Goal: Task Accomplishment & Management: Complete application form

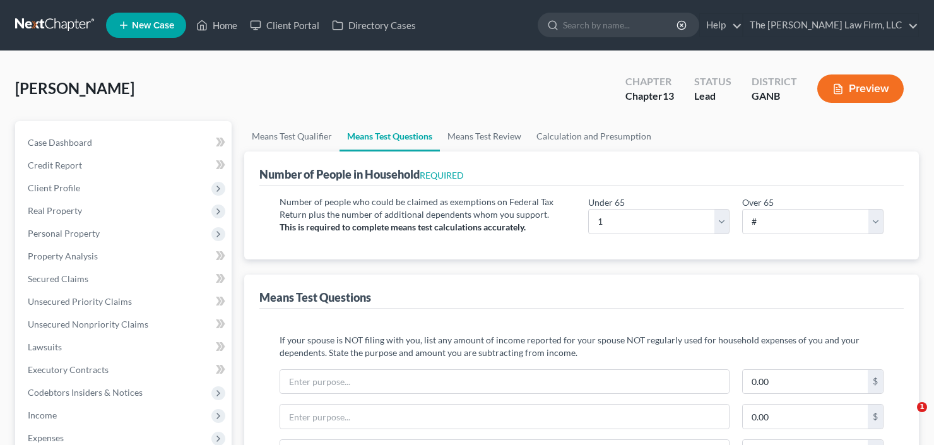
select select "1"
select select "0"
select select "60"
select select "0"
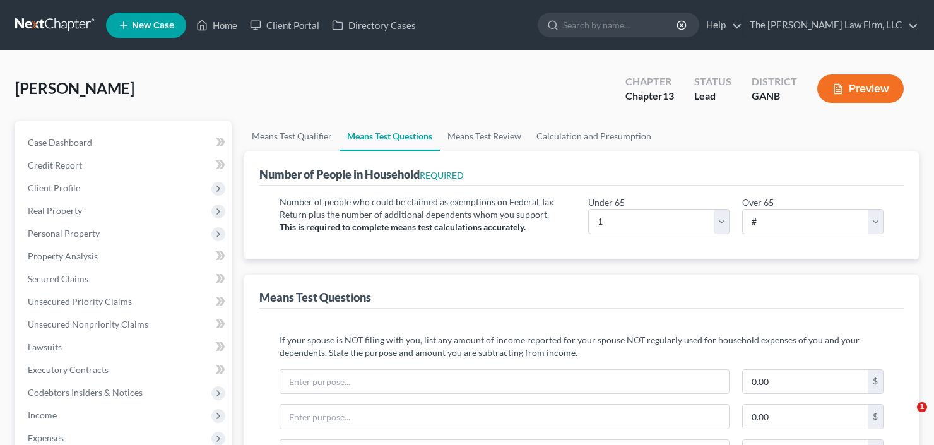
select select "60"
select select "1"
select select "60"
select select "0"
select select "60"
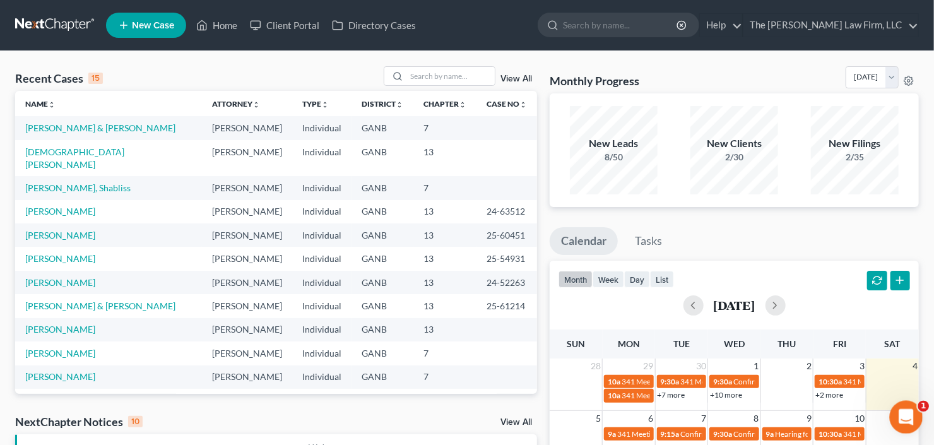
click at [898, 414] on icon "Open Intercom Messenger" at bounding box center [905, 415] width 21 height 21
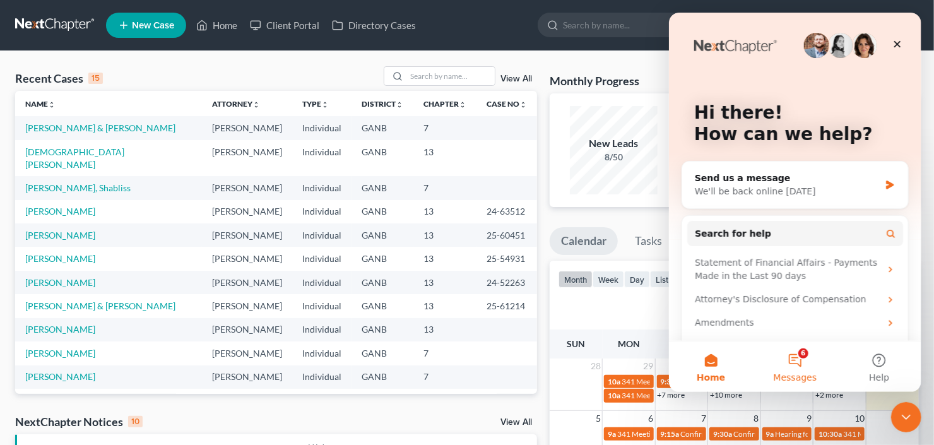
click at [794, 369] on button "6 Messages" at bounding box center [795, 367] width 84 height 51
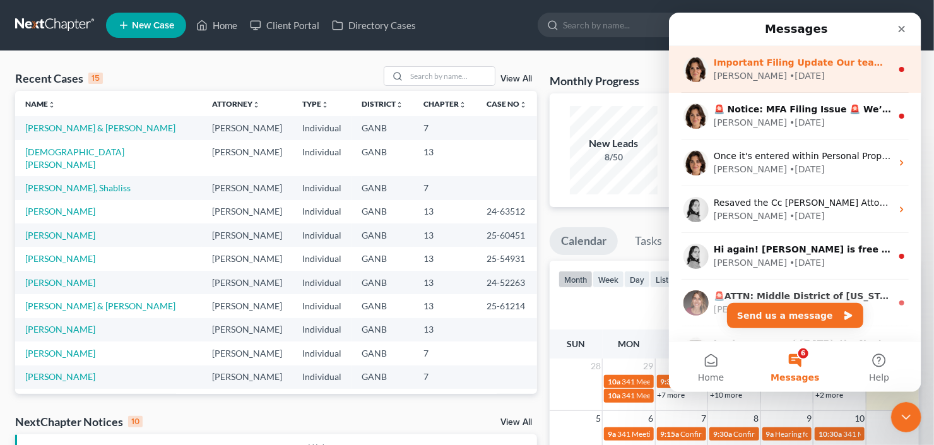
click at [787, 77] on div "Emma • 1d ago" at bounding box center [802, 75] width 178 height 13
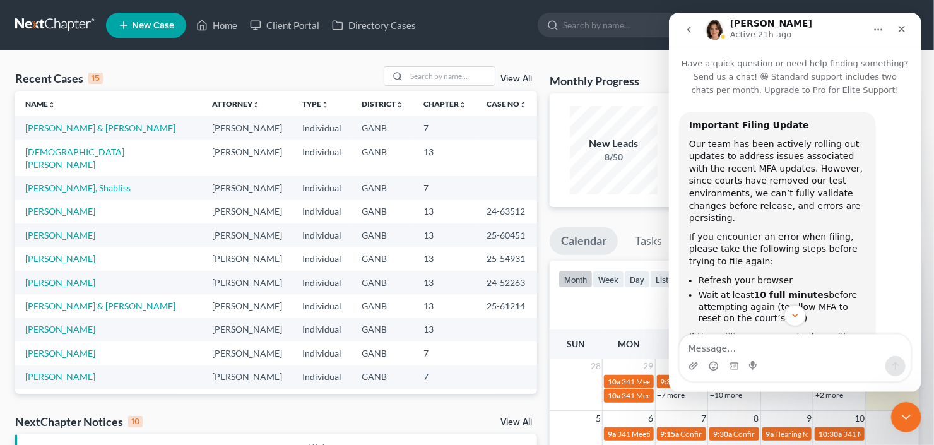
click at [132, 26] on span "New Case" at bounding box center [153, 25] width 42 height 9
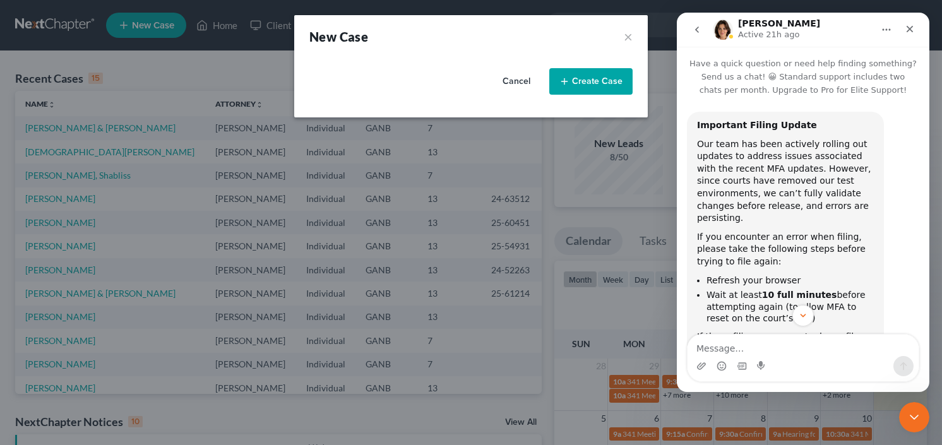
select select "19"
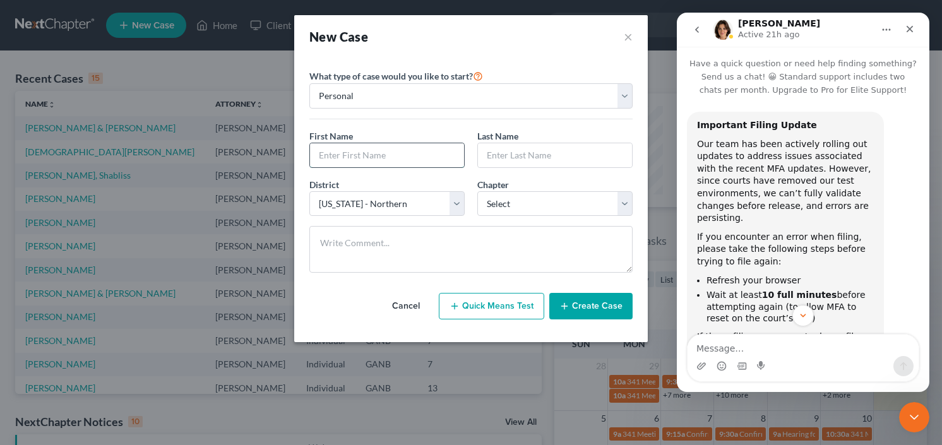
click at [415, 165] on div at bounding box center [386, 155] width 155 height 25
type input "Christian"
type input "Morton"
click at [583, 301] on button "Create Case" at bounding box center [590, 306] width 83 height 27
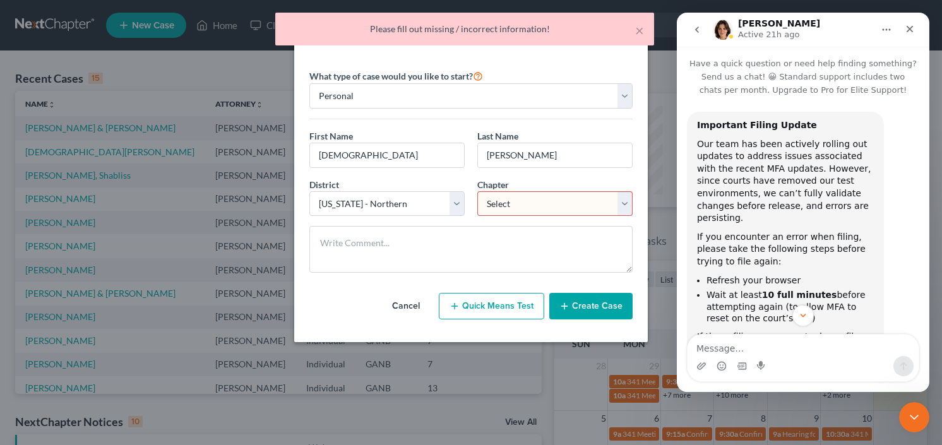
click at [527, 206] on select "Select 7 11 12 13" at bounding box center [554, 203] width 155 height 25
select select "3"
click at [477, 191] on select "Select 7 11 12 13" at bounding box center [554, 203] width 155 height 25
click at [596, 296] on button "Create Case" at bounding box center [590, 306] width 83 height 27
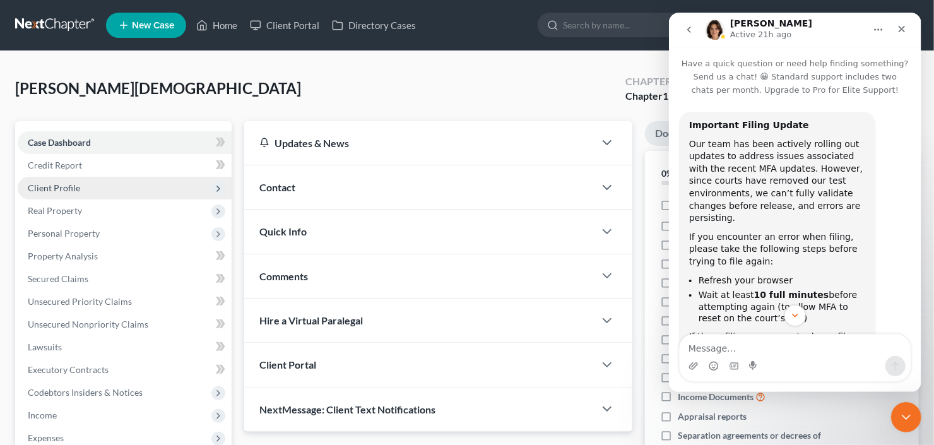
click at [80, 187] on span "Client Profile" at bounding box center [125, 188] width 214 height 23
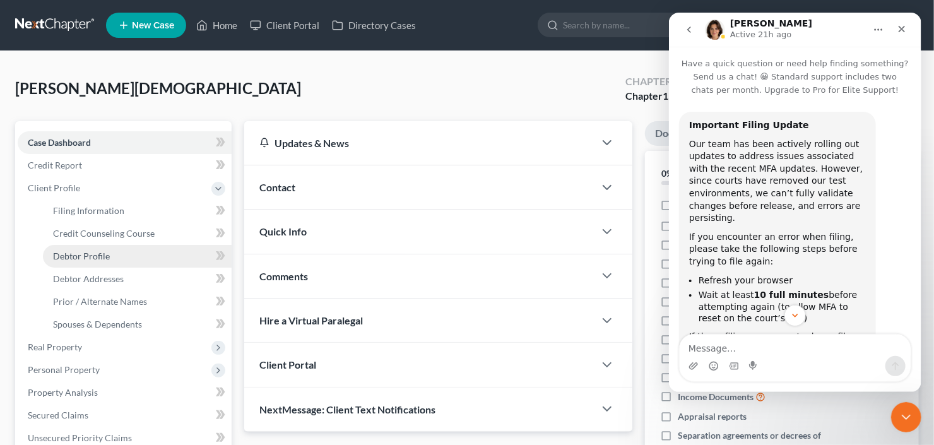
click at [90, 262] on link "Debtor Profile" at bounding box center [137, 256] width 189 height 23
select select "0"
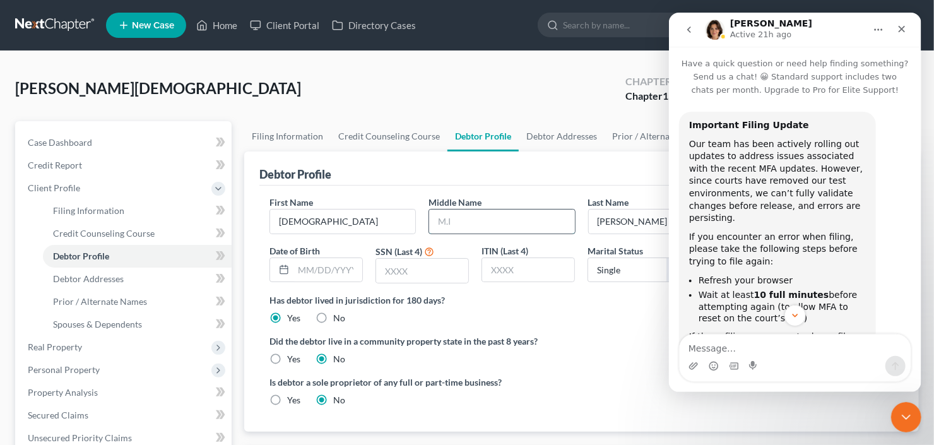
click at [492, 214] on input "text" at bounding box center [501, 222] width 145 height 24
click at [424, 264] on input "text" at bounding box center [422, 271] width 92 height 24
type input "9377"
click at [88, 275] on span "Debtor Addresses" at bounding box center [88, 278] width 71 height 11
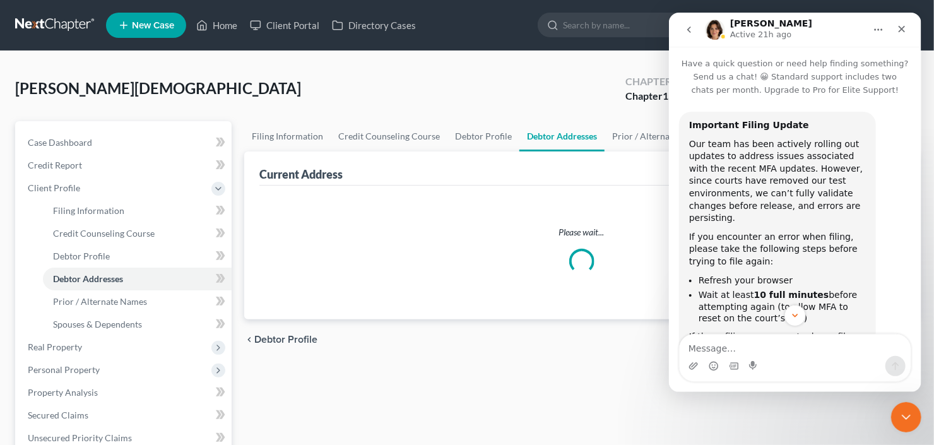
select select "0"
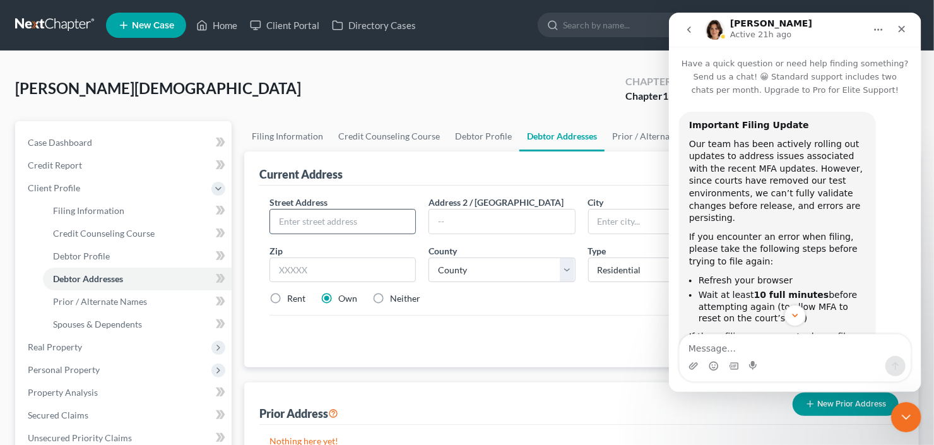
click at [347, 219] on input "text" at bounding box center [342, 222] width 145 height 24
click at [900, 27] on icon "Close" at bounding box center [901, 29] width 7 height 7
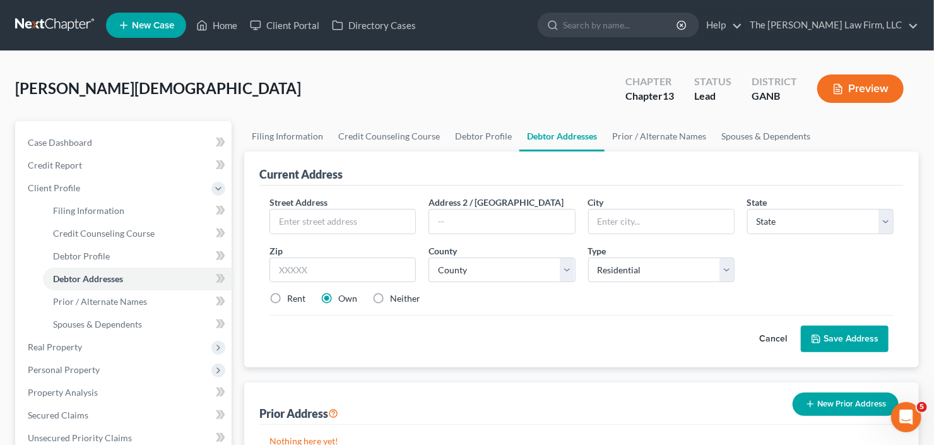
scroll to position [92, 0]
click at [314, 229] on input "text" at bounding box center [342, 222] width 145 height 24
click at [320, 220] on input "text" at bounding box center [342, 222] width 145 height 24
click at [324, 219] on input "215 White tail Court" at bounding box center [342, 222] width 145 height 24
type input "215 White Tail Court"
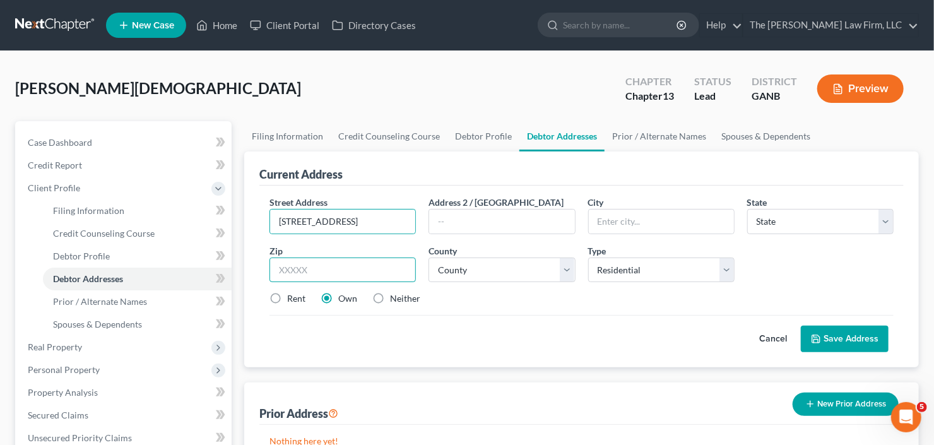
click at [328, 277] on input "text" at bounding box center [343, 270] width 146 height 25
type input "30214"
type input "Fayetteville"
select select "10"
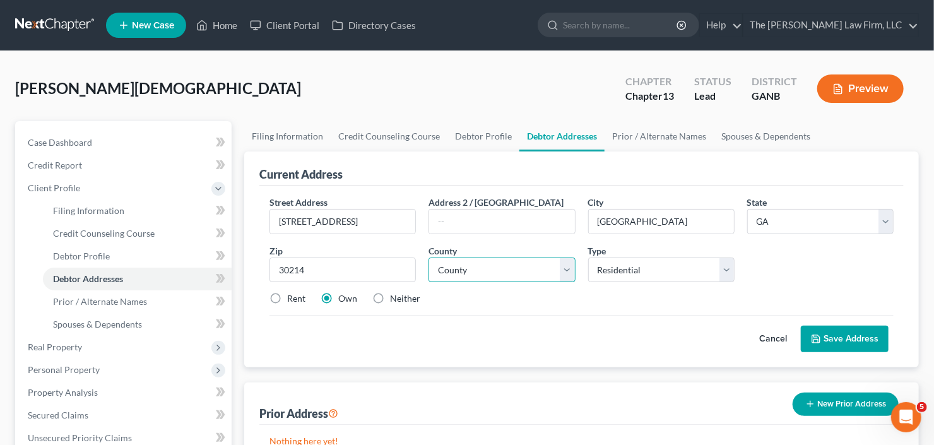
click at [507, 275] on select "County" at bounding box center [502, 270] width 146 height 25
select select "55"
click at [429, 258] on select "County Appling County Atkinson County Bacon County Baker County Baldwin County …" at bounding box center [502, 270] width 146 height 25
click at [833, 334] on button "Save Address" at bounding box center [845, 339] width 88 height 27
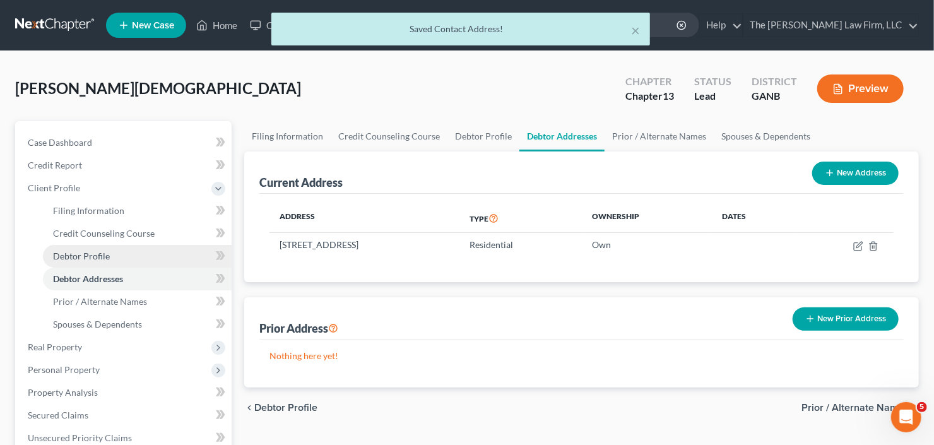
click at [74, 261] on link "Debtor Profile" at bounding box center [137, 256] width 189 height 23
select select "0"
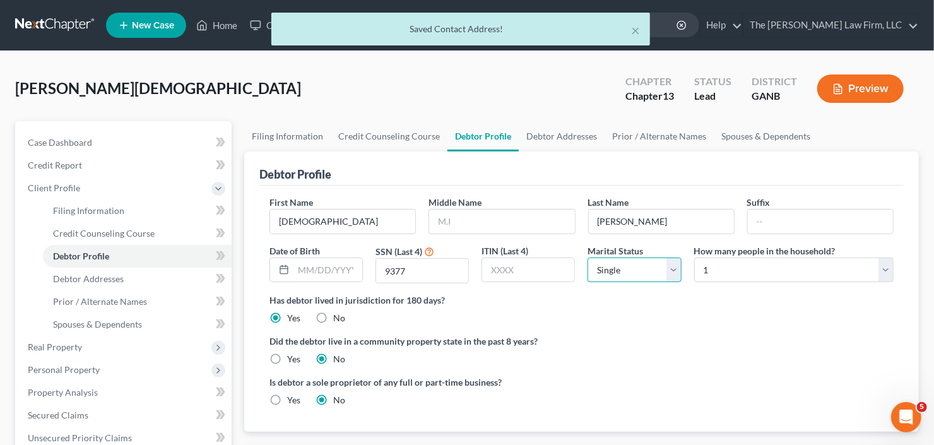
click at [617, 266] on select "Select Single Married Separated Divorced Widowed" at bounding box center [634, 270] width 93 height 25
select select "1"
click at [588, 258] on select "Select Single Married Separated Divorced Widowed" at bounding box center [634, 270] width 93 height 25
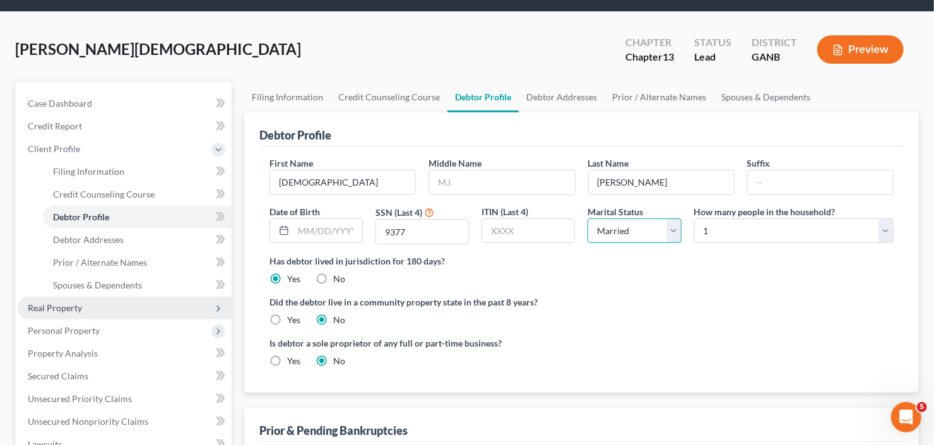
scroll to position [101, 0]
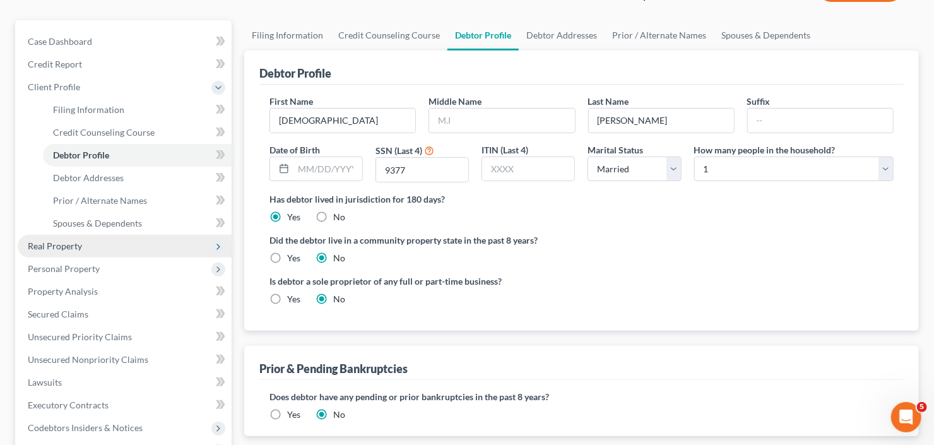
click at [102, 246] on span "Real Property" at bounding box center [125, 246] width 214 height 23
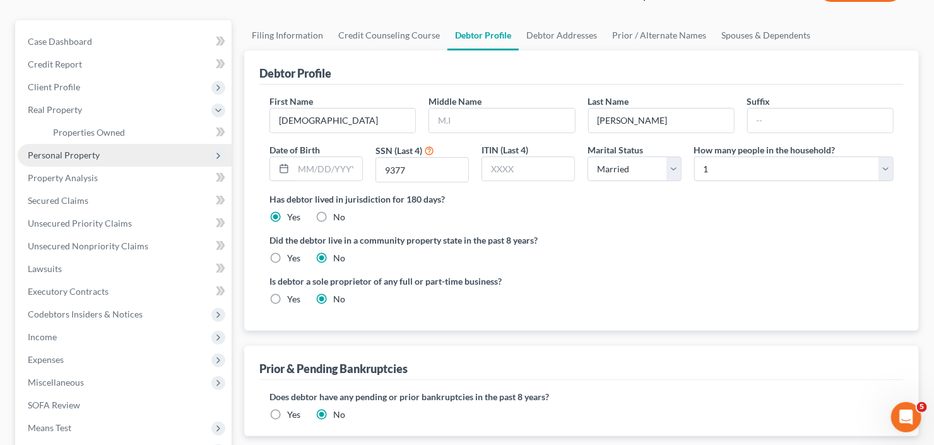
click at [112, 153] on span "Personal Property" at bounding box center [125, 155] width 214 height 23
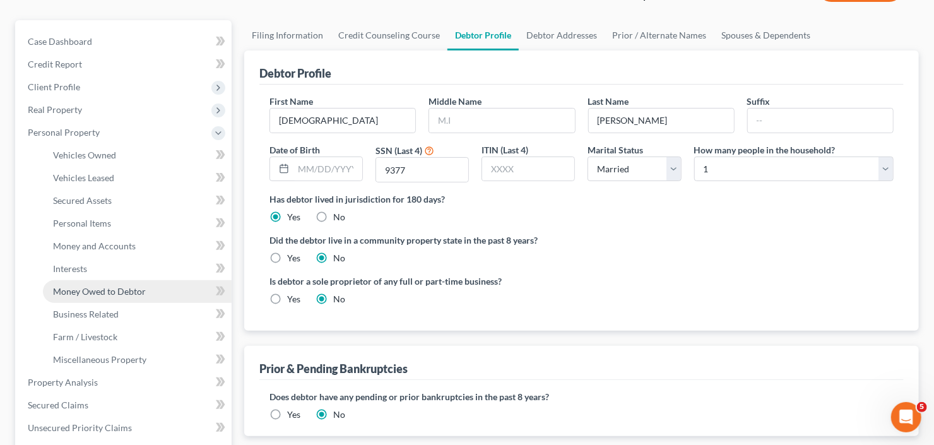
click at [114, 290] on span "Money Owed to Debtor" at bounding box center [99, 291] width 93 height 11
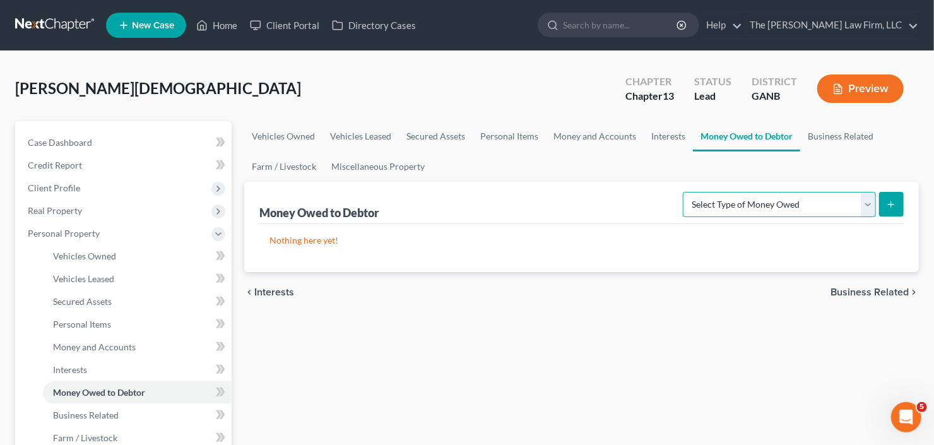
click at [797, 204] on select "Select Type of Money Owed Accounts Receivable Alimony Child Support Claims Agai…" at bounding box center [779, 204] width 193 height 25
select select "claims_against_third_parties"
click at [686, 192] on select "Select Type of Money Owed Accounts Receivable Alimony Child Support Claims Agai…" at bounding box center [779, 204] width 193 height 25
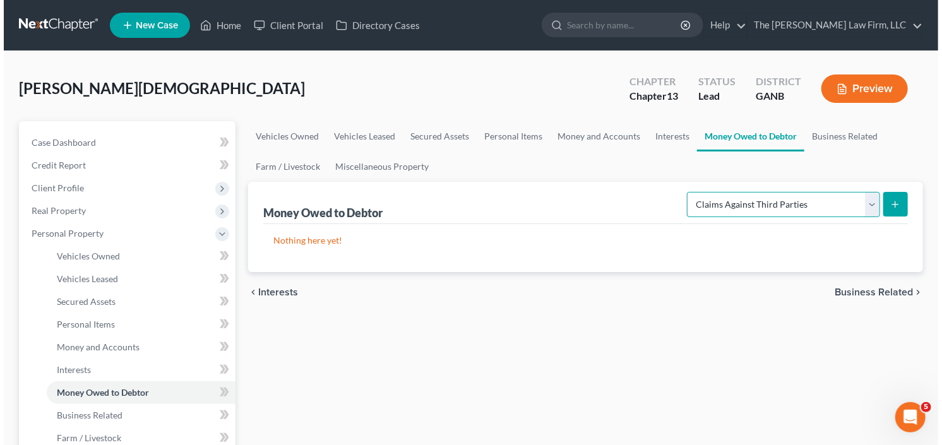
scroll to position [124, 0]
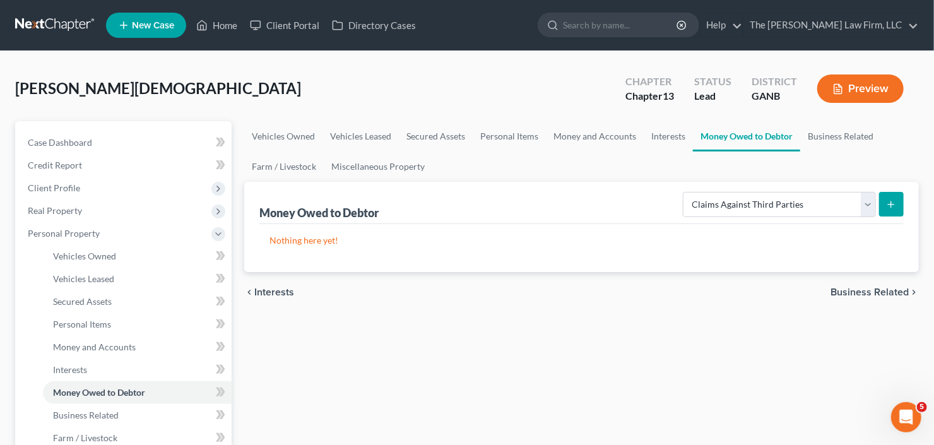
click at [894, 205] on icon "submit" at bounding box center [891, 205] width 10 height 10
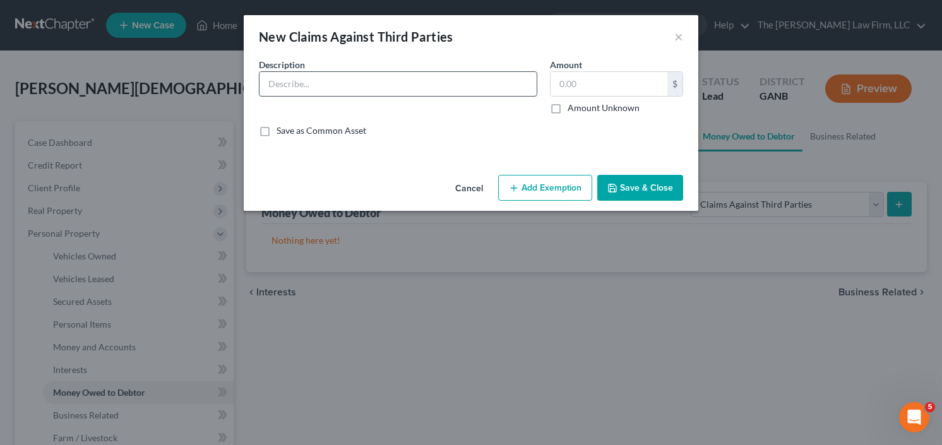
click at [379, 85] on input "text" at bounding box center [397, 84] width 277 height 24
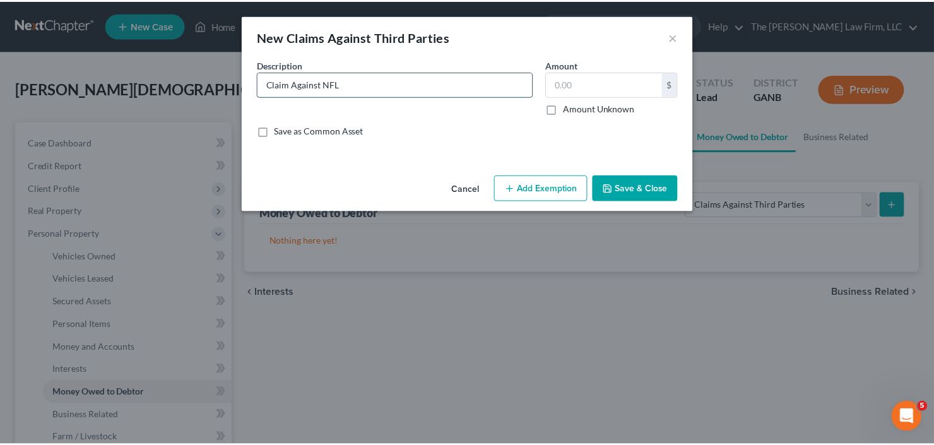
scroll to position [92, 0]
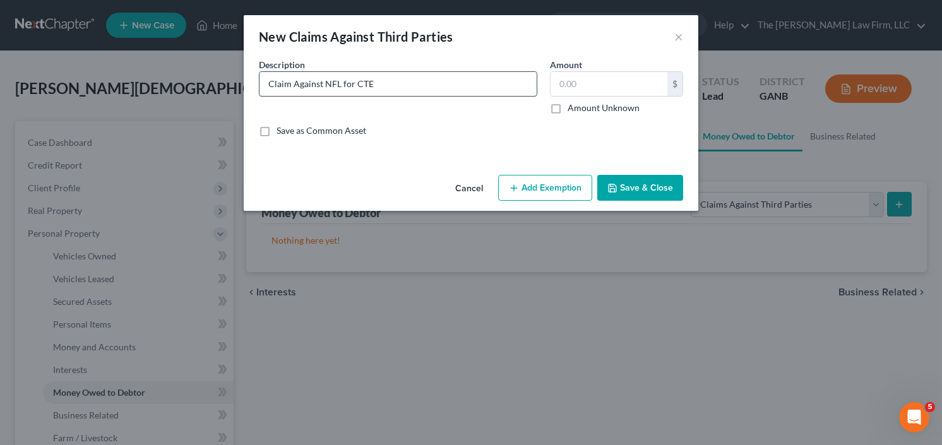
drag, startPoint x: 384, startPoint y: 86, endPoint x: 342, endPoint y: 88, distance: 42.3
click at [342, 88] on input "Claim Against NFL for CTE" at bounding box center [397, 84] width 277 height 24
type input "Claim Against NFL"
click at [654, 185] on button "Save & Close" at bounding box center [640, 188] width 86 height 27
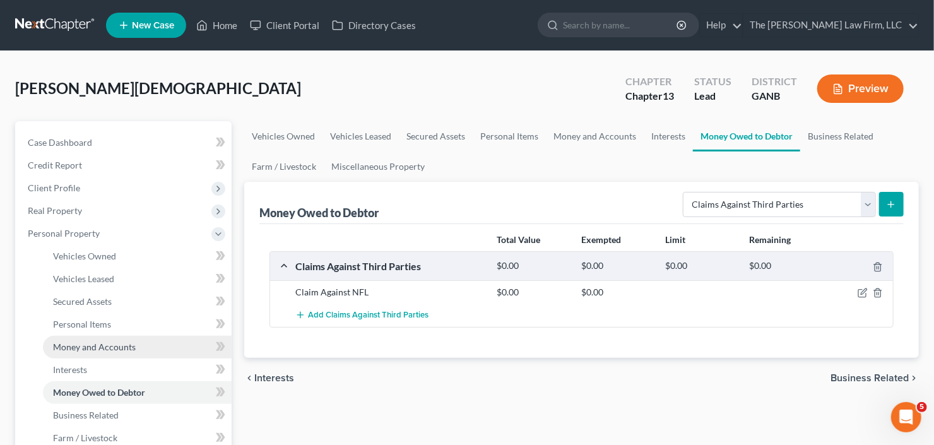
click at [112, 343] on span "Money and Accounts" at bounding box center [94, 347] width 83 height 11
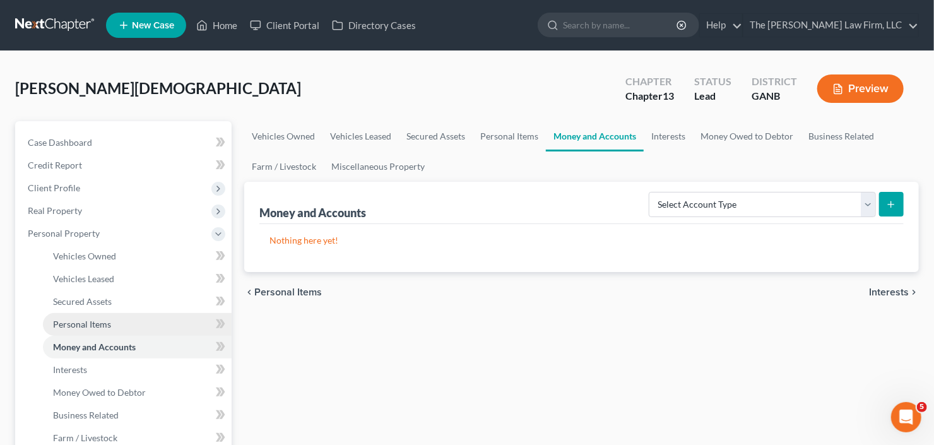
click at [80, 326] on span "Personal Items" at bounding box center [82, 324] width 58 height 11
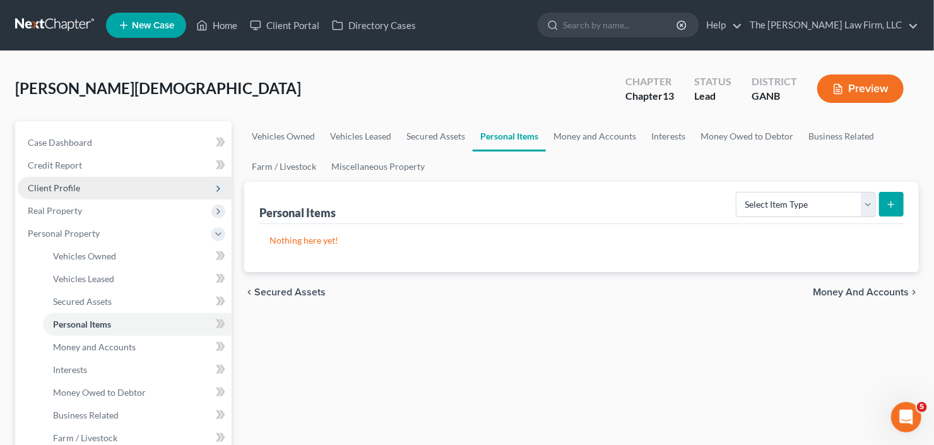
click at [101, 191] on span "Client Profile" at bounding box center [125, 188] width 214 height 23
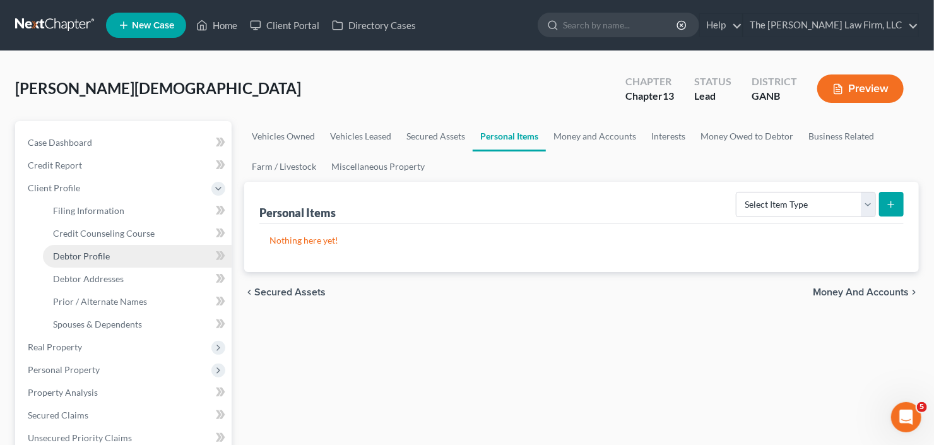
click at [110, 259] on link "Debtor Profile" at bounding box center [137, 256] width 189 height 23
select select "1"
select select "0"
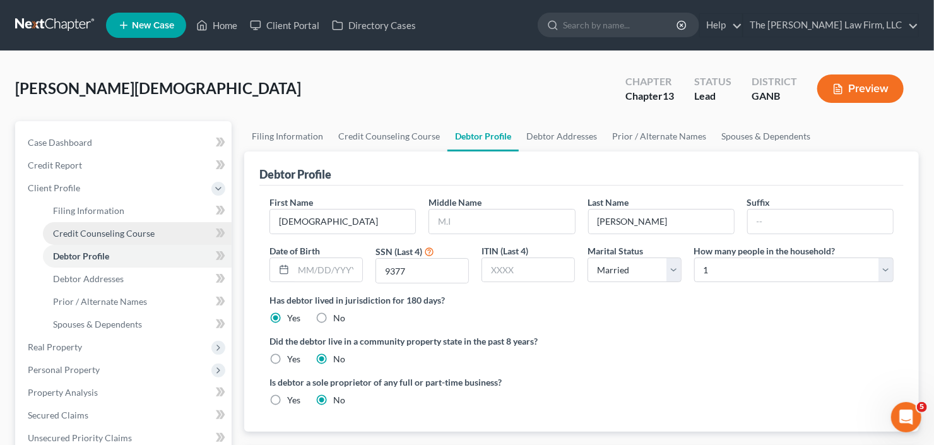
click at [125, 234] on span "Credit Counseling Course" at bounding box center [104, 233] width 102 height 11
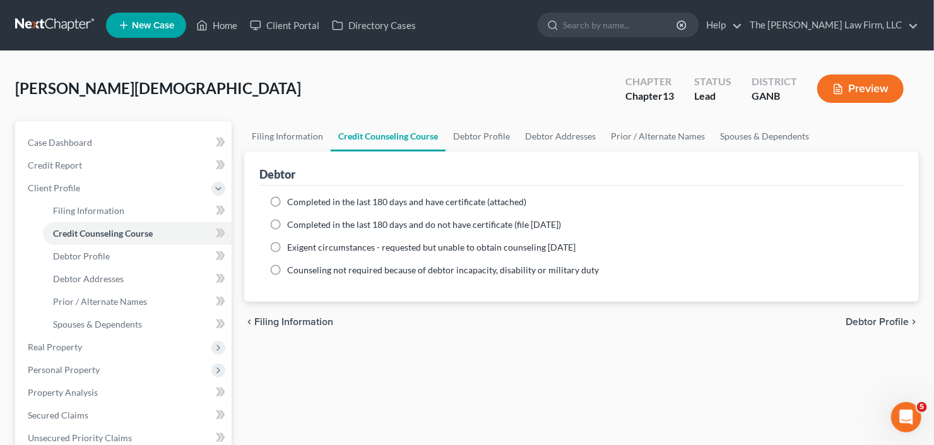
click at [325, 200] on span "Completed in the last 180 days and have certificate (attached)" at bounding box center [406, 201] width 239 height 11
click at [301, 200] on input "Completed in the last 180 days and have certificate (attached)" at bounding box center [296, 200] width 8 height 8
radio input "true"
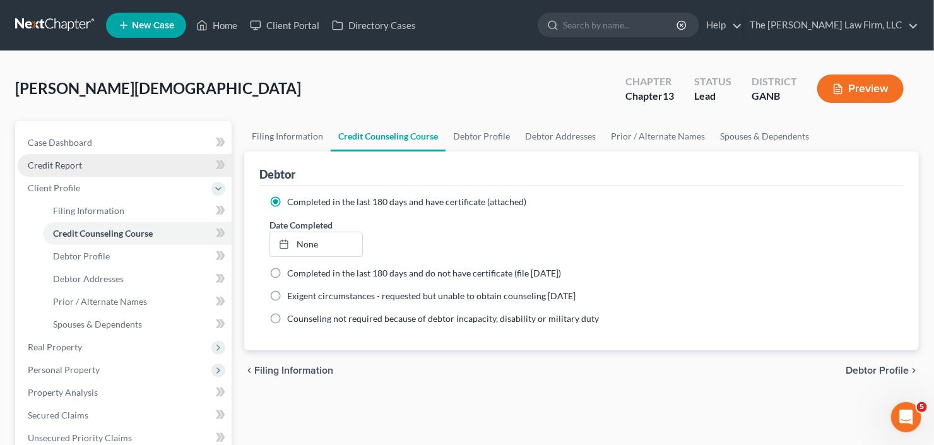
click at [105, 161] on link "Credit Report" at bounding box center [125, 165] width 214 height 23
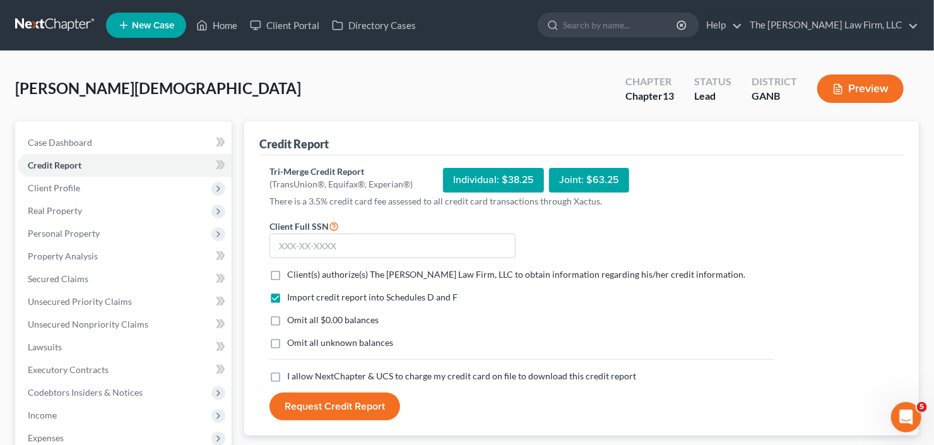
click at [287, 279] on label "Client(s) authorize(s) The Craig Black Law Firm, LLC to obtain information rega…" at bounding box center [516, 274] width 458 height 13
click at [292, 277] on input "Client(s) authorize(s) The Craig Black Law Firm, LLC to obtain information rega…" at bounding box center [296, 272] width 8 height 8
checkbox input "true"
click at [287, 376] on label "I allow NextChapter & UCS to charge my credit card on file to download this cre…" at bounding box center [461, 376] width 349 height 13
click at [292, 376] on input "I allow NextChapter & UCS to charge my credit card on file to download this cre…" at bounding box center [296, 374] width 8 height 8
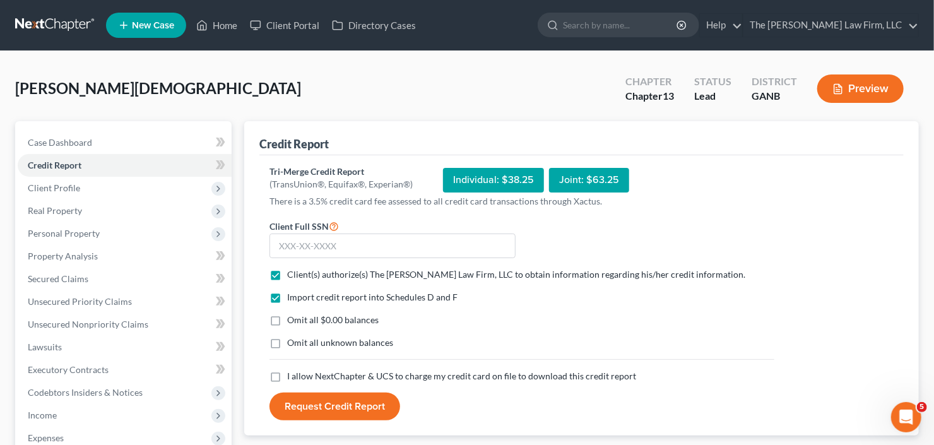
checkbox input "true"
click at [325, 243] on input "text" at bounding box center [393, 246] width 246 height 25
type input "495-96-9377"
click at [324, 405] on button "Request Credit Report" at bounding box center [335, 407] width 131 height 28
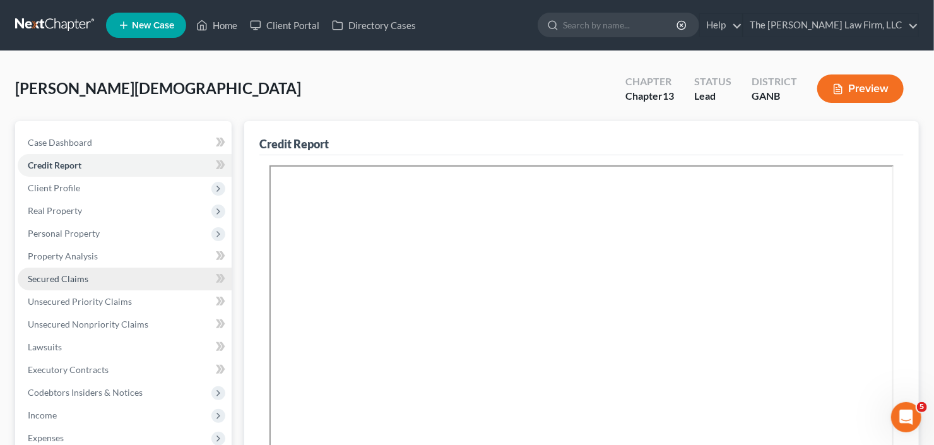
click at [54, 282] on span "Secured Claims" at bounding box center [58, 278] width 61 height 11
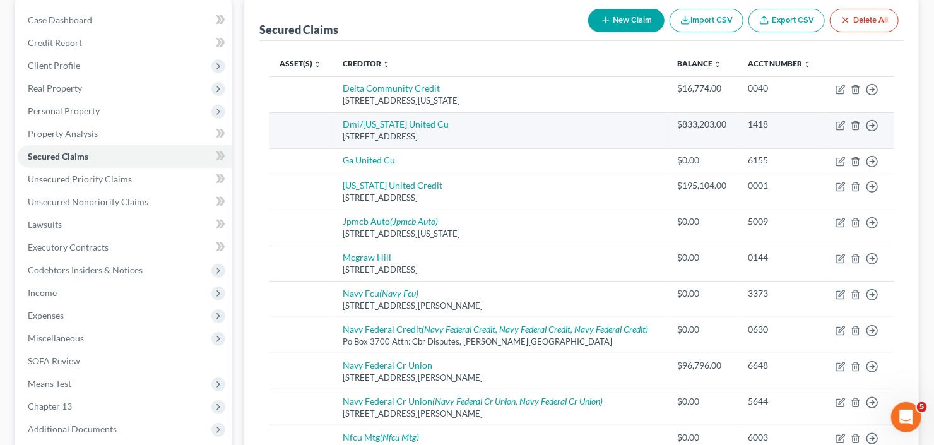
scroll to position [51, 0]
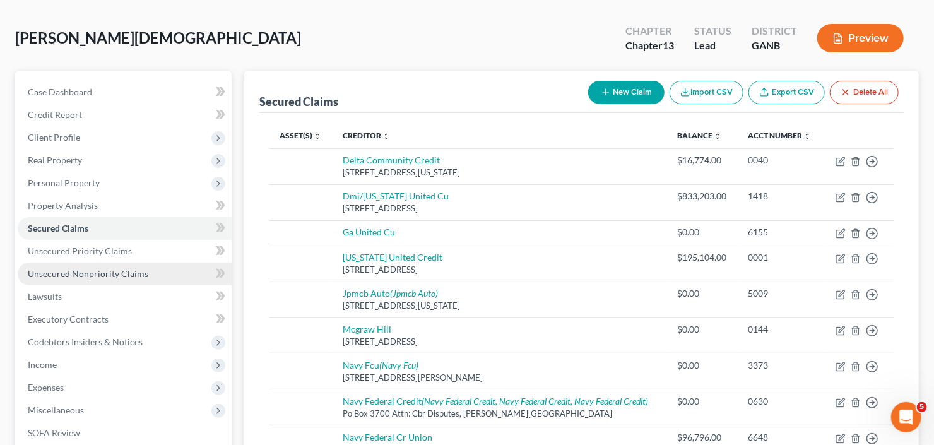
click at [83, 275] on span "Unsecured Nonpriority Claims" at bounding box center [88, 273] width 121 height 11
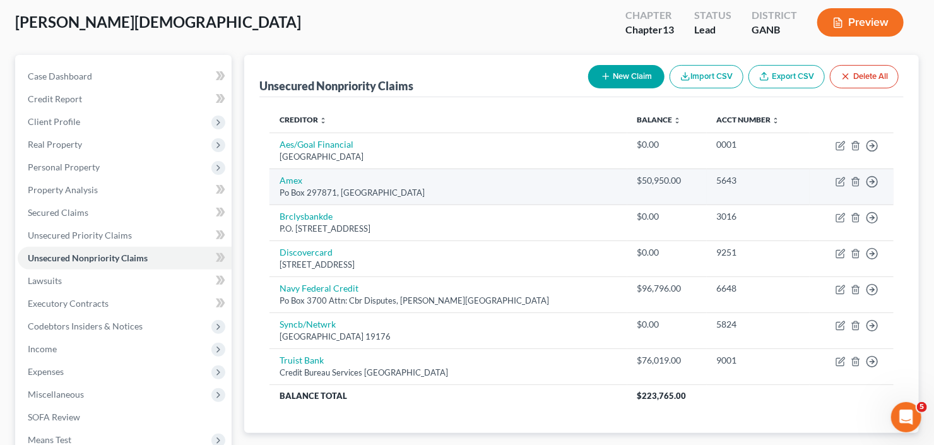
scroll to position [44, 0]
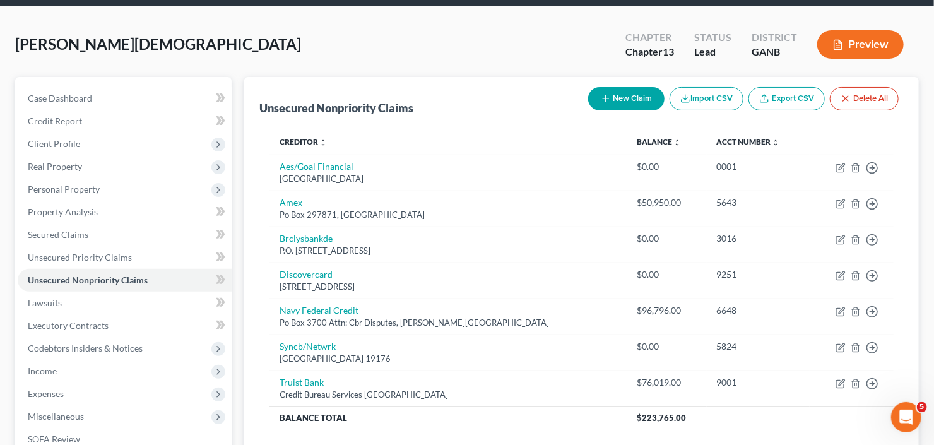
click at [642, 88] on button "New Claim" at bounding box center [626, 98] width 76 height 23
select select "0"
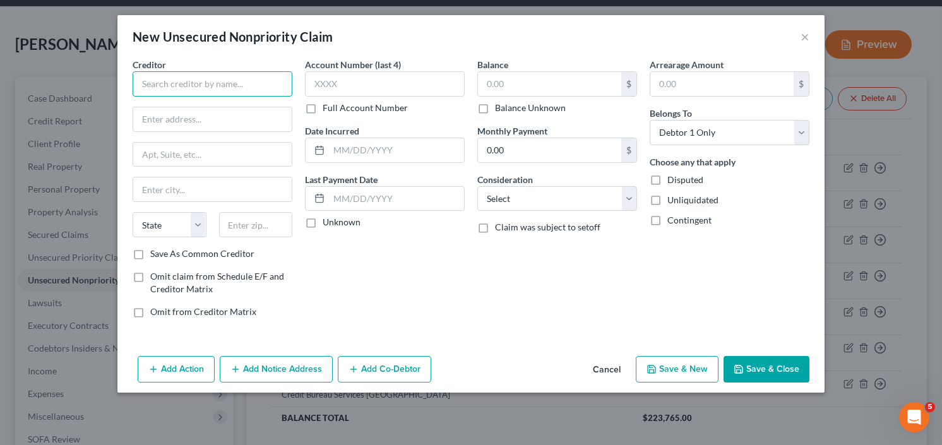
click at [208, 86] on input "text" at bounding box center [213, 83] width 160 height 25
type input "S Langley Investments LLC"
type input "c/o Levenson Louis"
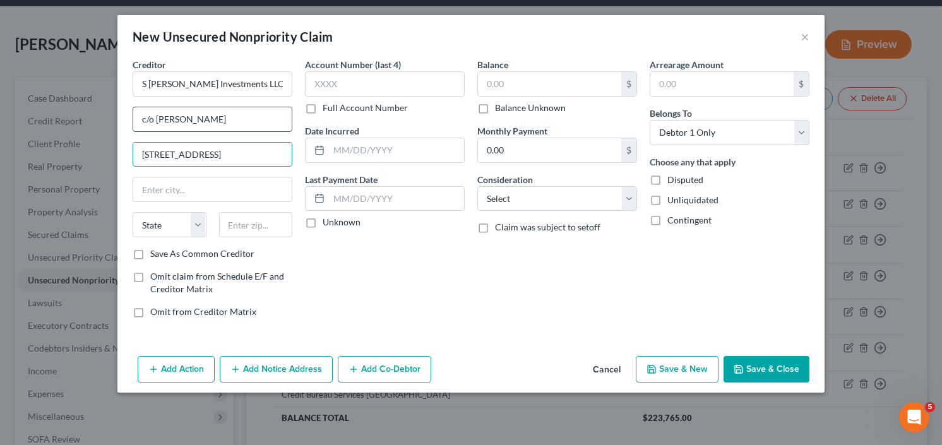
type input "4300 Paces Ferry Rd SE"
type input "30339"
type input "[GEOGRAPHIC_DATA]"
select select "10"
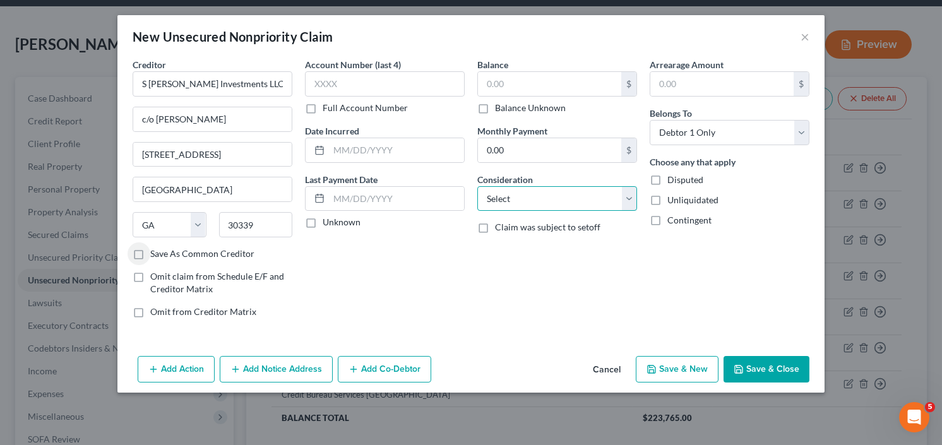
click at [544, 201] on select "Select Cable / Satellite Services Collection Agency Credit Card Debt Debt Couns…" at bounding box center [557, 198] width 160 height 25
select select "14"
click at [477, 186] on select "Select Cable / Satellite Services Collection Agency Credit Card Debt Debt Couns…" at bounding box center [557, 198] width 160 height 25
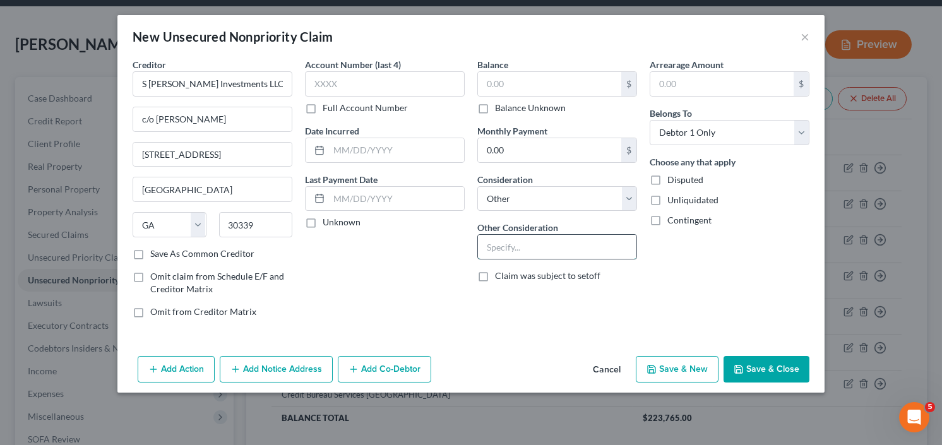
click at [539, 244] on input "text" at bounding box center [557, 247] width 158 height 24
type input "Business Personal Guarantee"
click at [773, 377] on button "Save & Close" at bounding box center [767, 369] width 86 height 27
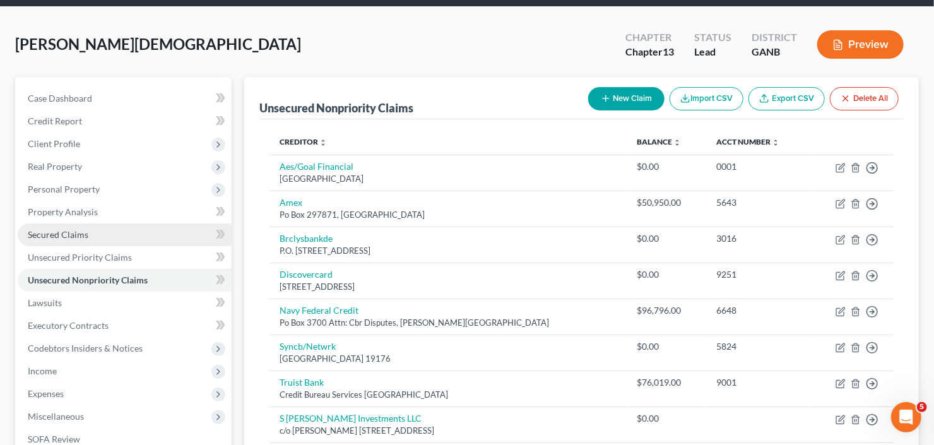
click at [62, 231] on span "Secured Claims" at bounding box center [58, 234] width 61 height 11
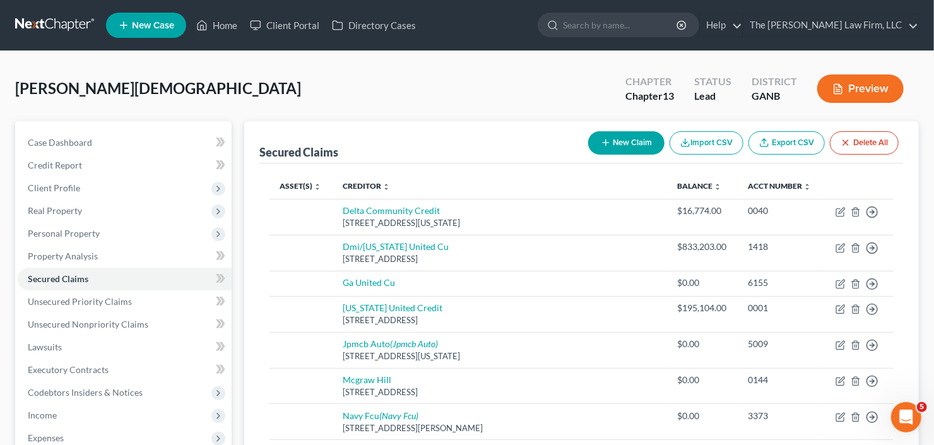
click at [612, 140] on button "New Claim" at bounding box center [626, 142] width 76 height 23
select select "0"
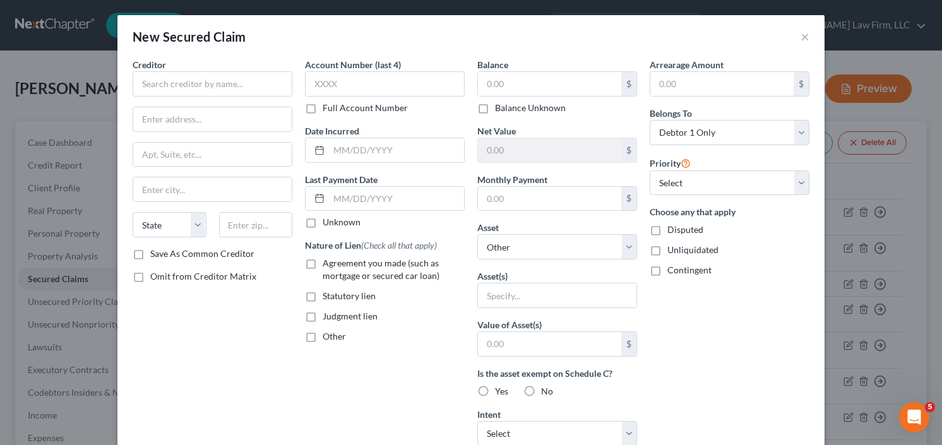
click at [182, 100] on div "Creditor * State AL AK AR AZ CA CO CT DE DC FL GA GU HI ID IL IN IA KS KY LA ME…" at bounding box center [213, 152] width 160 height 189
click at [189, 88] on input "text" at bounding box center [213, 83] width 160 height 25
type input "Susan Myers"
click at [203, 121] on input "c/o" at bounding box center [212, 119] width 158 height 24
type input "c/o Levenson Lewis"
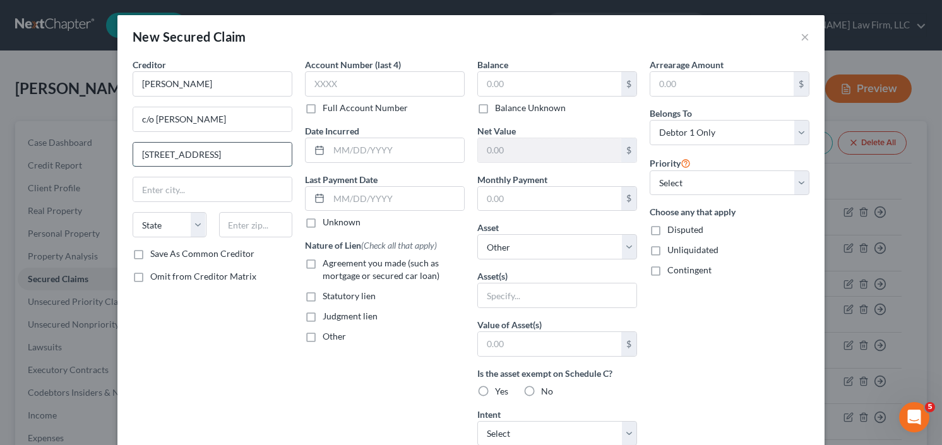
click at [242, 157] on input "4300 Paces Ferry Rd SE" at bounding box center [212, 155] width 158 height 24
type input "4300 Paces Ferry Rd SE, Suite 363"
type input "30339"
type input "[GEOGRAPHIC_DATA]"
select select "10"
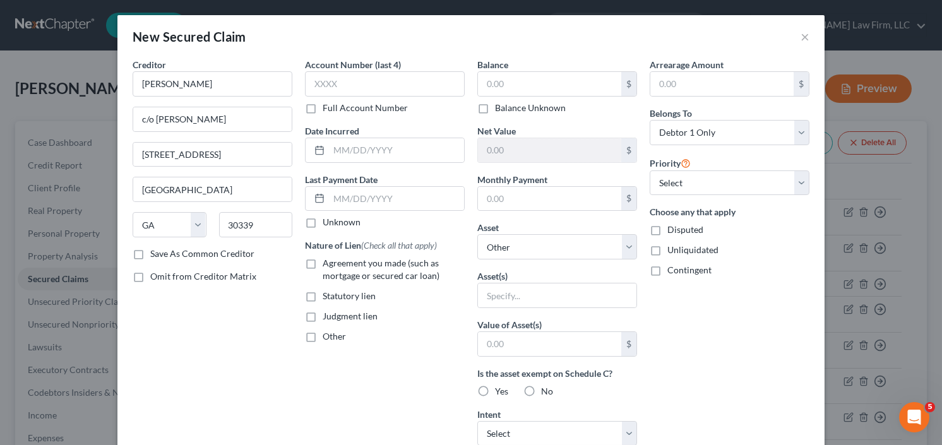
click at [709, 319] on div "Arrearage Amount $ Belongs To * Select Debtor 1 Only Debtor 2 Only Debtor 1 And…" at bounding box center [729, 339] width 172 height 563
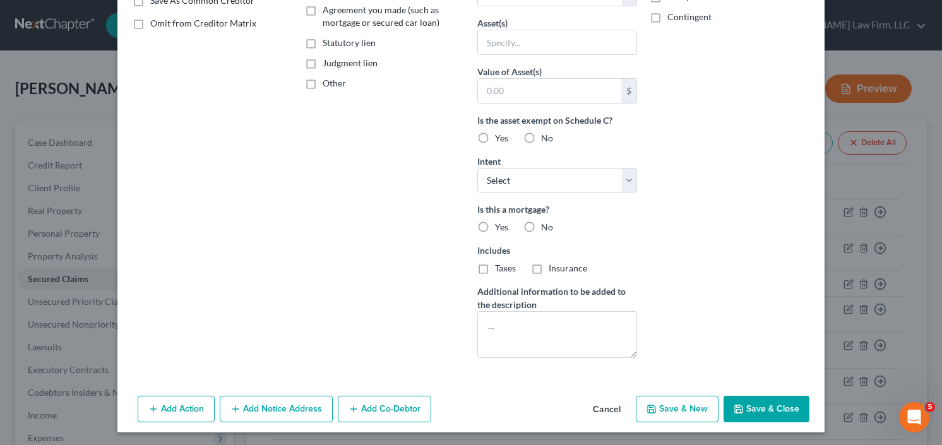
click at [786, 398] on button "Save & Close" at bounding box center [767, 409] width 86 height 27
select select
type input "0.00"
type input "0"
type input "0.00"
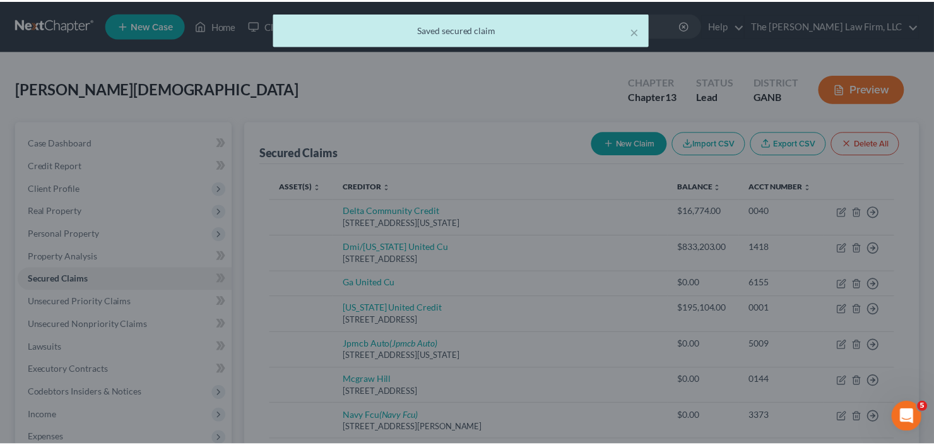
scroll to position [116, 0]
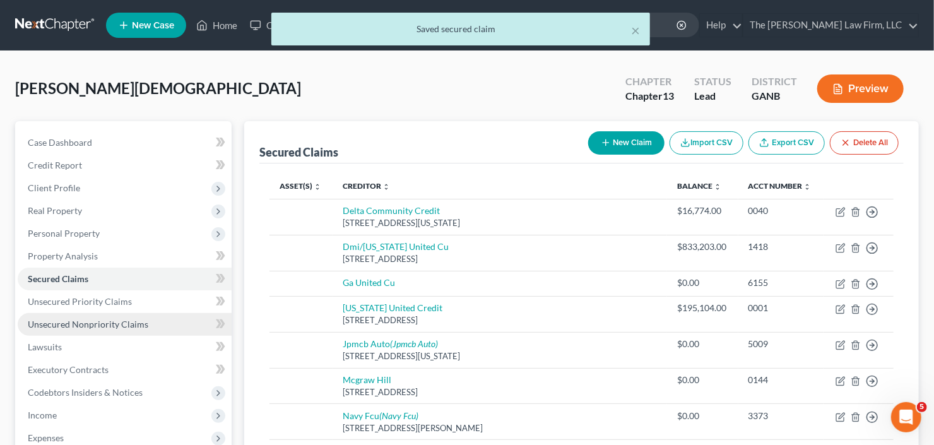
click at [73, 321] on span "Unsecured Nonpriority Claims" at bounding box center [88, 324] width 121 height 11
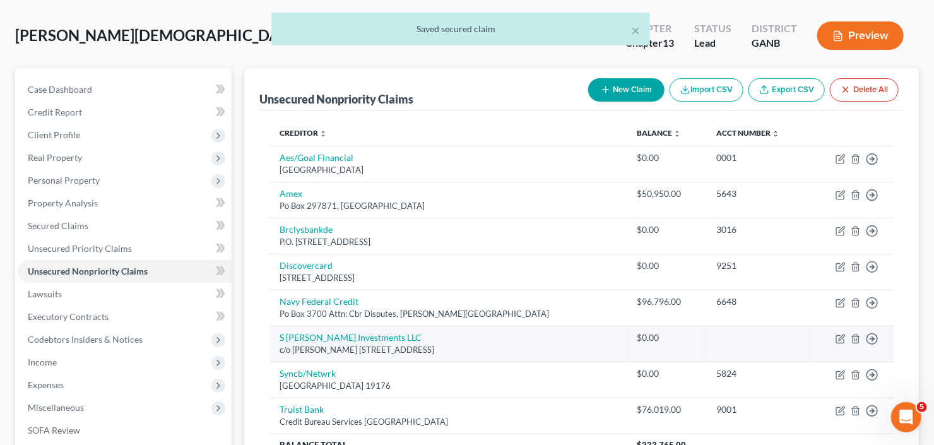
scroll to position [101, 0]
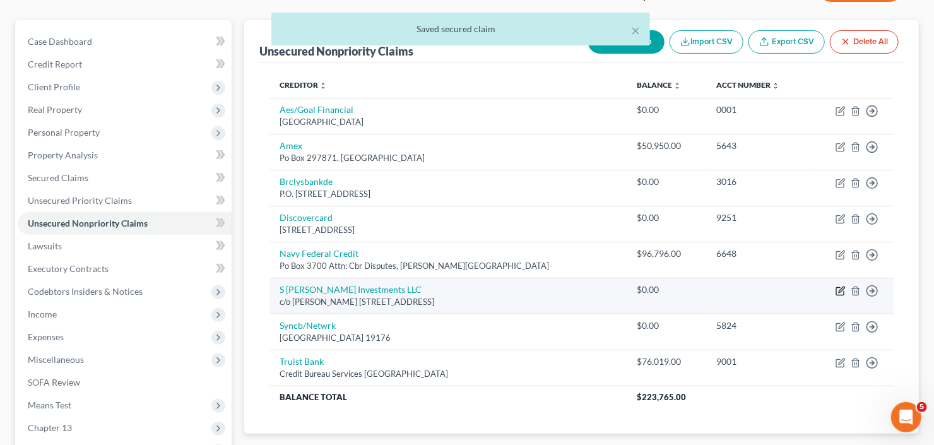
click at [842, 287] on icon "button" at bounding box center [842, 290] width 6 height 6
select select "10"
select select "14"
select select "0"
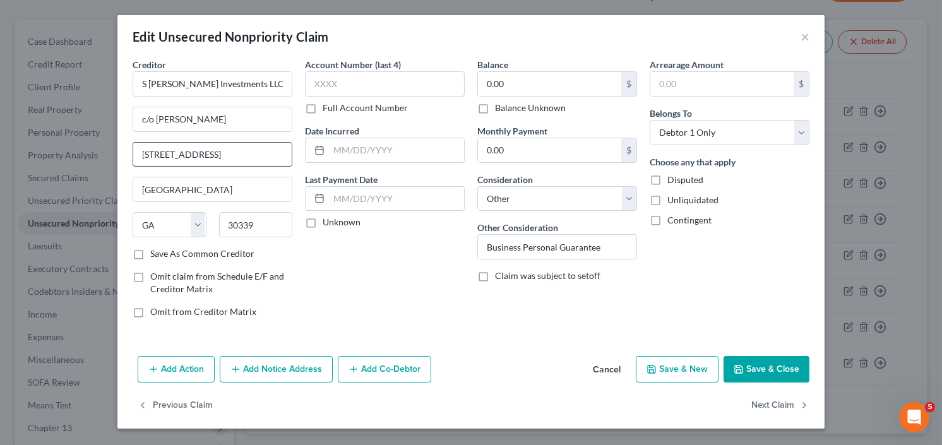
click at [253, 154] on input "4300 Paces Ferry Rd SE" at bounding box center [212, 155] width 158 height 24
type input "4300 Paces Ferry Rd SE Suite 363"
click at [809, 358] on div "Add Action Add Notice Address Add Co-Debtor Cancel Save & New Save & Close" at bounding box center [470, 372] width 707 height 42
click at [790, 359] on button "Save & Close" at bounding box center [767, 369] width 86 height 27
type input "0"
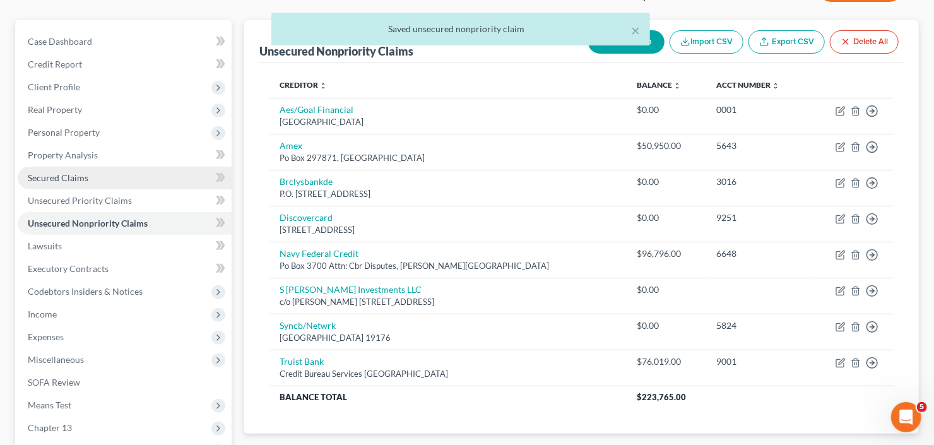
click at [88, 174] on link "Secured Claims" at bounding box center [125, 178] width 214 height 23
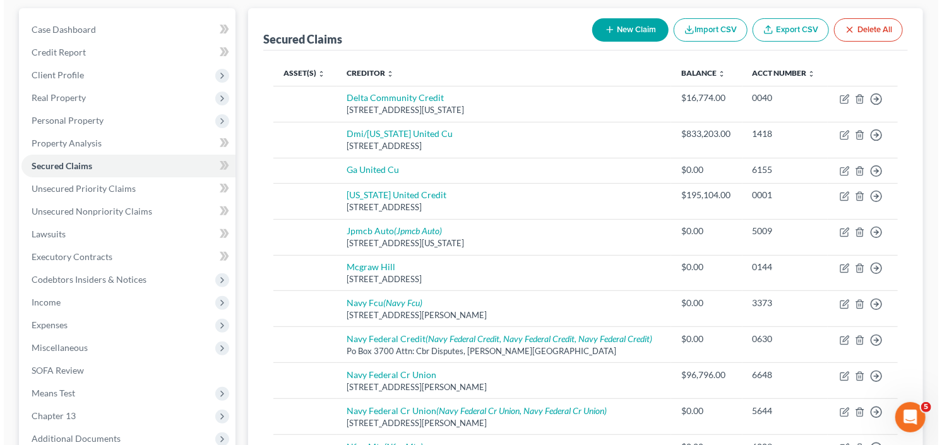
scroll to position [112, 0]
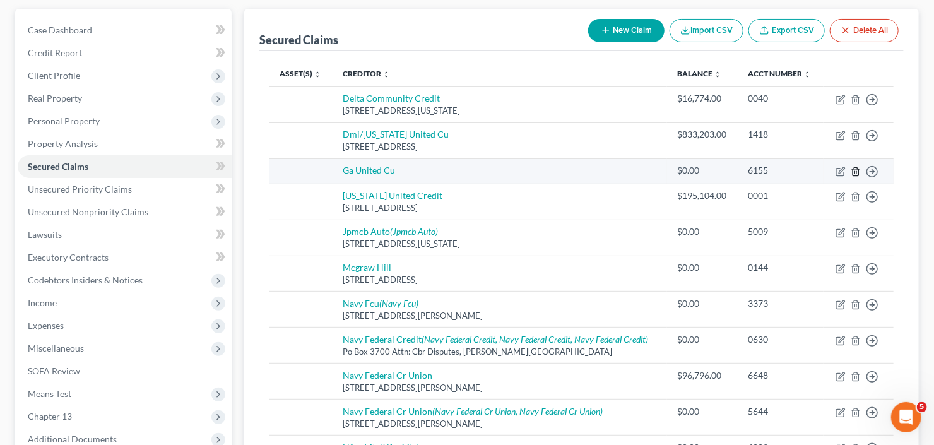
click at [854, 168] on icon "button" at bounding box center [856, 172] width 10 height 10
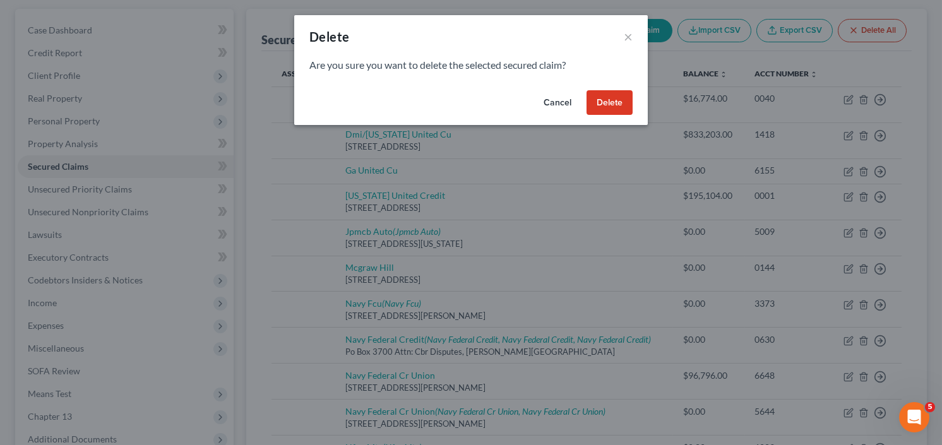
click at [607, 106] on button "Delete" at bounding box center [610, 102] width 46 height 25
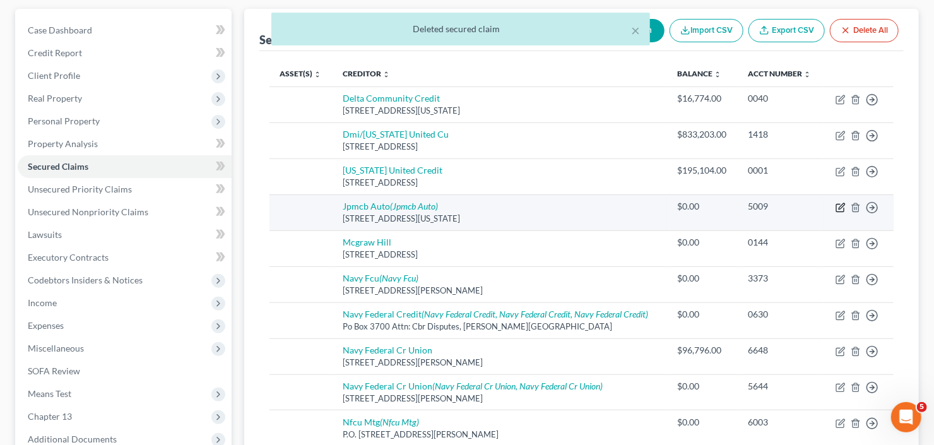
click at [837, 206] on icon "button" at bounding box center [841, 208] width 8 height 8
select select "19"
select select "0"
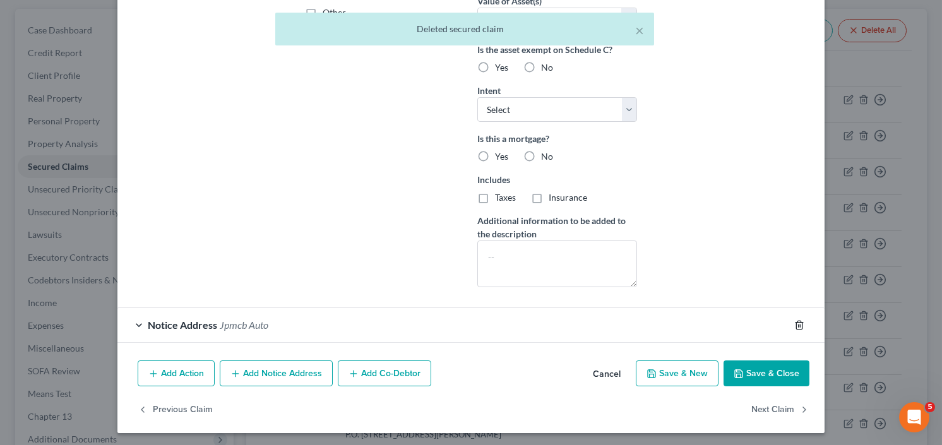
click at [795, 323] on polyline "button" at bounding box center [799, 323] width 8 height 0
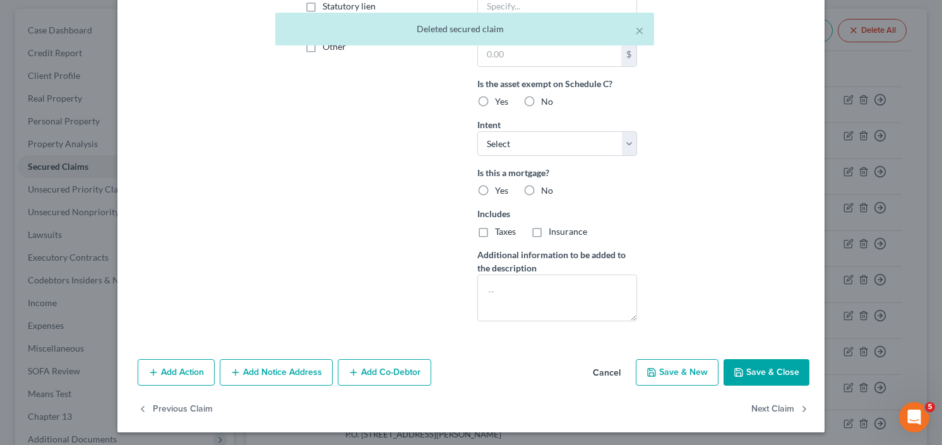
click at [761, 373] on button "Save & Close" at bounding box center [767, 372] width 86 height 27
select select
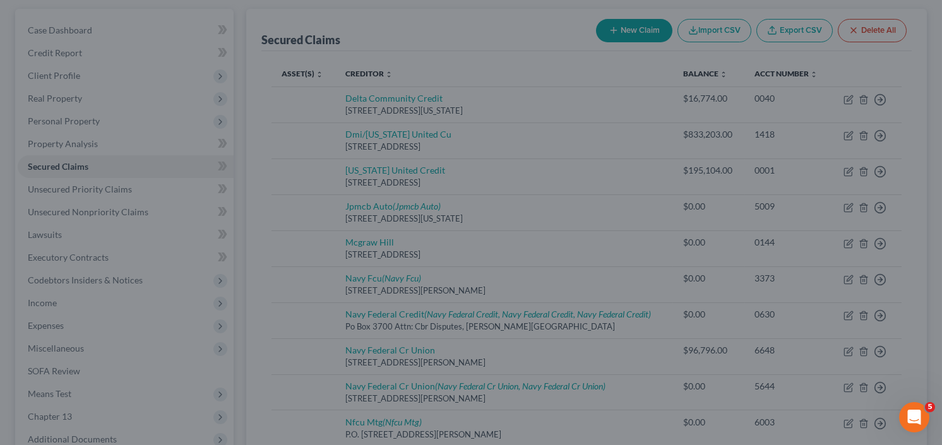
type input "0"
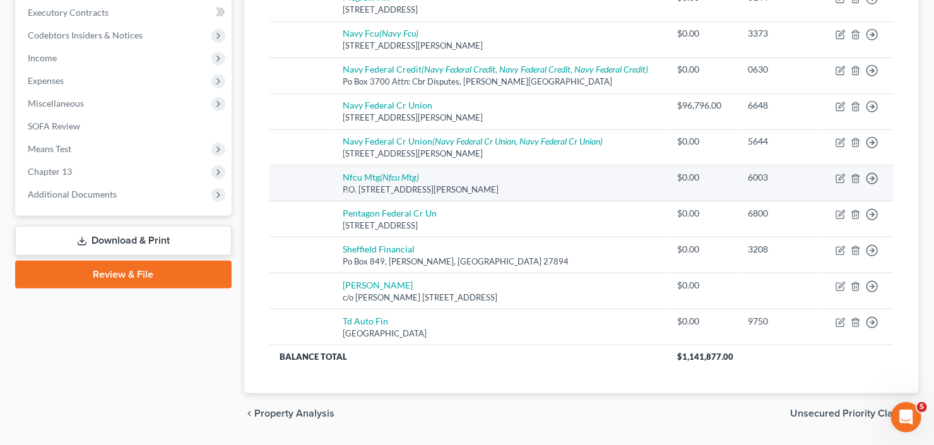
scroll to position [365, 0]
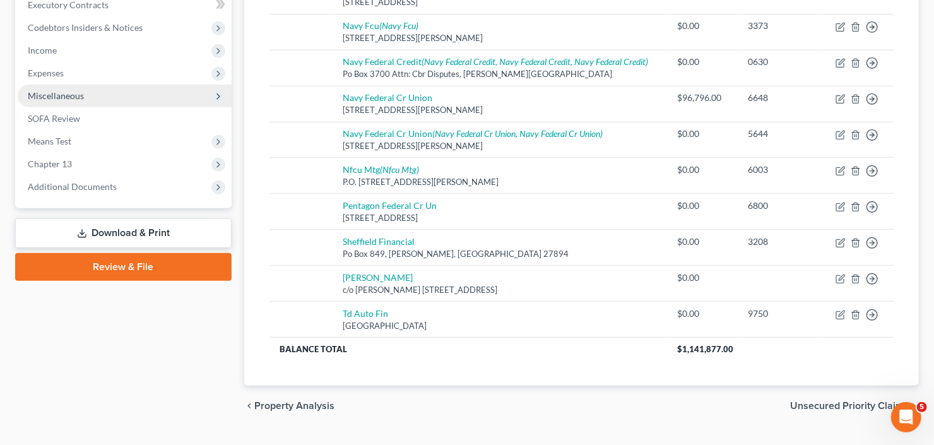
click at [80, 97] on span "Miscellaneous" at bounding box center [56, 95] width 56 height 11
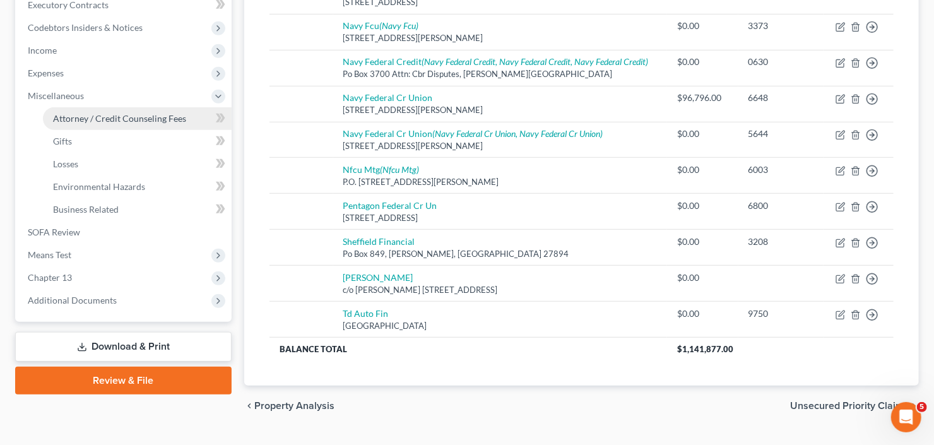
click at [103, 113] on span "Attorney / Credit Counseling Fees" at bounding box center [119, 118] width 133 height 11
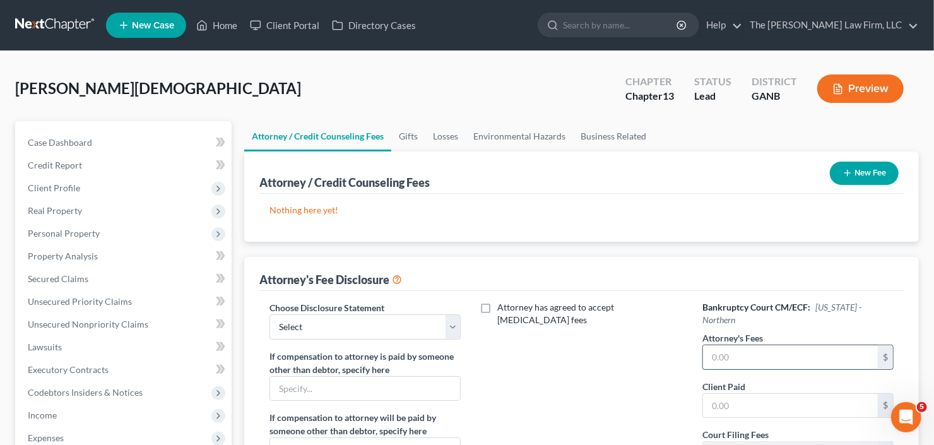
click at [792, 347] on input "text" at bounding box center [790, 357] width 175 height 24
type input "7,350"
type input "1,500"
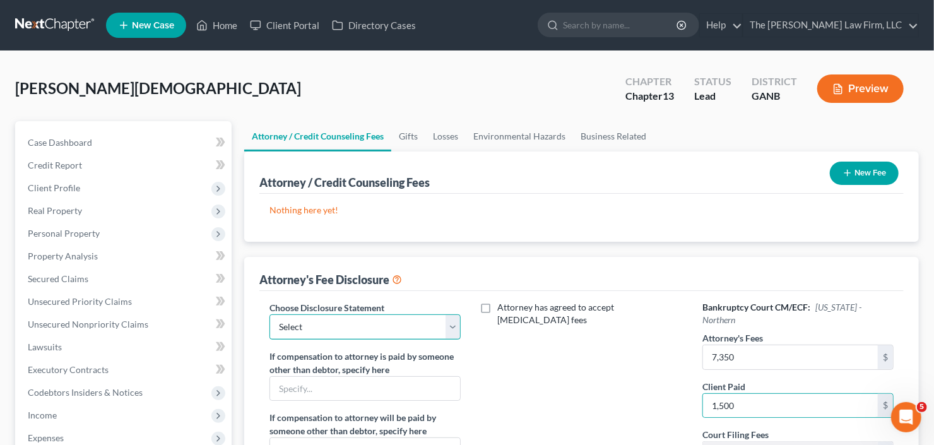
click at [388, 323] on select "Select Advanced Fee 13 Joint Hourly fee agreement Chapter 13 Advance Fee Ch 7 S…" at bounding box center [365, 326] width 191 height 25
select select "2"
click at [270, 314] on select "Select Advanced Fee 13 Joint Hourly fee agreement Chapter 13 Advance Fee Ch 7 S…" at bounding box center [365, 326] width 191 height 25
click at [886, 167] on button "New Fee" at bounding box center [864, 173] width 69 height 23
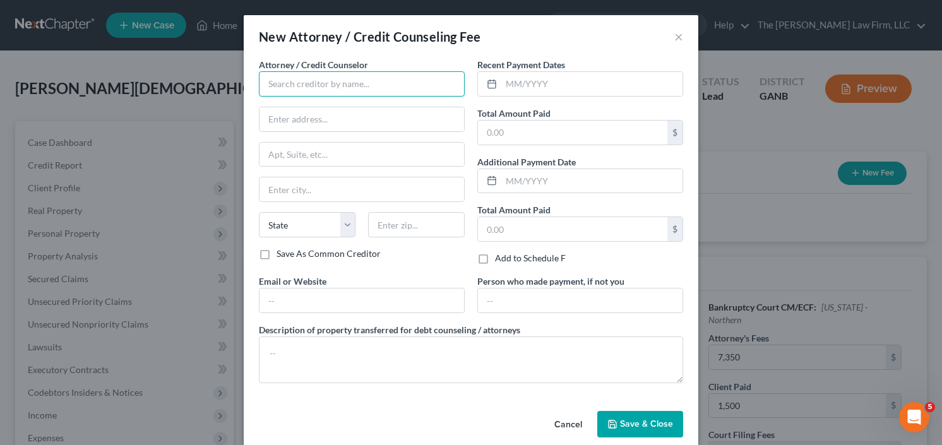
click at [370, 77] on input "text" at bounding box center [362, 83] width 206 height 25
click at [345, 80] on input "The Craig Black" at bounding box center [362, 83] width 206 height 25
type input "The [PERSON_NAME] Law Firm, LLC"
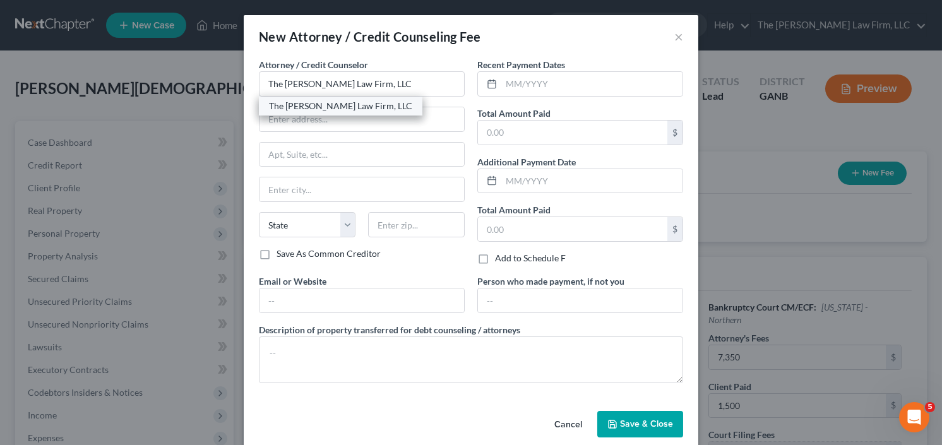
click at [325, 105] on div "The [PERSON_NAME] Law Firm, LLC" at bounding box center [340, 106] width 143 height 13
type input "5555 Glenridge Connector Suite 200"
type input "[GEOGRAPHIC_DATA]"
select select "10"
type input "30342"
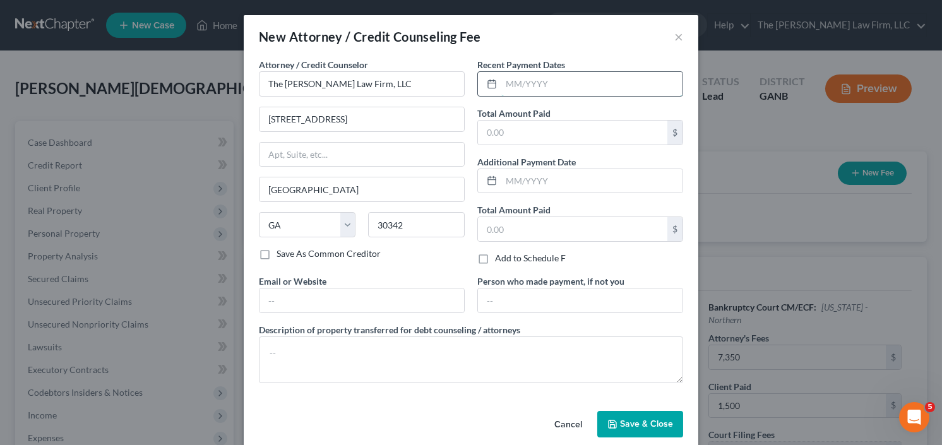
click at [564, 81] on input "text" at bounding box center [591, 84] width 181 height 24
type input "10/25"
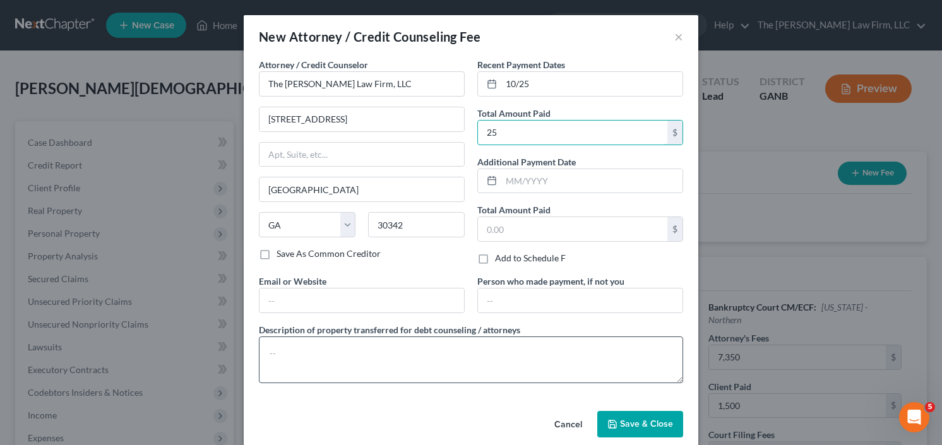
type input "25"
click at [283, 356] on textarea at bounding box center [471, 360] width 424 height 47
type textarea "retainer"
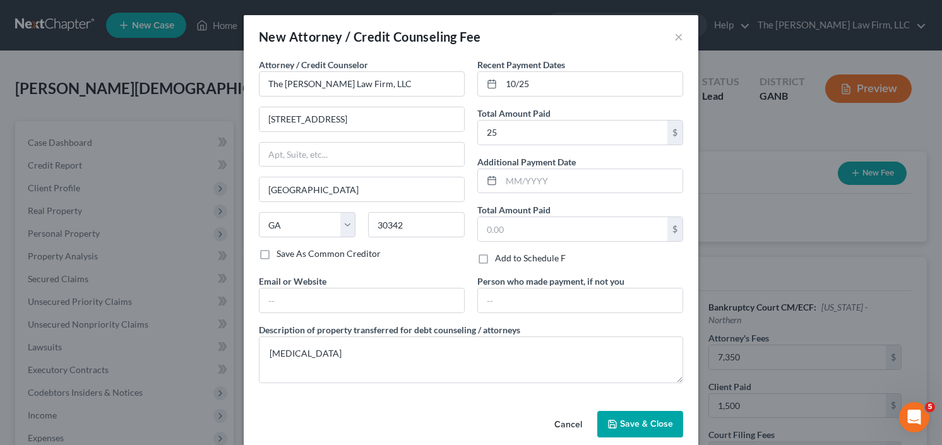
click at [631, 425] on span "Save & Close" at bounding box center [646, 424] width 53 height 11
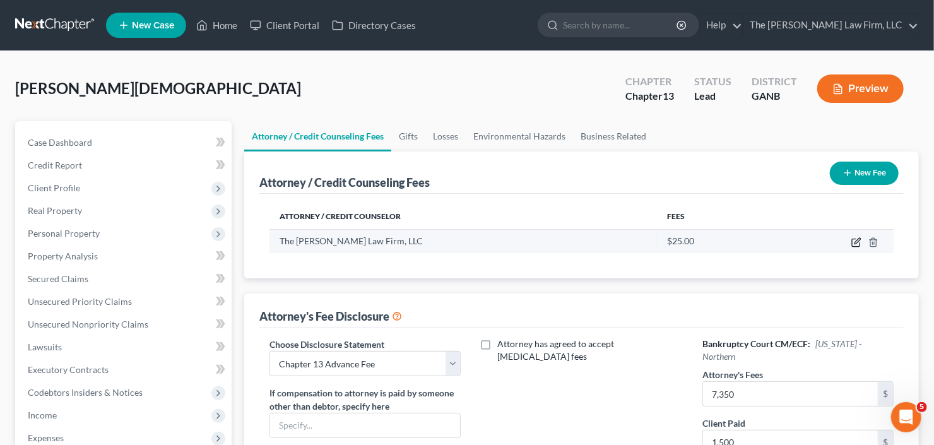
click at [855, 240] on icon "button" at bounding box center [857, 242] width 10 height 10
select select "10"
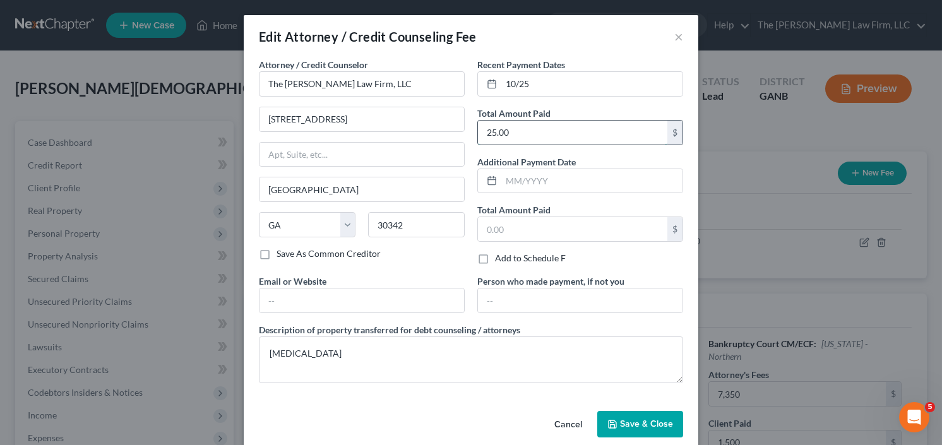
click at [533, 131] on input "25.00" at bounding box center [572, 133] width 189 height 24
type input "1,500.00"
click at [631, 419] on span "Save & Close" at bounding box center [646, 424] width 53 height 11
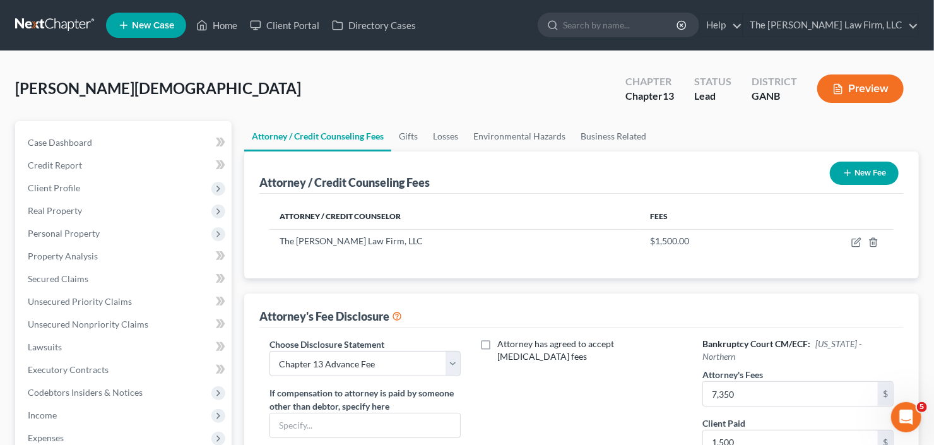
click at [882, 176] on button "New Fee" at bounding box center [864, 173] width 69 height 23
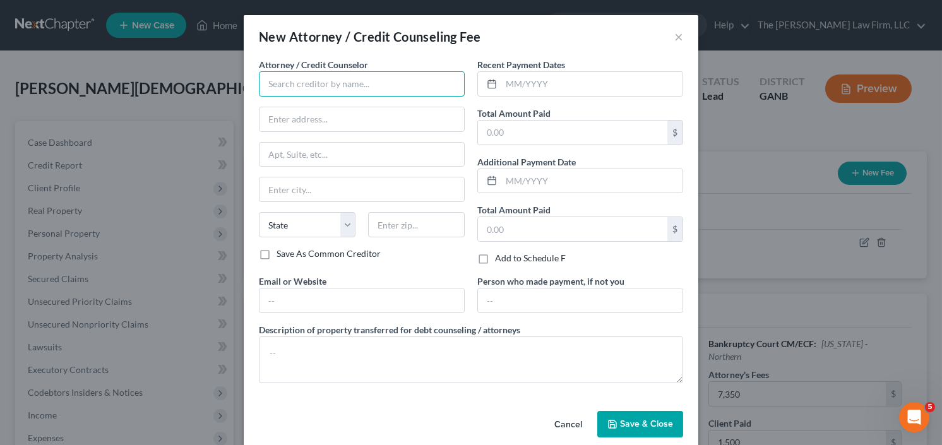
click at [302, 80] on input "text" at bounding box center [362, 83] width 206 height 25
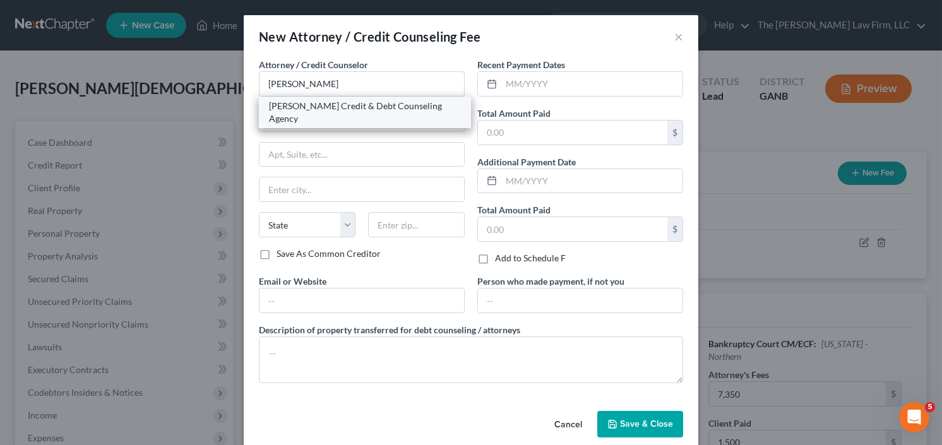
click at [307, 104] on div "Allen Credit & Debt Counseling Agency" at bounding box center [365, 112] width 192 height 25
type input "Allen Credit & Debt Counseling Agency"
type input "20003 387th Ave"
type input "Wolsey"
select select "43"
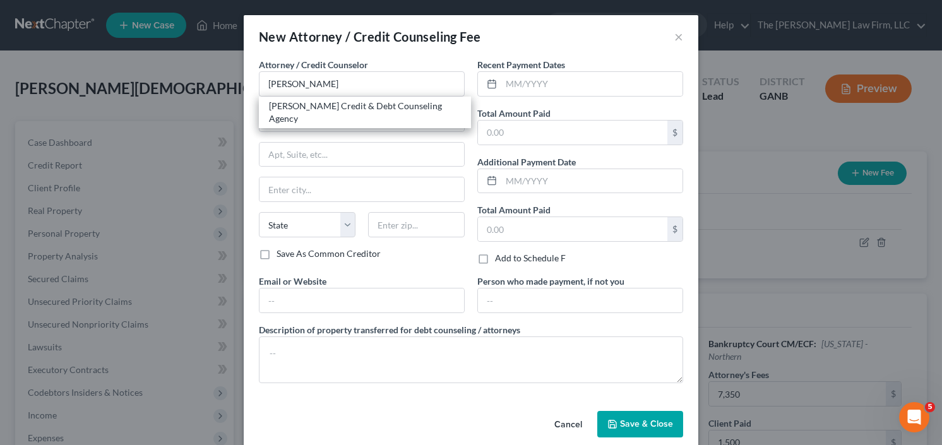
type input "57384"
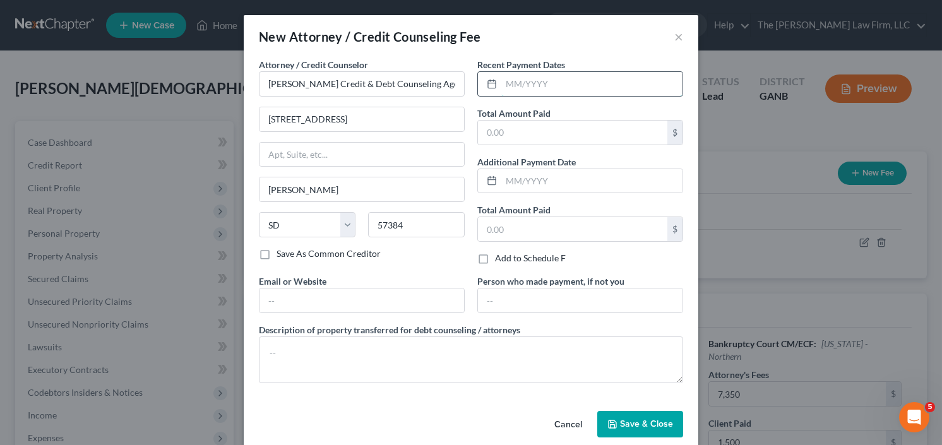
click at [592, 88] on input "text" at bounding box center [591, 84] width 181 height 24
type input "10/25"
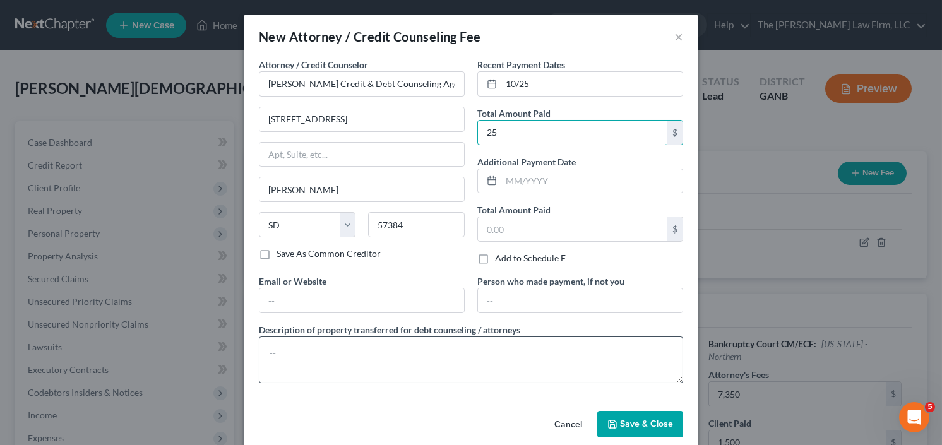
type input "25"
drag, startPoint x: 338, startPoint y: 338, endPoint x: 354, endPoint y: 310, distance: 32.5
click at [338, 338] on textarea at bounding box center [471, 360] width 424 height 47
type textarea "credit counseling"
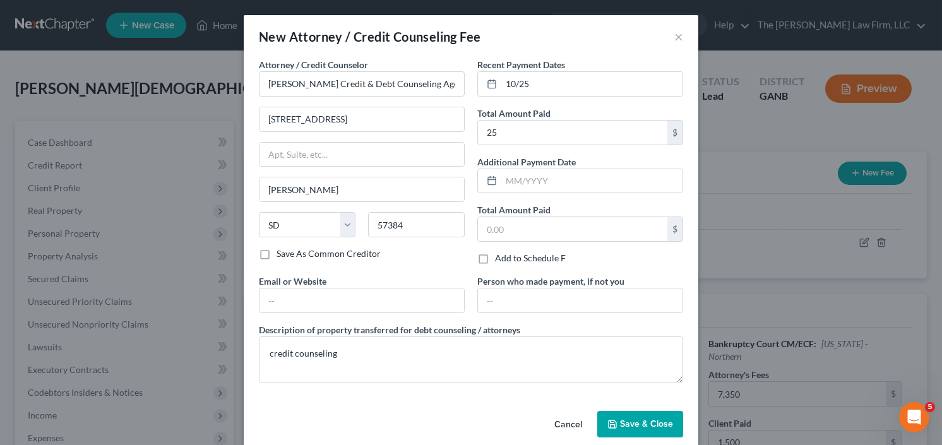
click at [639, 408] on div "Cancel Save & Close" at bounding box center [471, 427] width 455 height 42
click at [636, 419] on span "Save & Close" at bounding box center [646, 424] width 53 height 11
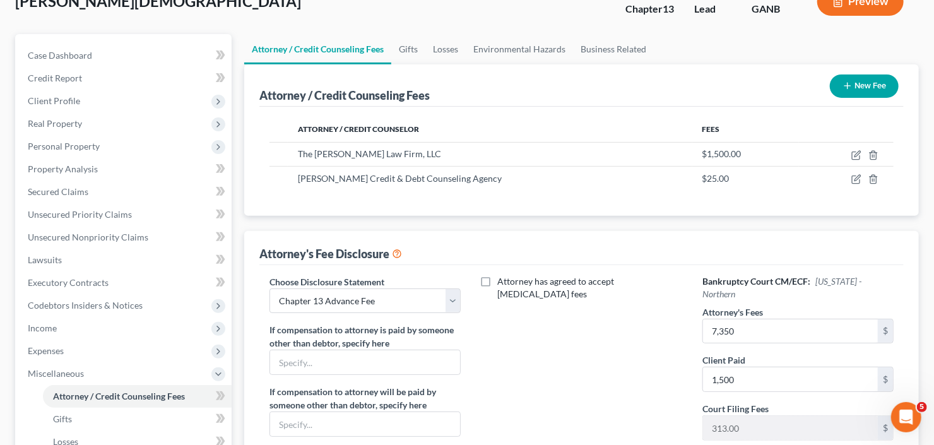
scroll to position [51, 0]
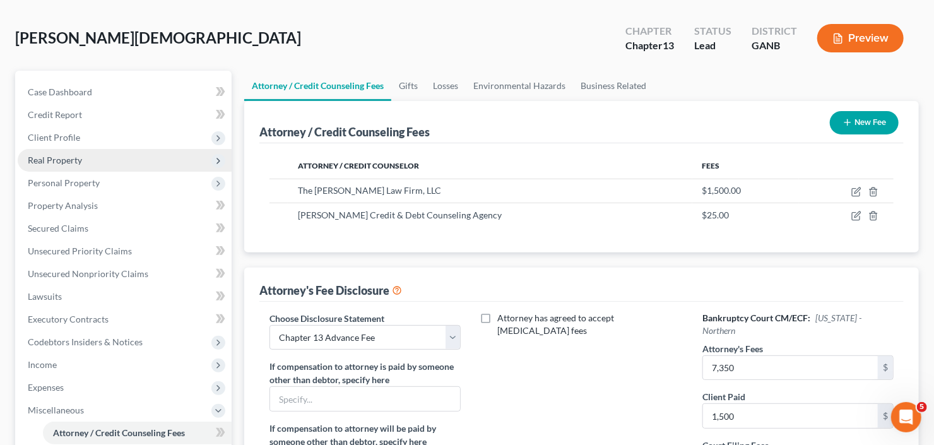
click at [87, 157] on span "Real Property" at bounding box center [125, 160] width 214 height 23
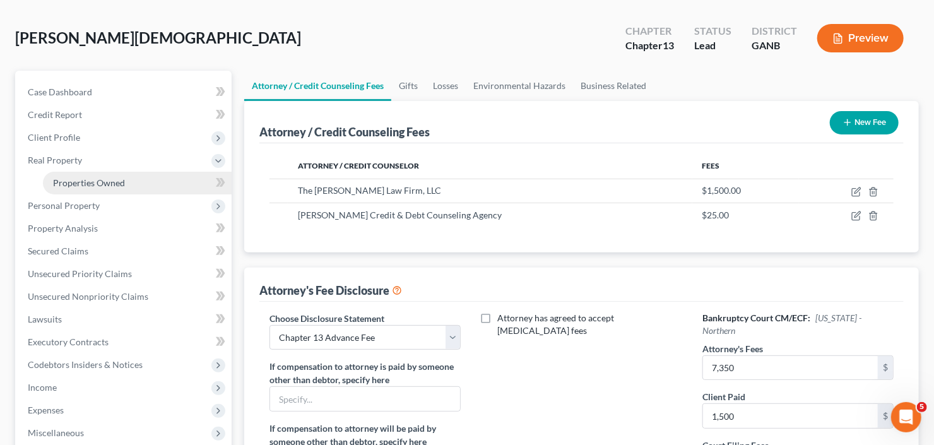
click at [102, 185] on span "Properties Owned" at bounding box center [89, 182] width 72 height 11
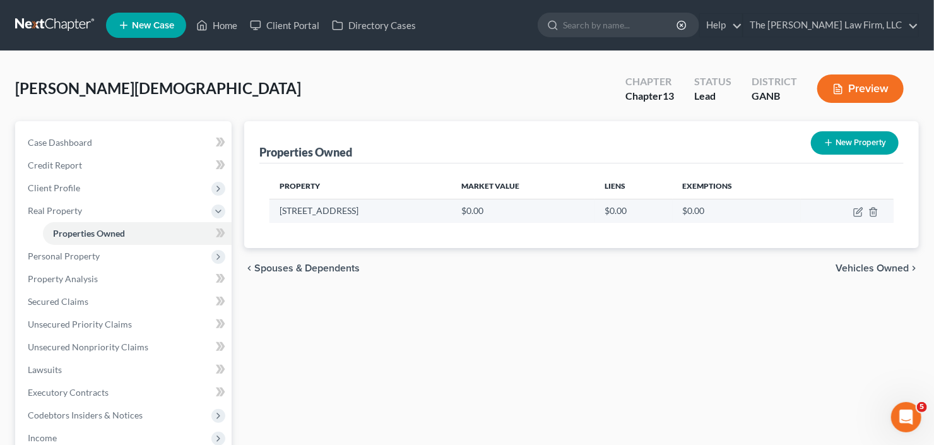
drag, startPoint x: 398, startPoint y: 212, endPoint x: 269, endPoint y: 212, distance: 129.4
click at [268, 212] on div "Property Market Value Liens Exemptions 215 White Tail Court $0.00 $0.00 $0.00" at bounding box center [581, 206] width 645 height 85
drag, startPoint x: 318, startPoint y: 210, endPoint x: 402, endPoint y: 210, distance: 84.0
click at [403, 213] on td "215 White Tail Court" at bounding box center [361, 211] width 182 height 24
click at [392, 207] on td "215 White Tail Court" at bounding box center [361, 211] width 182 height 24
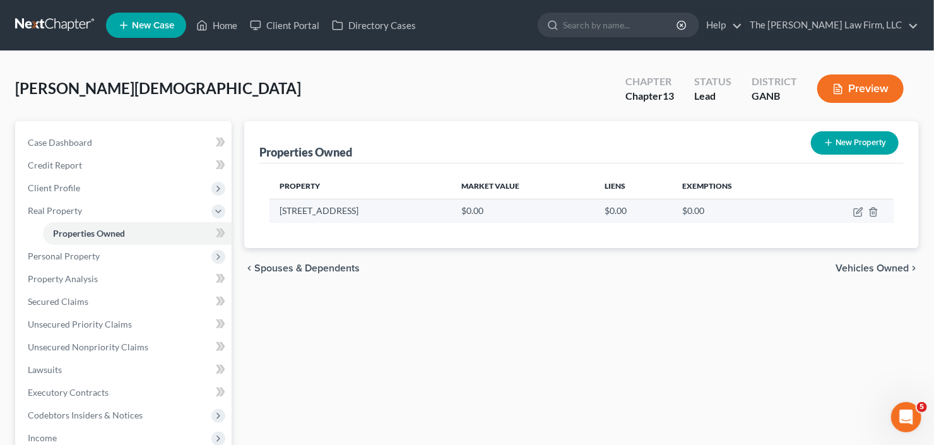
drag, startPoint x: 388, startPoint y: 211, endPoint x: 274, endPoint y: 213, distance: 114.3
click at [274, 213] on td "215 White Tail Court" at bounding box center [361, 211] width 182 height 24
copy td "215 White Tail Court"
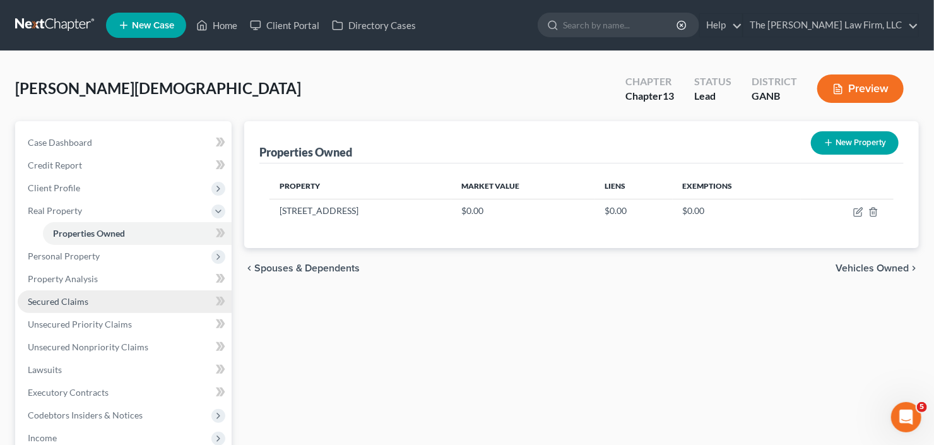
click at [66, 299] on span "Secured Claims" at bounding box center [58, 301] width 61 height 11
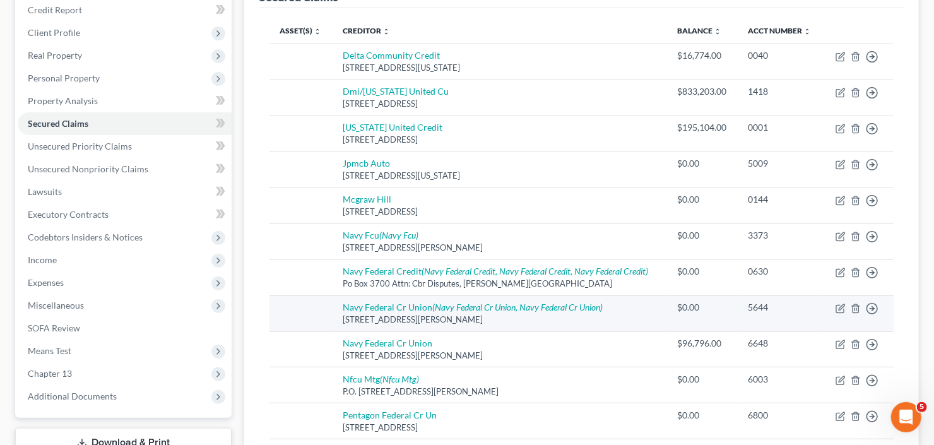
scroll to position [138, 0]
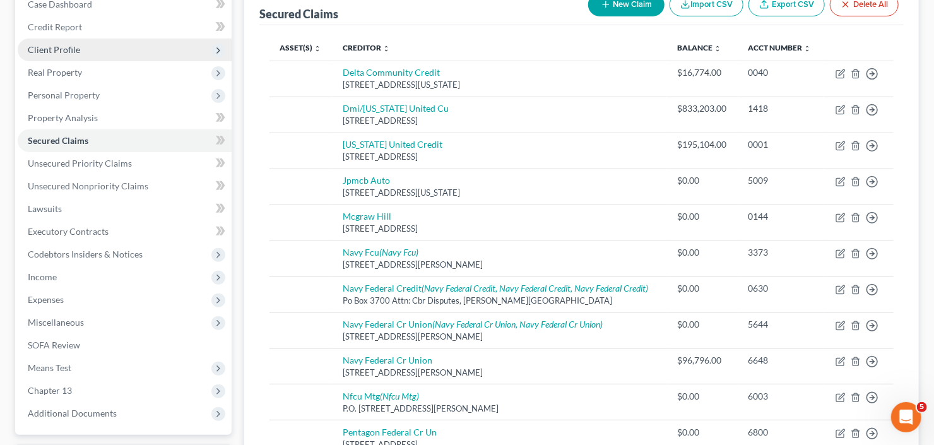
click at [79, 49] on span "Client Profile" at bounding box center [125, 50] width 214 height 23
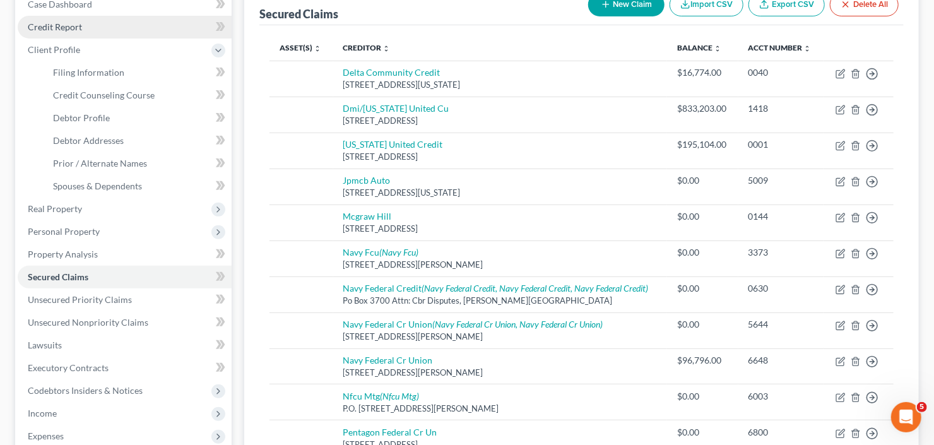
click at [107, 27] on link "Credit Report" at bounding box center [125, 27] width 214 height 23
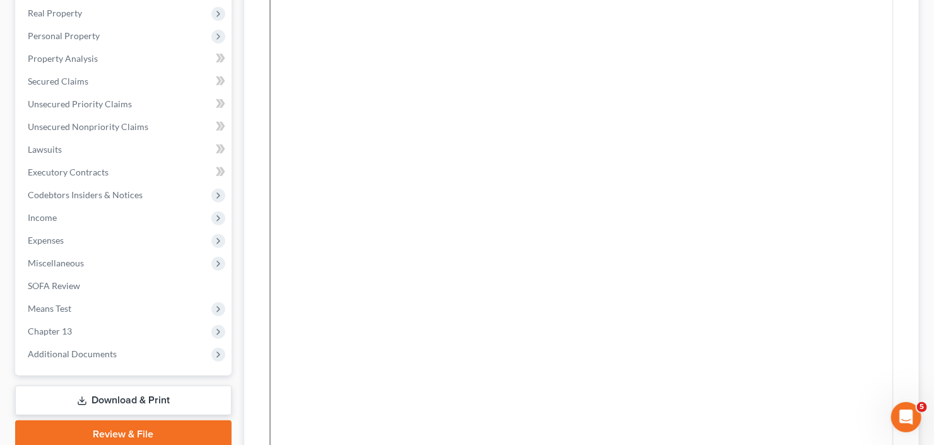
scroll to position [202, 0]
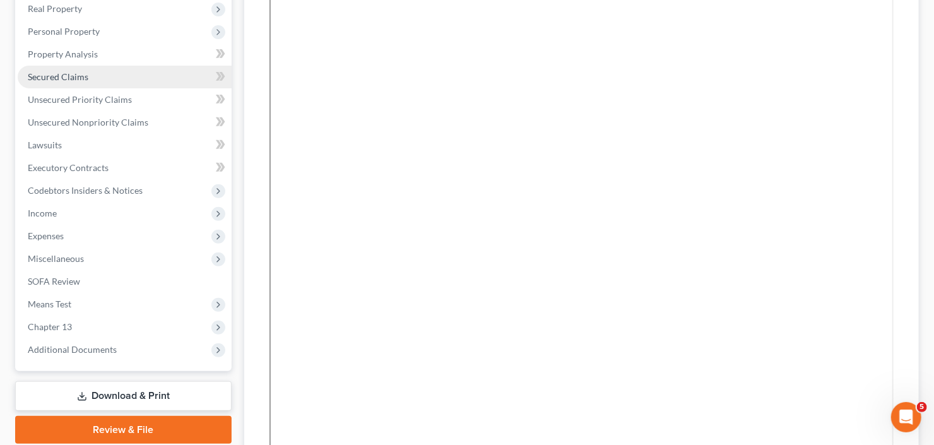
click at [61, 75] on span "Secured Claims" at bounding box center [58, 76] width 61 height 11
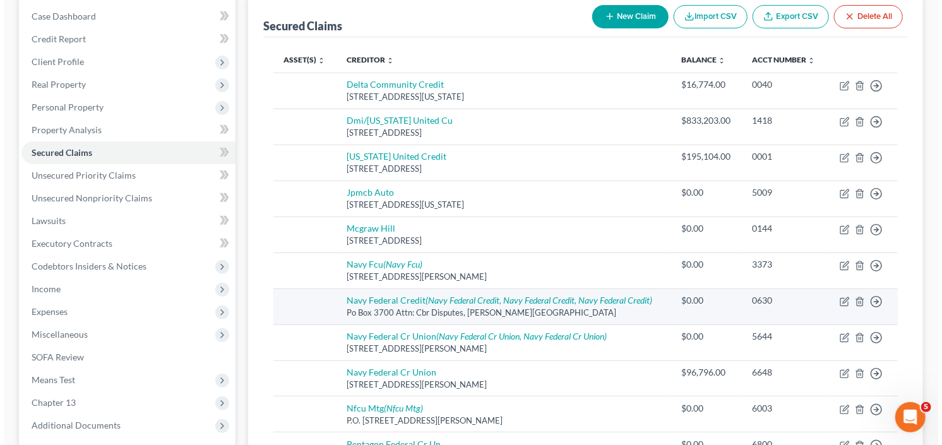
scroll to position [152, 0]
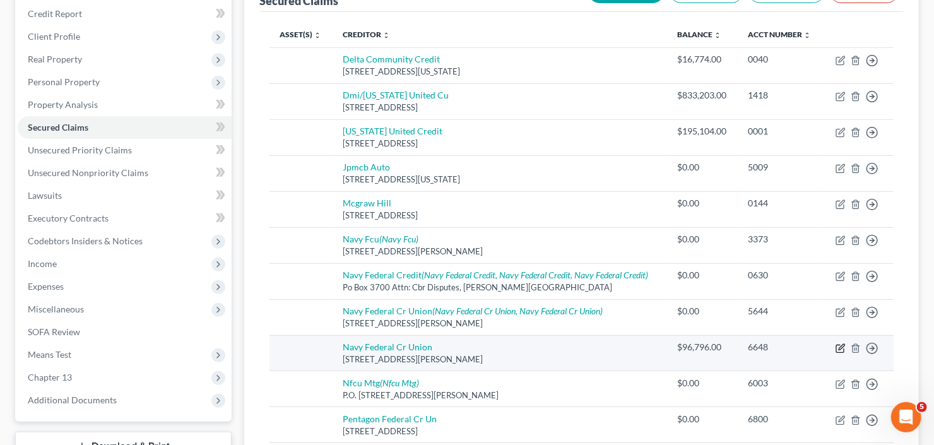
click at [843, 347] on icon "button" at bounding box center [841, 348] width 10 height 10
select select "48"
select select "0"
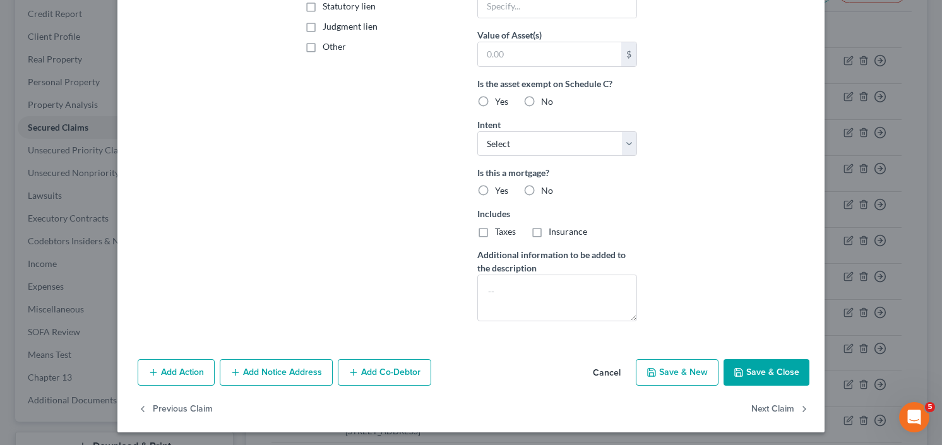
type input "49,796.00"
click at [760, 376] on button "Save & Close" at bounding box center [767, 372] width 86 height 27
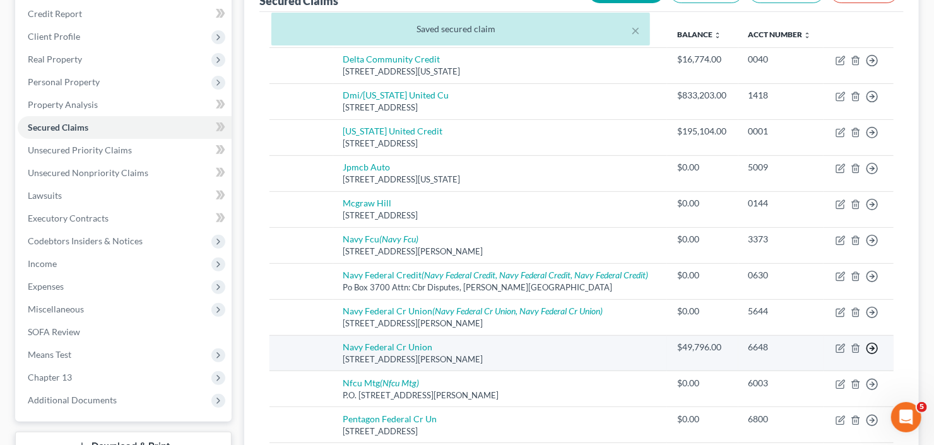
click at [872, 348] on line "button" at bounding box center [873, 348] width 4 height 0
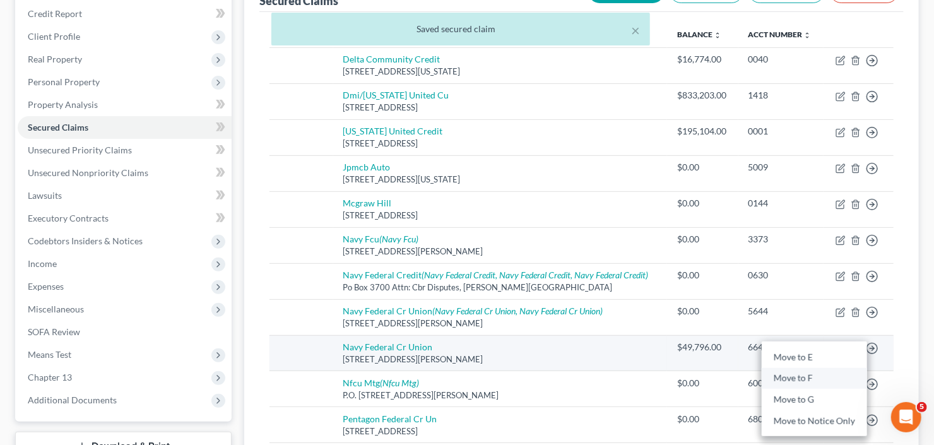
click at [795, 376] on link "Move to F" at bounding box center [814, 378] width 105 height 21
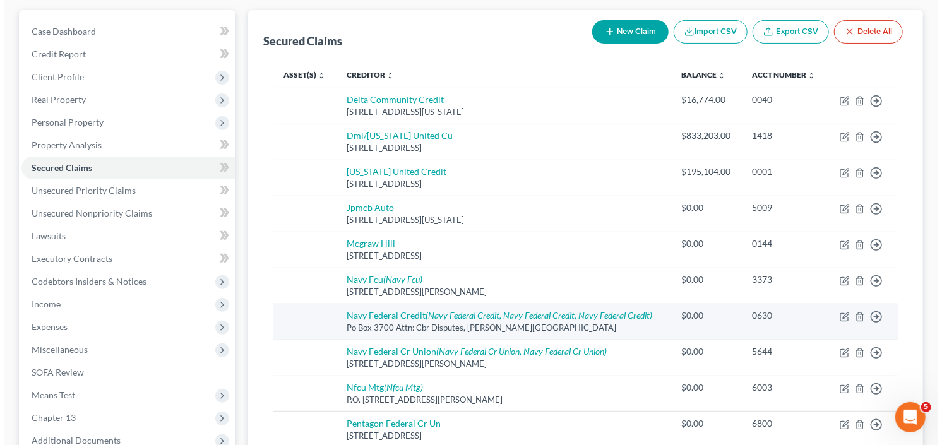
scroll to position [101, 0]
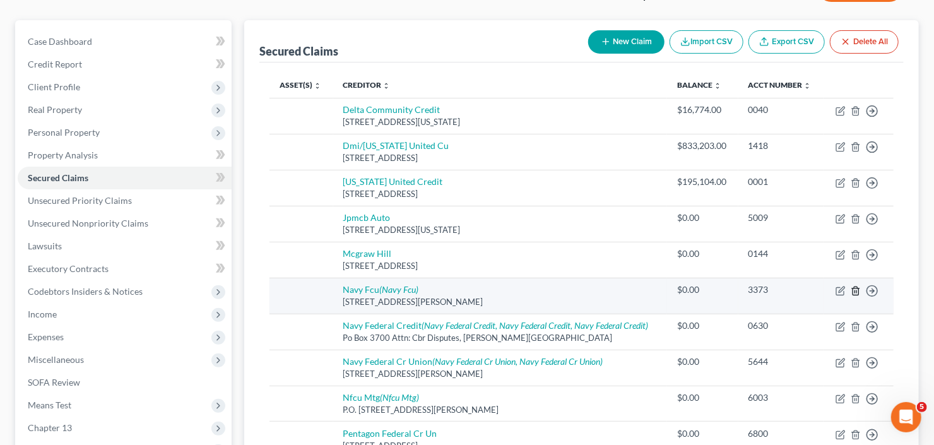
click at [856, 289] on icon "button" at bounding box center [856, 291] width 10 height 10
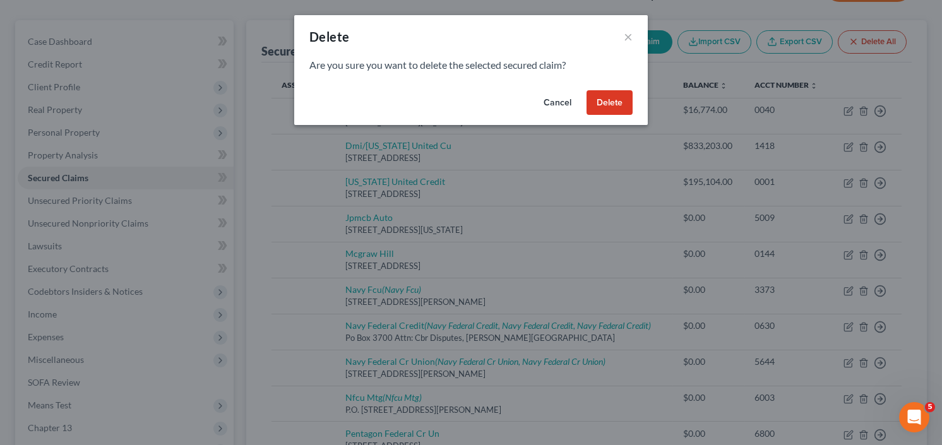
click at [606, 104] on button "Delete" at bounding box center [610, 102] width 46 height 25
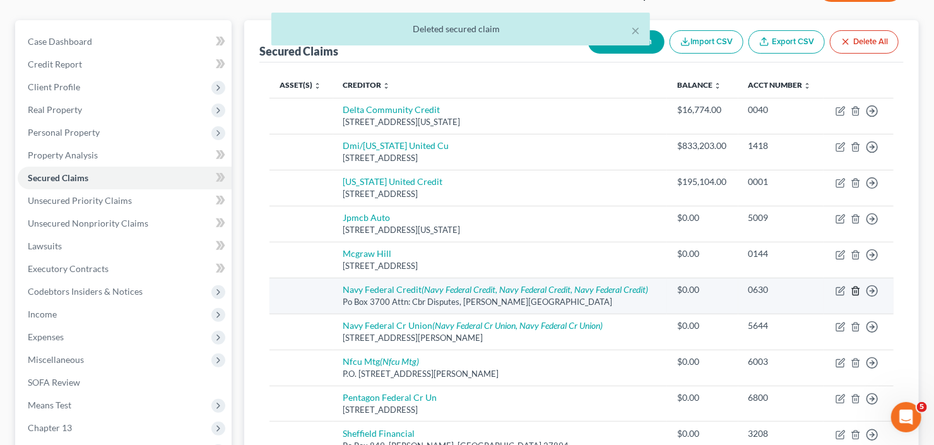
click at [855, 290] on line "button" at bounding box center [855, 291] width 0 height 3
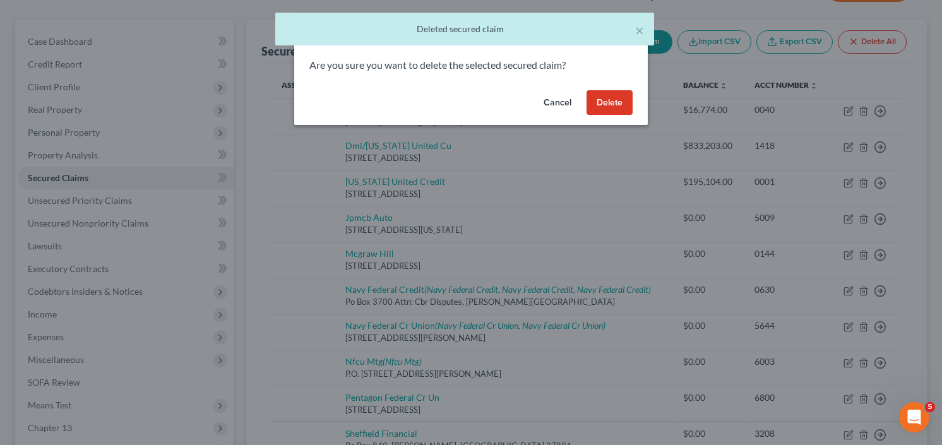
click at [614, 102] on button "Delete" at bounding box center [610, 102] width 46 height 25
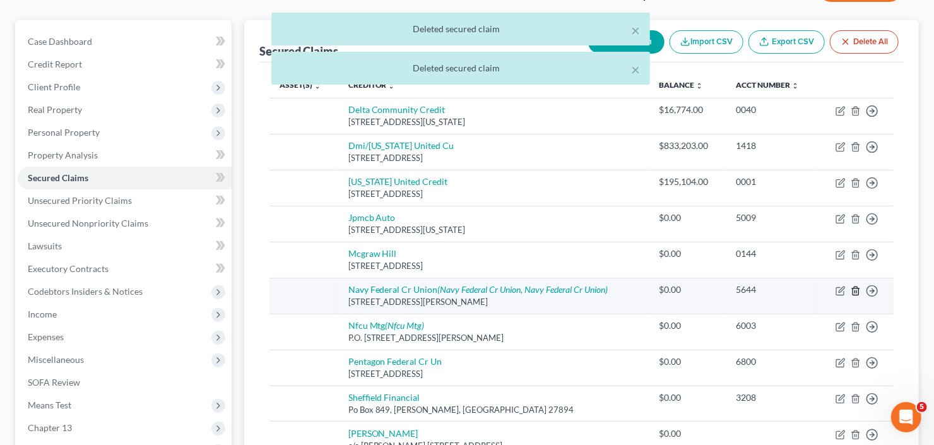
click at [856, 291] on icon "button" at bounding box center [856, 291] width 10 height 10
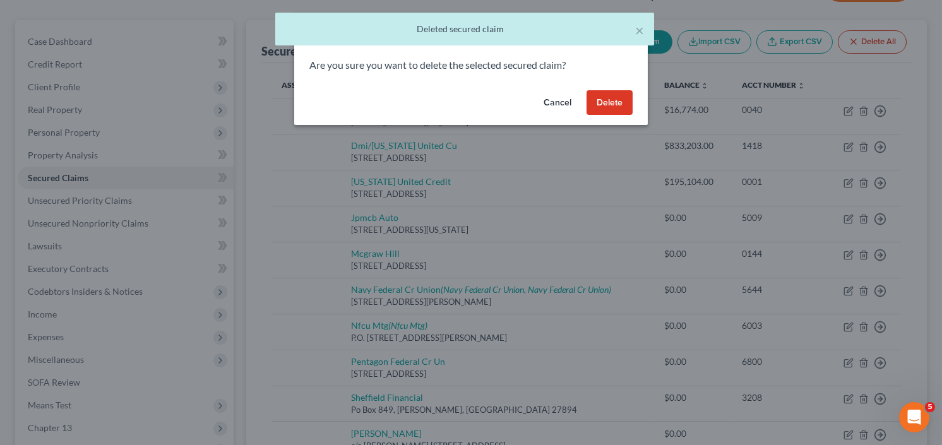
click at [610, 102] on button "Delete" at bounding box center [610, 102] width 46 height 25
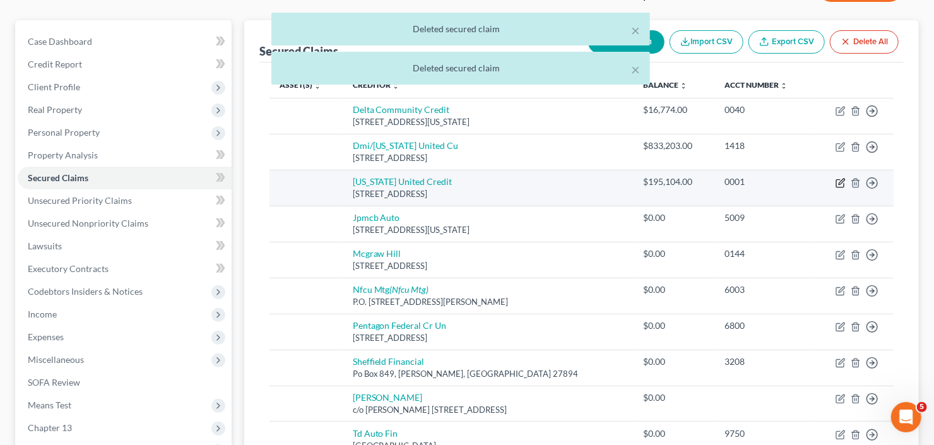
click at [843, 179] on icon "button" at bounding box center [841, 183] width 10 height 10
select select "10"
select select "0"
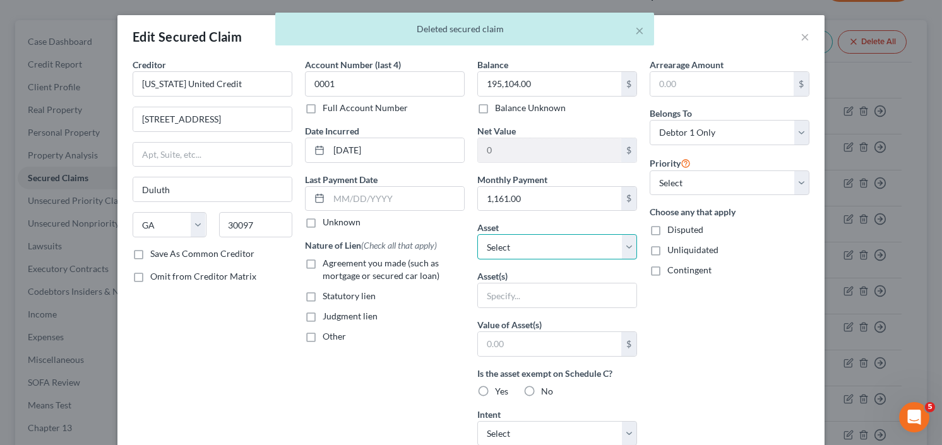
click at [539, 246] on select "Select Other Multiple Assets Claim Against NFL (owed to debtor) - $0.0 215 Whit…" at bounding box center [557, 246] width 160 height 25
select select "3"
click at [477, 234] on select "Select Other Multiple Assets Claim Against NFL (owed to debtor) - $0.0 215 Whit…" at bounding box center [557, 246] width 160 height 25
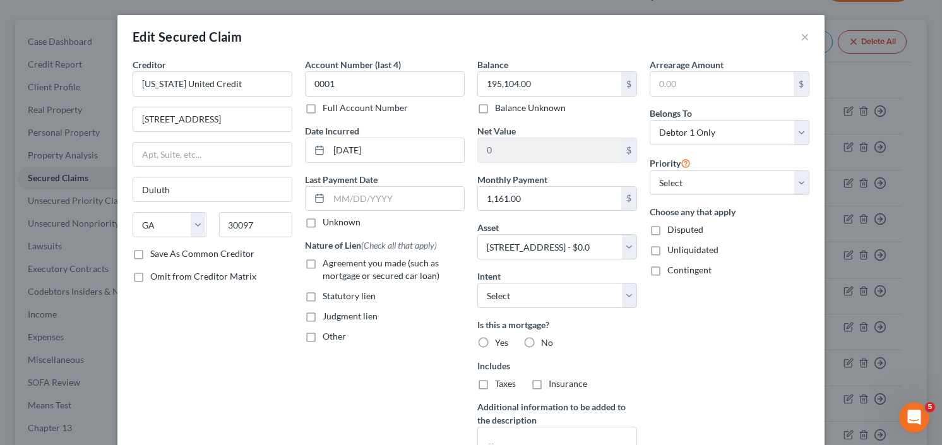
click at [323, 258] on label "Agreement you made (such as mortgage or secured car loan)" at bounding box center [394, 269] width 142 height 25
click at [328, 258] on input "Agreement you made (such as mortgage or secured car loan)" at bounding box center [332, 261] width 8 height 8
click at [323, 259] on label "Agreement you made (such as mortgage or secured car loan)" at bounding box center [394, 269] width 142 height 25
click at [328, 259] on input "Agreement you made (such as mortgage or secured car loan)" at bounding box center [332, 261] width 8 height 8
click at [323, 264] on label "Agreement you made (such as mortgage or secured car loan)" at bounding box center [394, 269] width 142 height 25
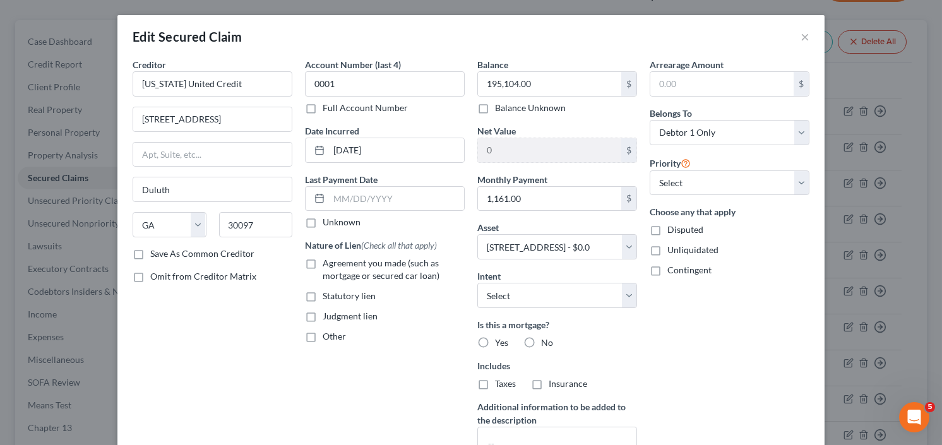
click at [328, 264] on input "Agreement you made (such as mortgage or secured car loan)" at bounding box center [332, 261] width 8 height 8
checkbox input "true"
click at [495, 337] on label "Yes" at bounding box center [501, 343] width 13 height 13
click at [500, 337] on input "Yes" at bounding box center [504, 341] width 8 height 8
radio input "true"
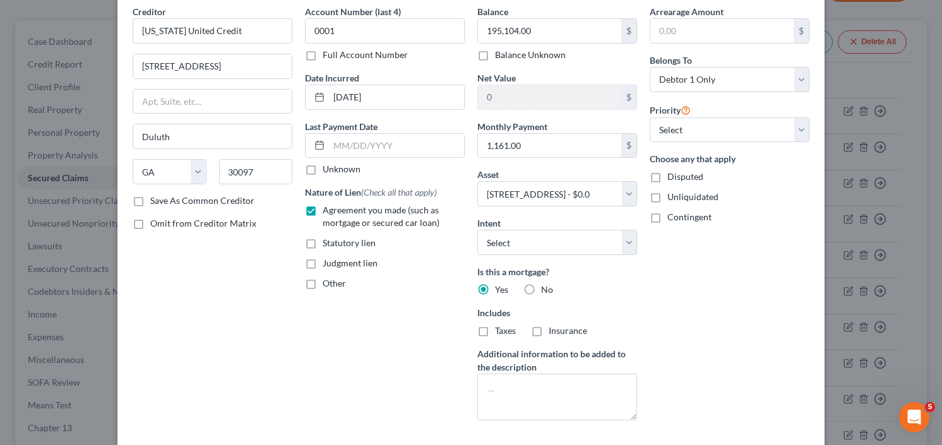
scroll to position [152, 0]
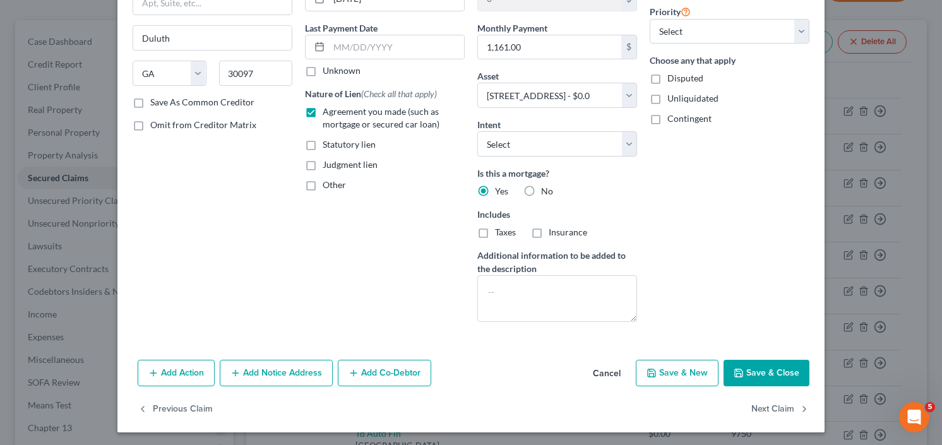
click at [757, 378] on button "Save & Close" at bounding box center [767, 373] width 86 height 27
select select
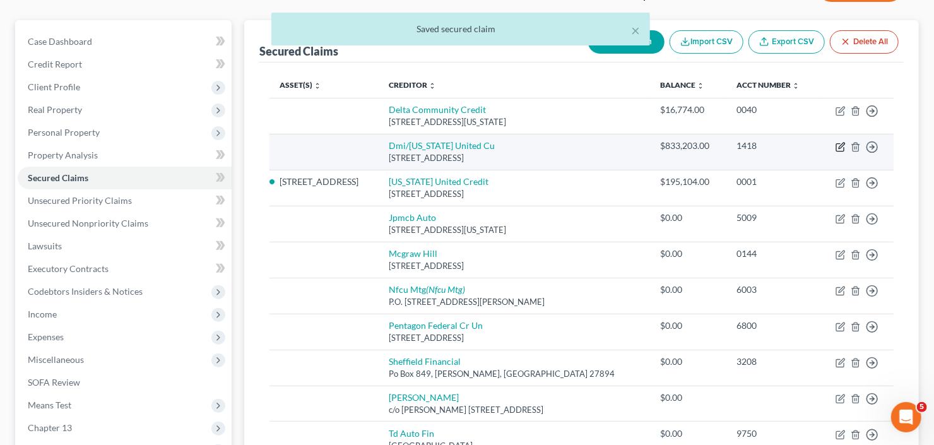
click at [841, 145] on icon "button" at bounding box center [841, 147] width 10 height 10
select select "10"
select select "0"
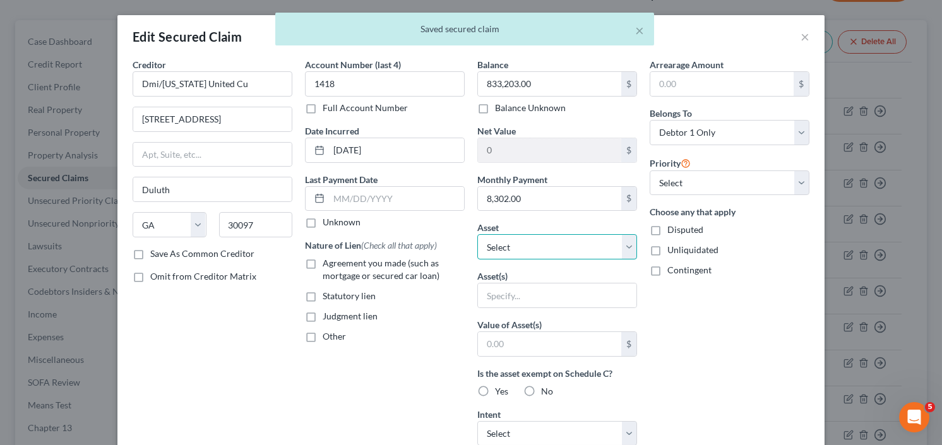
click at [545, 239] on select "Select Other Multiple Assets Claim Against NFL (owed to debtor) - $0.0 215 Whit…" at bounding box center [557, 246] width 160 height 25
select select "3"
click at [477, 234] on select "Select Other Multiple Assets Claim Against NFL (owed to debtor) - $0.0 215 Whit…" at bounding box center [557, 246] width 160 height 25
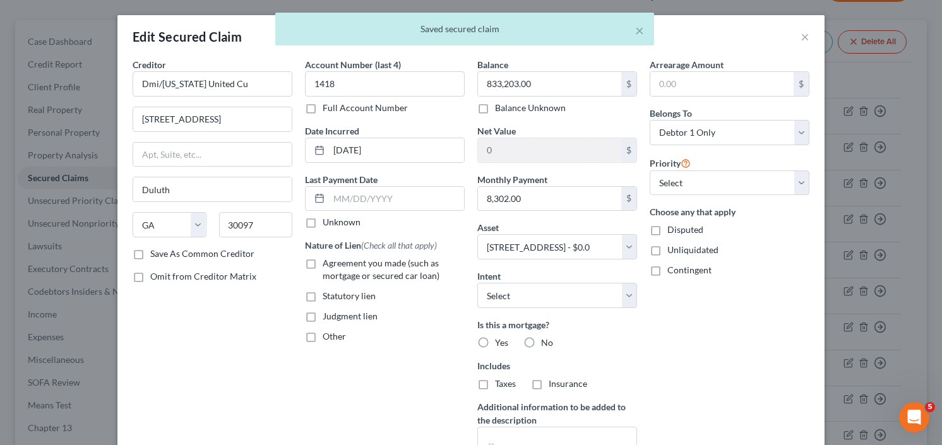
click at [323, 263] on label "Agreement you made (such as mortgage or secured car loan)" at bounding box center [394, 269] width 142 height 25
click at [328, 263] on input "Agreement you made (such as mortgage or secured car loan)" at bounding box center [332, 261] width 8 height 8
checkbox input "true"
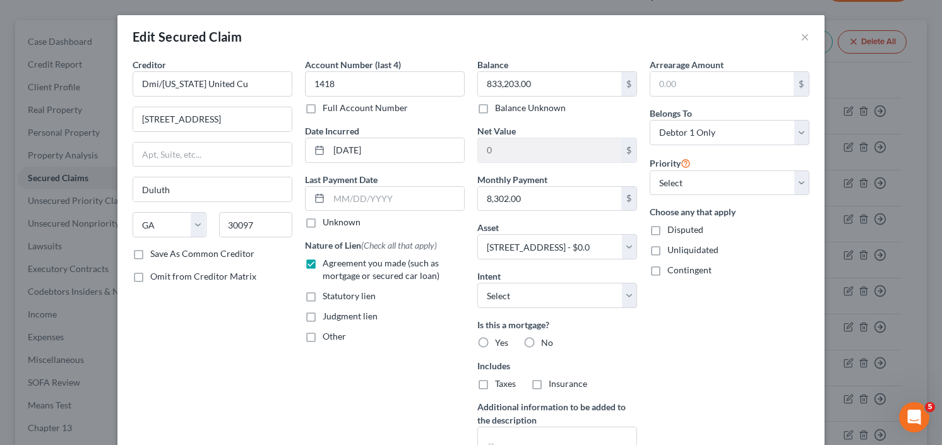
click at [495, 343] on label "Yes" at bounding box center [501, 343] width 13 height 13
click at [500, 343] on input "Yes" at bounding box center [504, 341] width 8 height 8
radio input "true"
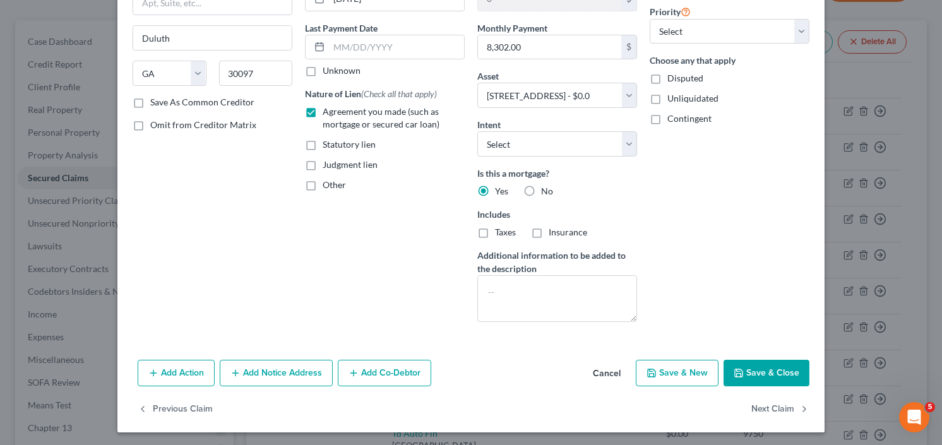
click at [768, 373] on button "Save & Close" at bounding box center [767, 373] width 86 height 27
select select
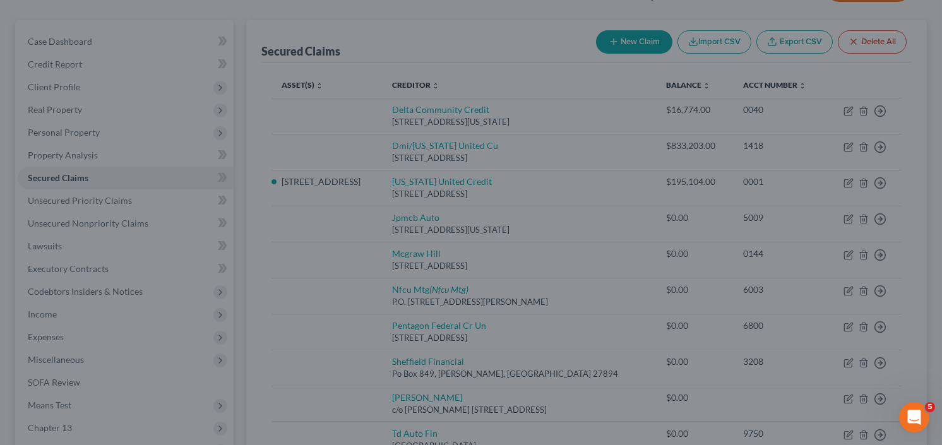
type input "-833,203.00"
select select "3"
type input "0"
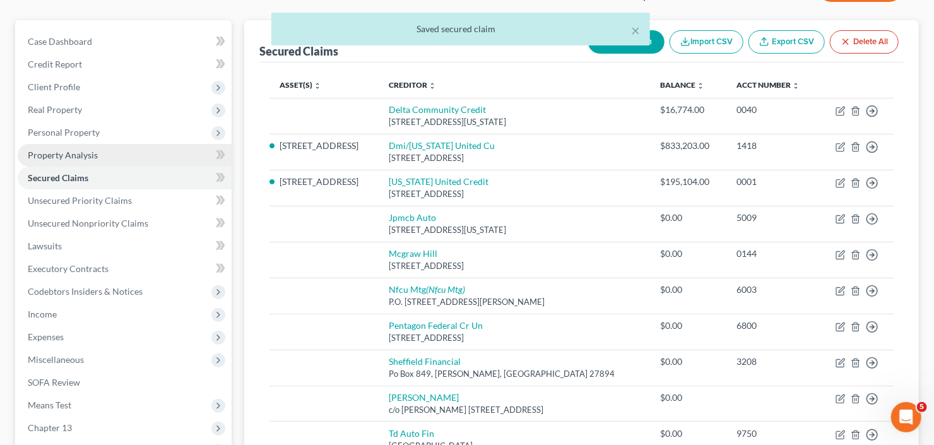
click at [100, 152] on link "Property Analysis" at bounding box center [125, 155] width 214 height 23
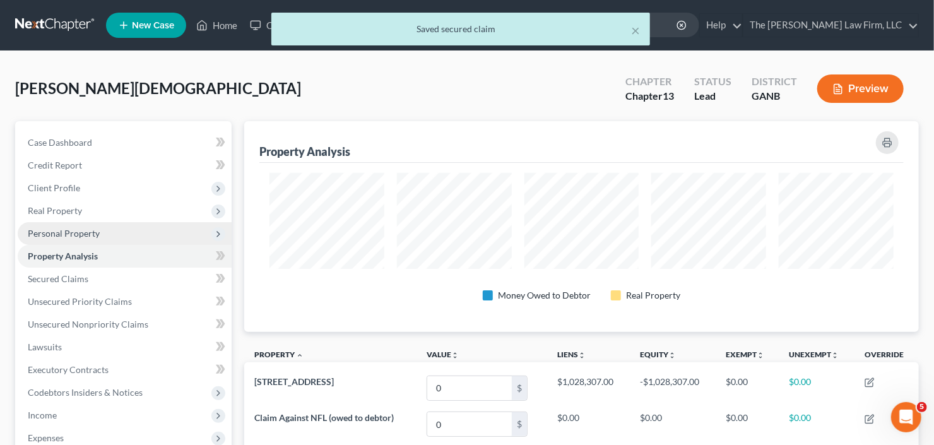
click at [113, 235] on span "Personal Property" at bounding box center [125, 233] width 214 height 23
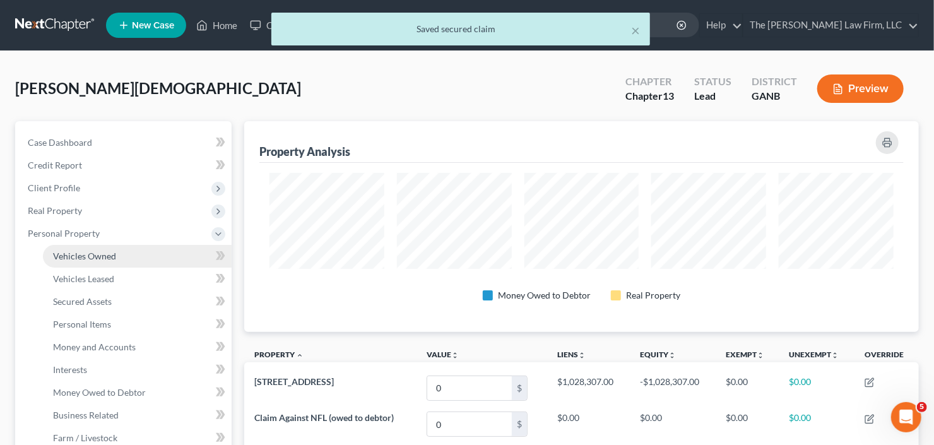
click at [119, 258] on link "Vehicles Owned" at bounding box center [137, 256] width 189 height 23
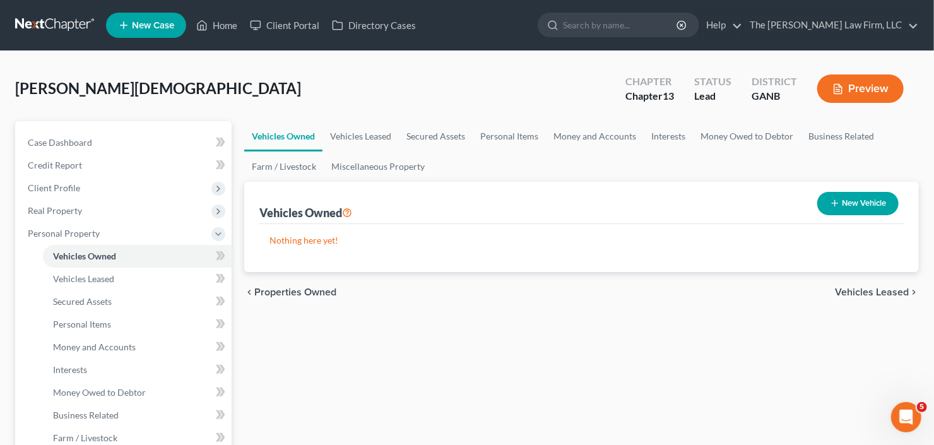
click at [854, 205] on button "New Vehicle" at bounding box center [858, 203] width 81 height 23
select select "0"
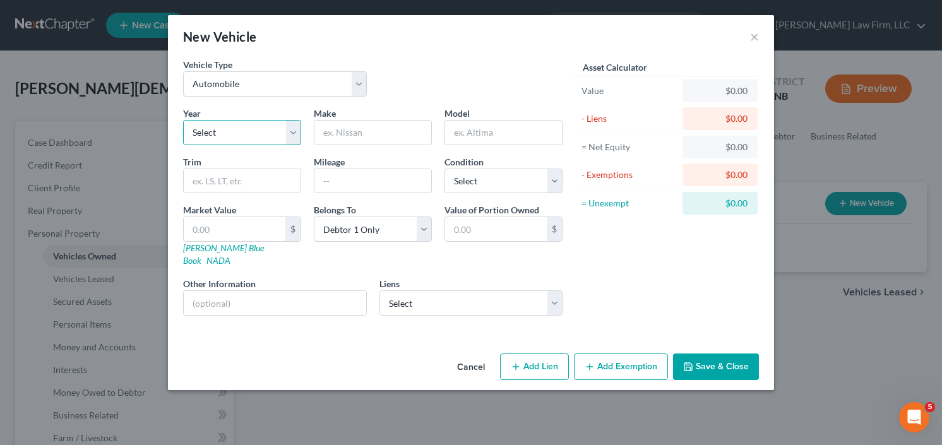
click at [226, 127] on select "Select 2026 2025 2024 2023 2022 2021 2020 2019 2018 2017 2016 2015 2014 2013 20…" at bounding box center [242, 132] width 118 height 25
select select "12"
click at [183, 120] on select "Select 2026 2025 2024 2023 2022 2021 2020 2019 2018 2017 2016 2015 2014 2013 20…" at bounding box center [242, 132] width 118 height 25
click at [369, 135] on input "text" at bounding box center [372, 133] width 117 height 24
type input "Range Rover"
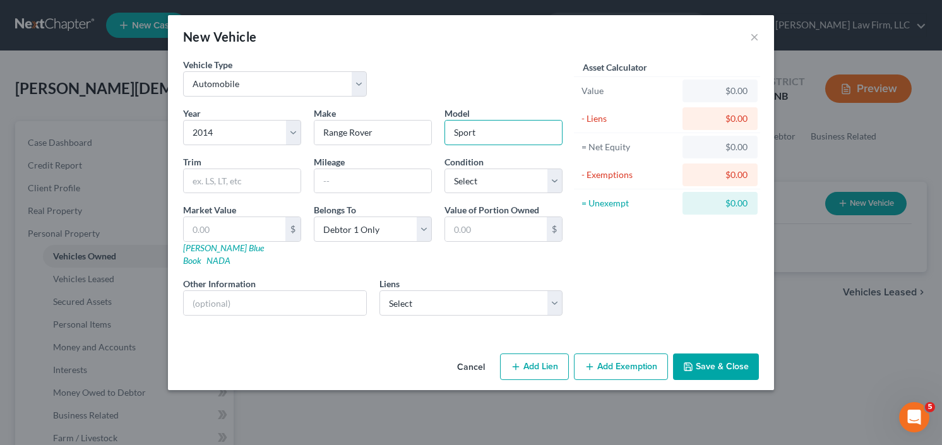
type input "Sport"
click at [442, 302] on div "Year Select 2026 2025 2024 2023 2022 2021 2020 2019 2018 2017 2016 2015 2014 20…" at bounding box center [373, 216] width 392 height 219
click at [447, 290] on select "Select Delta Community Credit - $16,774.00 Jpmcb Auto - $0.00 Mcgraw Hill - $0.…" at bounding box center [471, 302] width 184 height 25
select select "0"
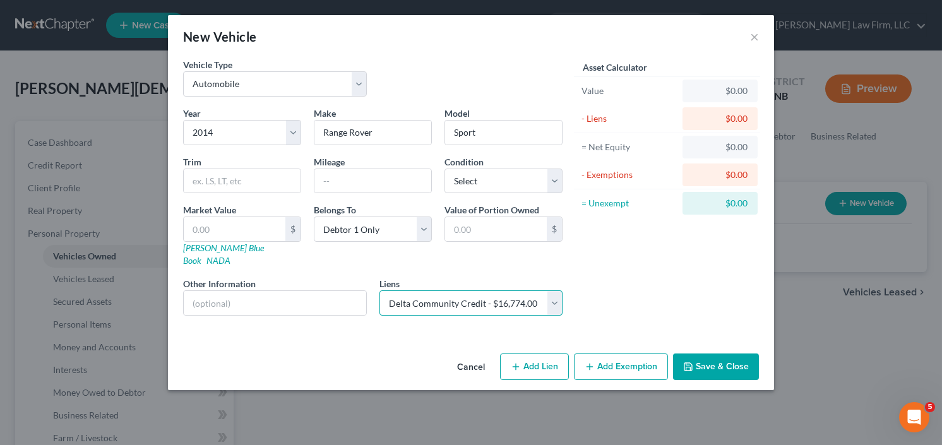
click at [379, 290] on select "Select Delta Community Credit - $16,774.00 Jpmcb Auto - $0.00 Mcgraw Hill - $0.…" at bounding box center [471, 302] width 184 height 25
select select
select select "10"
select select "0"
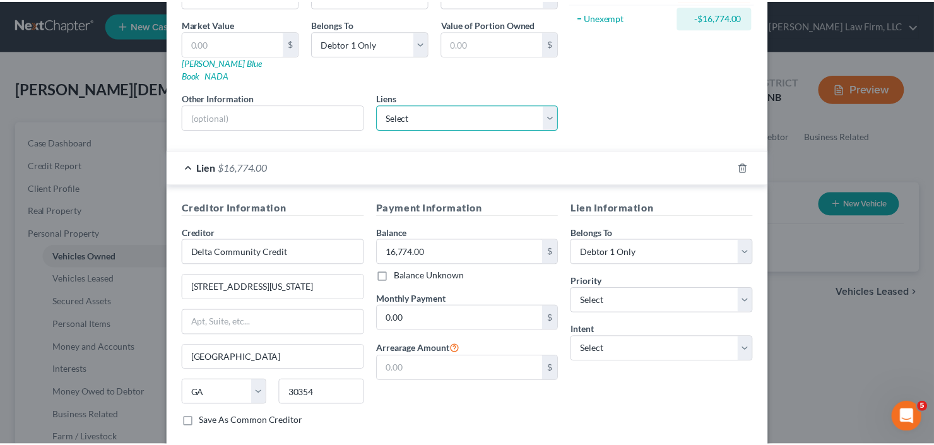
scroll to position [242, 0]
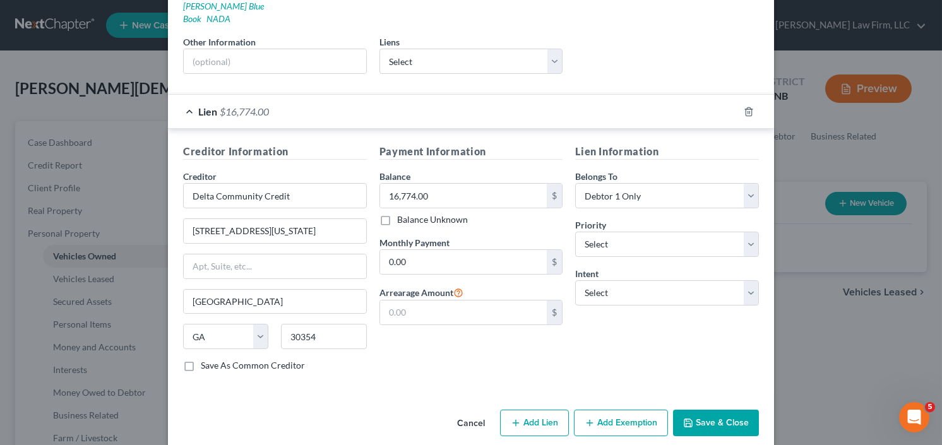
click at [700, 410] on button "Save & Close" at bounding box center [716, 423] width 86 height 27
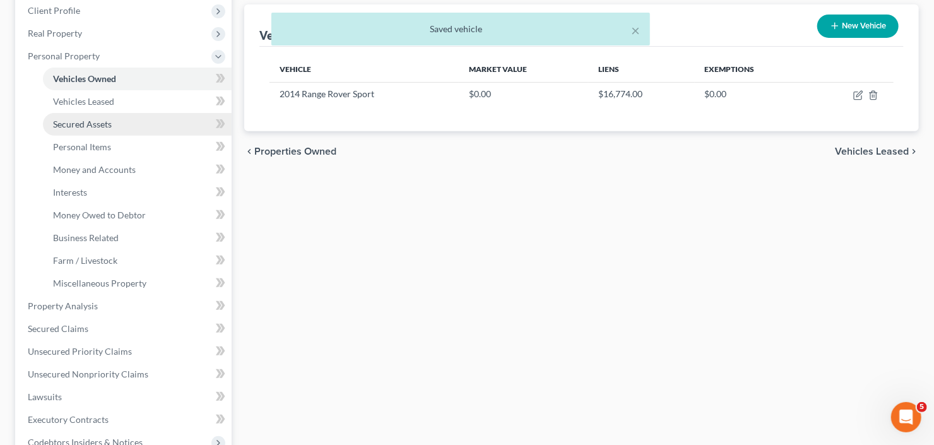
scroll to position [202, 0]
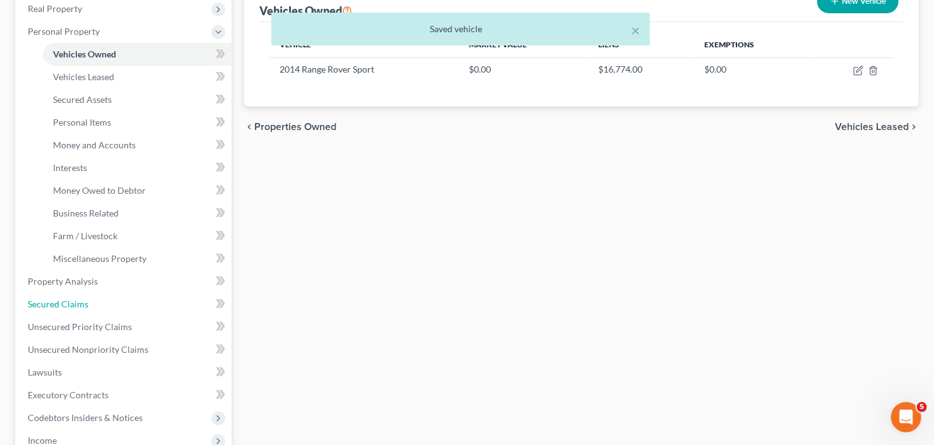
drag, startPoint x: 73, startPoint y: 302, endPoint x: 299, endPoint y: 238, distance: 234.2
click at [73, 302] on span "Secured Claims" at bounding box center [58, 304] width 61 height 11
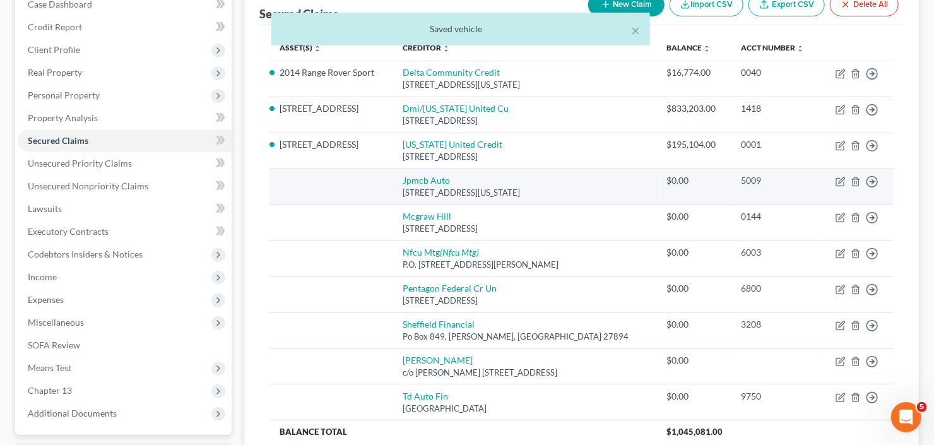
scroll to position [152, 0]
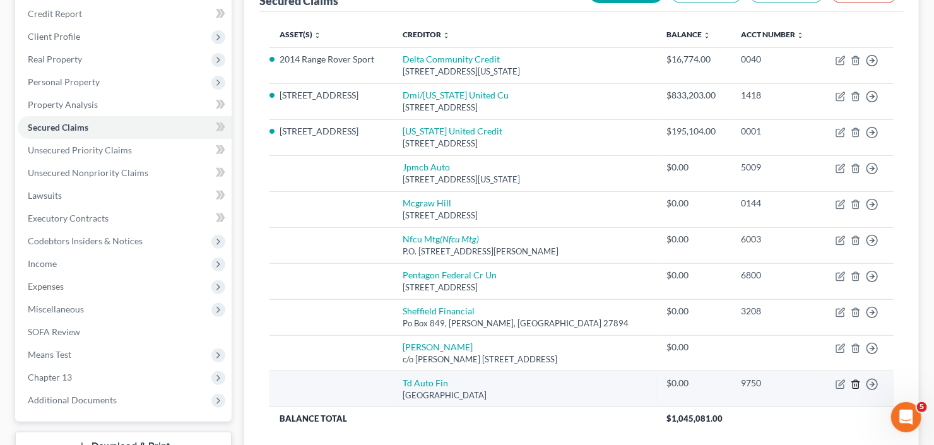
click at [855, 382] on polyline "button" at bounding box center [856, 382] width 8 height 0
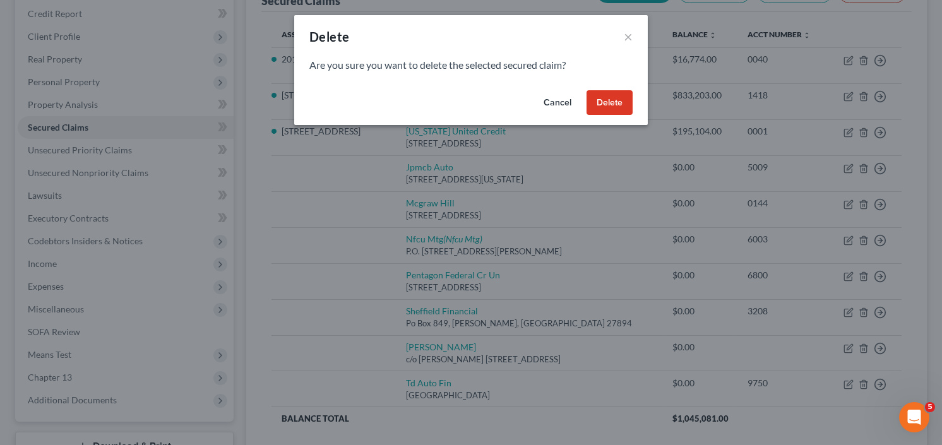
click at [604, 90] on button "Delete" at bounding box center [610, 102] width 46 height 25
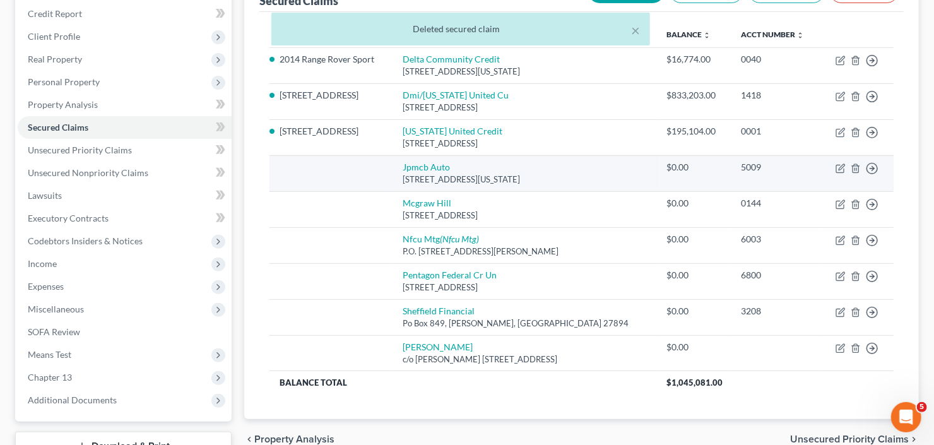
click at [850, 167] on td "Move to E Move to F Move to G Move to Notice Only" at bounding box center [857, 173] width 73 height 36
click at [857, 168] on line "button" at bounding box center [857, 169] width 0 height 3
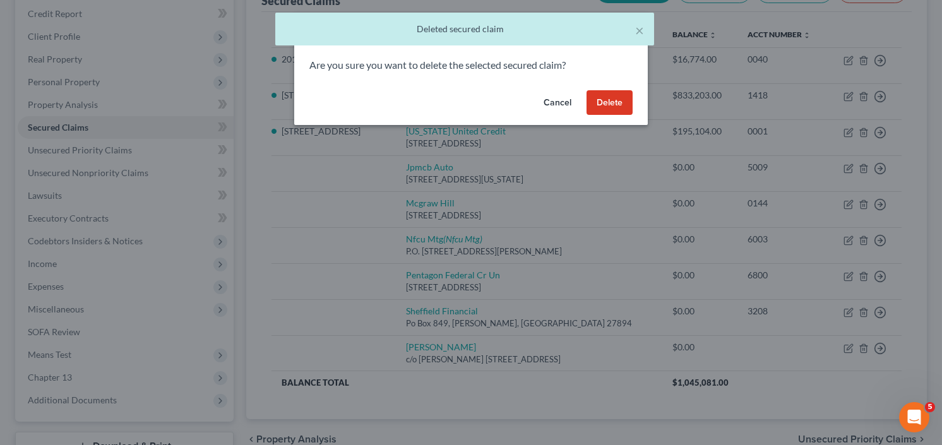
click at [617, 105] on button "Delete" at bounding box center [610, 102] width 46 height 25
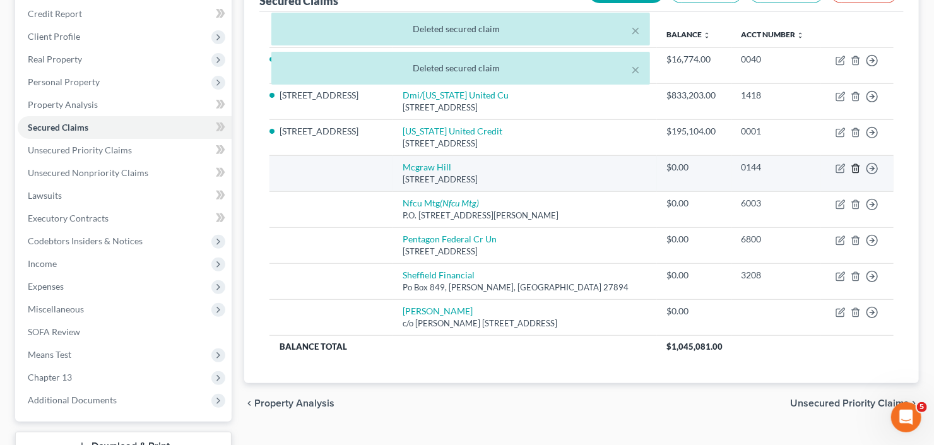
click at [857, 167] on icon "button" at bounding box center [856, 169] width 10 height 10
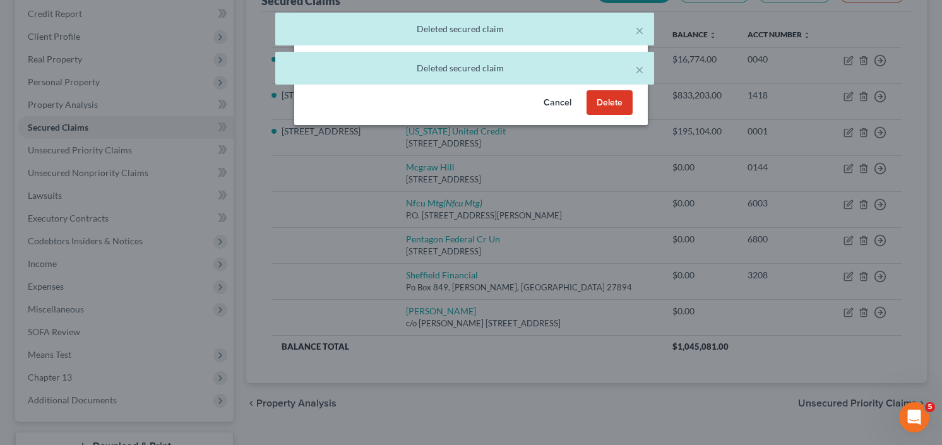
click at [605, 104] on button "Delete" at bounding box center [610, 102] width 46 height 25
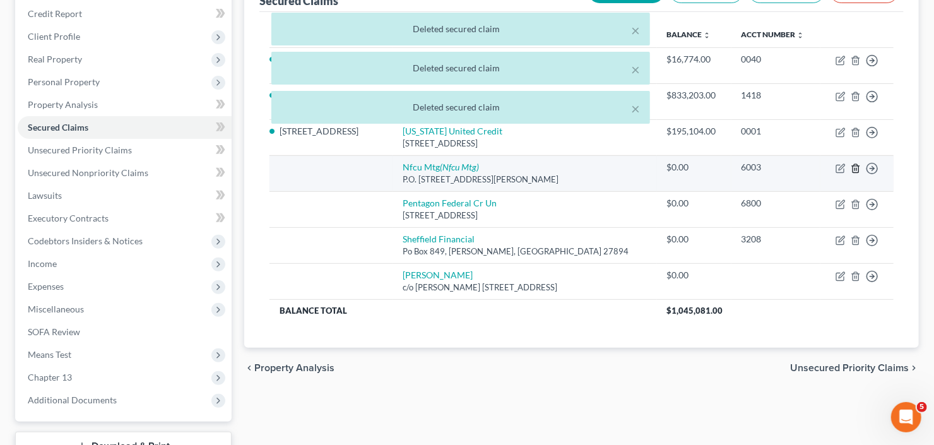
click at [855, 169] on line "button" at bounding box center [855, 169] width 0 height 3
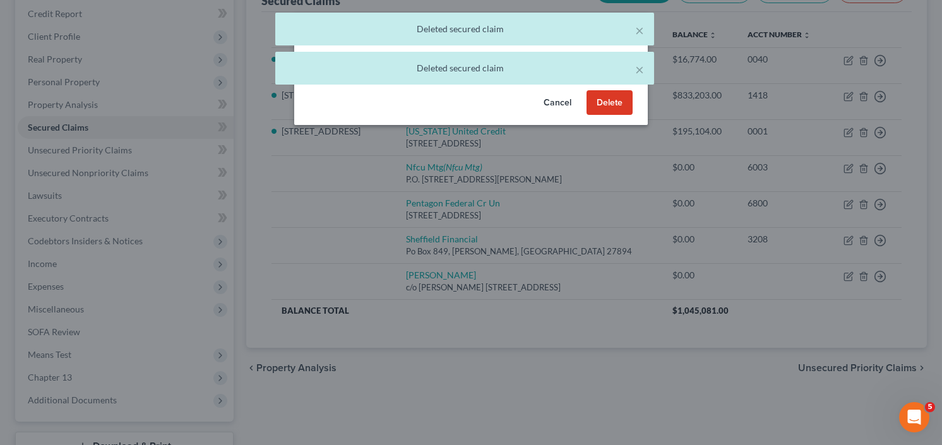
click at [598, 100] on button "Delete" at bounding box center [610, 102] width 46 height 25
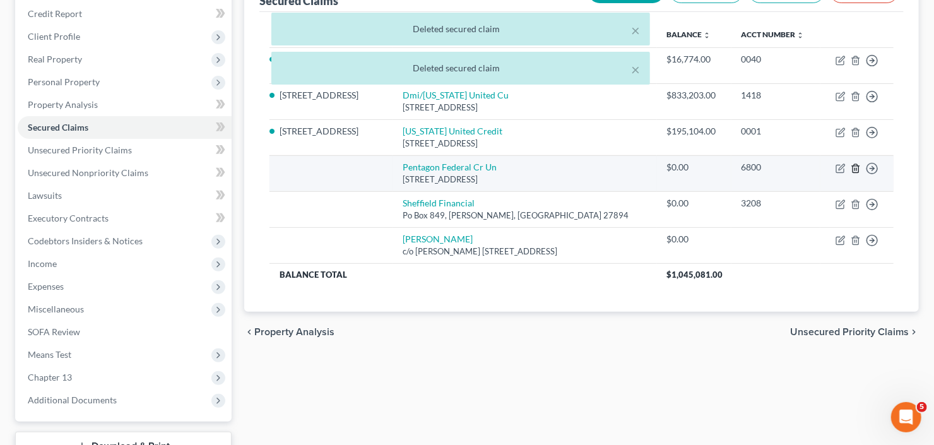
click at [855, 168] on line "button" at bounding box center [855, 169] width 0 height 3
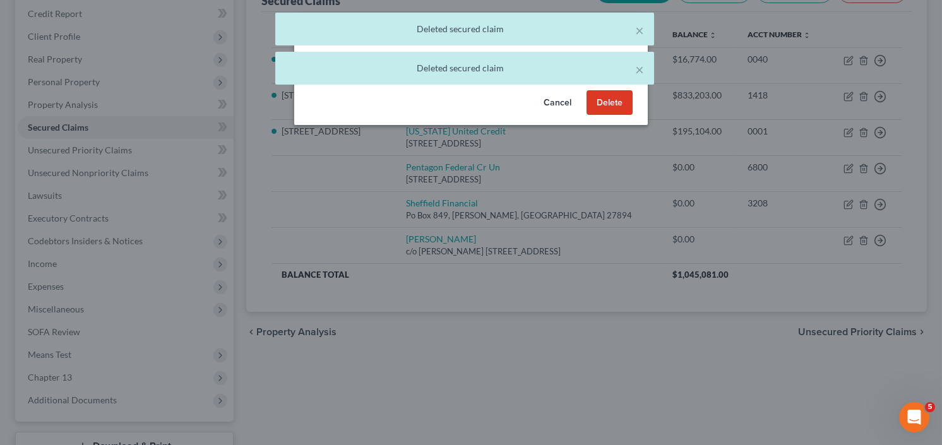
click at [604, 104] on button "Delete" at bounding box center [610, 102] width 46 height 25
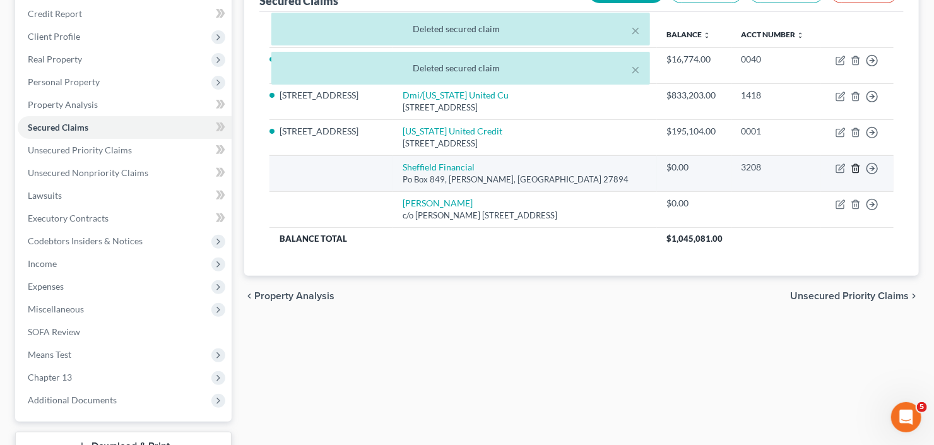
click at [857, 168] on line "button" at bounding box center [857, 169] width 0 height 3
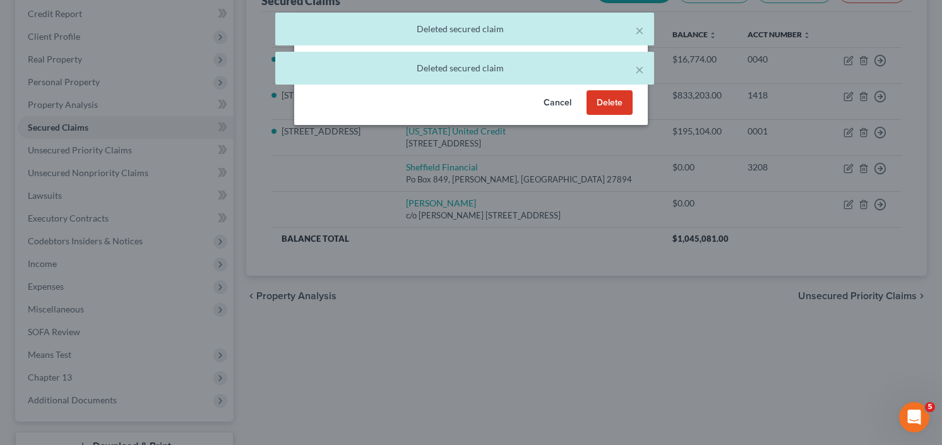
click at [600, 104] on button "Delete" at bounding box center [610, 102] width 46 height 25
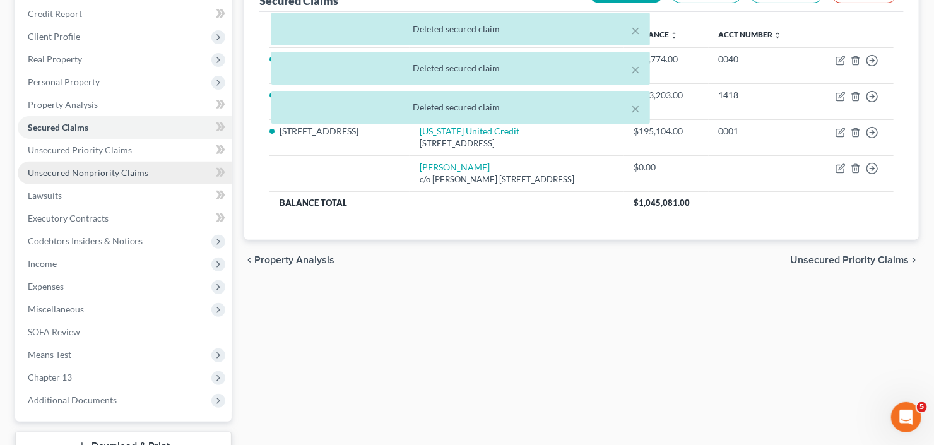
drag, startPoint x: 74, startPoint y: 173, endPoint x: 81, endPoint y: 170, distance: 7.4
click at [74, 173] on span "Unsecured Nonpriority Claims" at bounding box center [88, 172] width 121 height 11
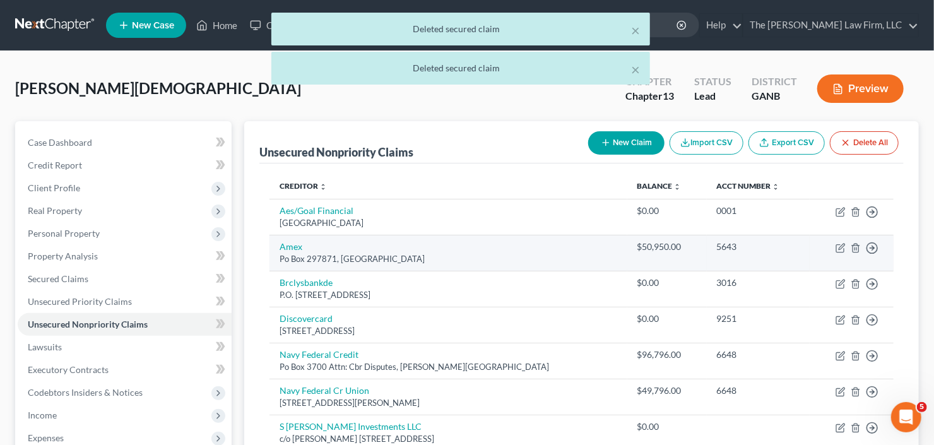
scroll to position [101, 0]
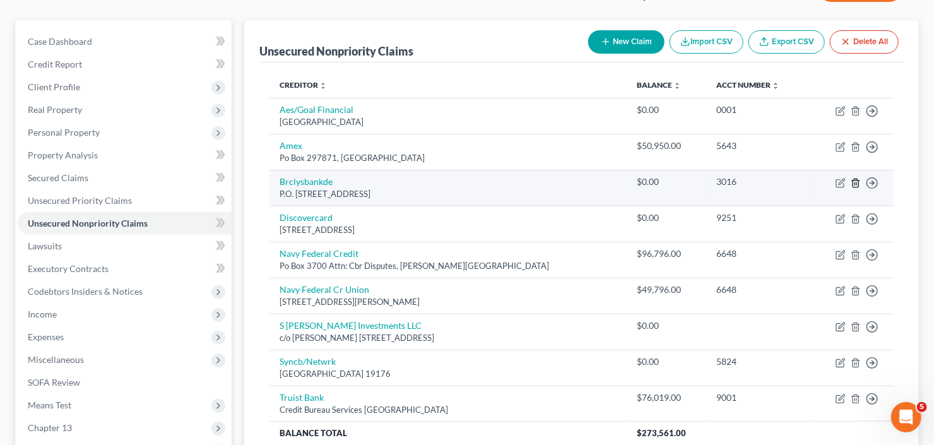
click at [855, 182] on line "button" at bounding box center [855, 183] width 0 height 3
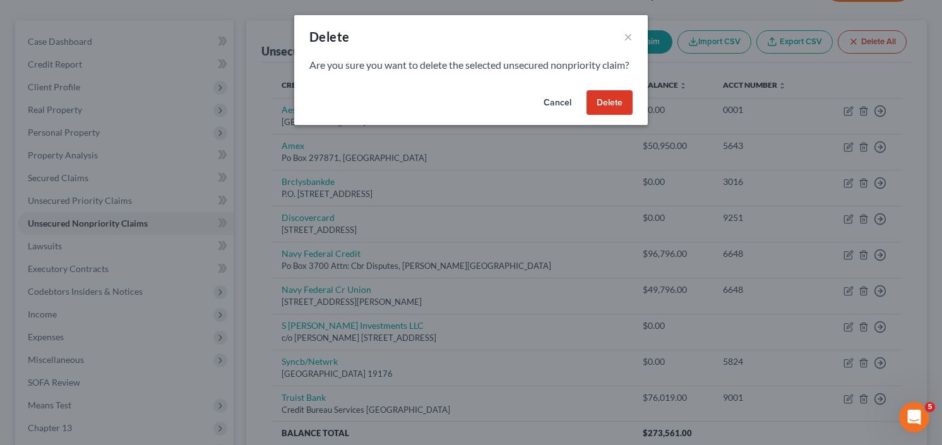
click at [628, 111] on button "Delete" at bounding box center [610, 102] width 46 height 25
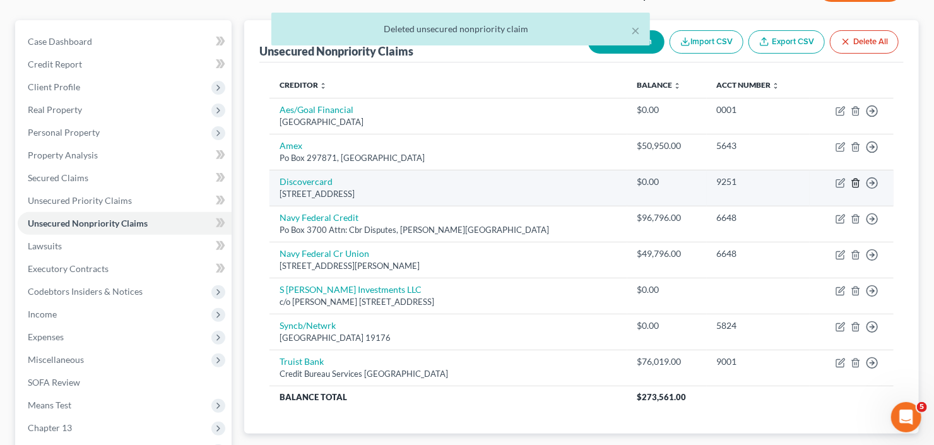
click at [856, 181] on icon "button" at bounding box center [856, 183] width 10 height 10
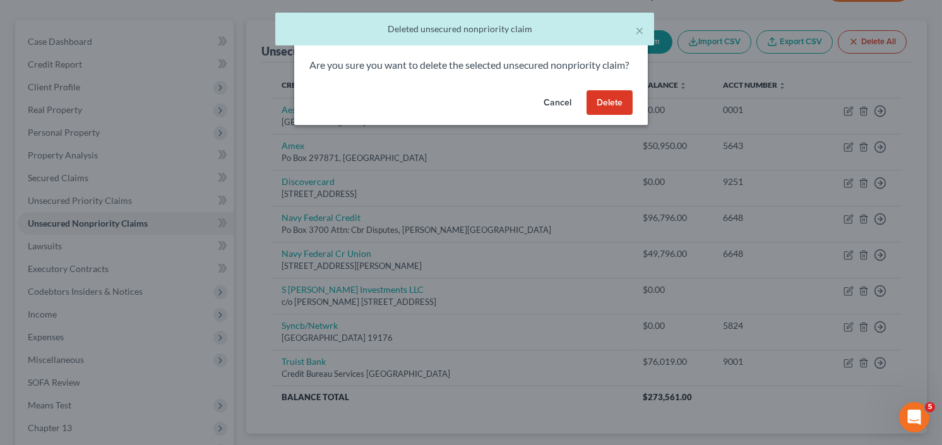
click at [607, 109] on button "Delete" at bounding box center [610, 102] width 46 height 25
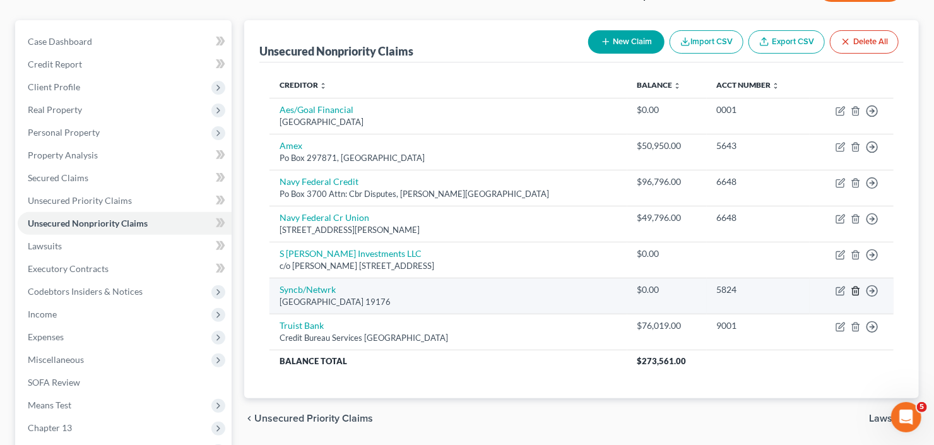
click at [855, 290] on line "button" at bounding box center [855, 291] width 0 height 3
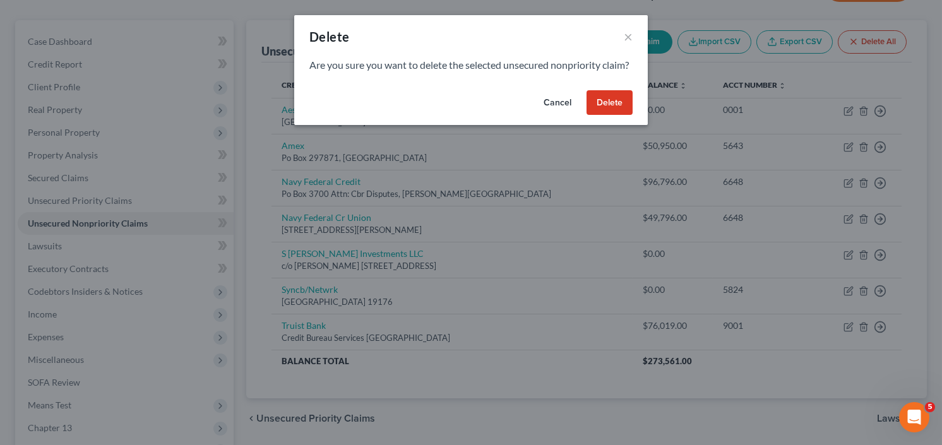
click at [602, 116] on button "Delete" at bounding box center [610, 102] width 46 height 25
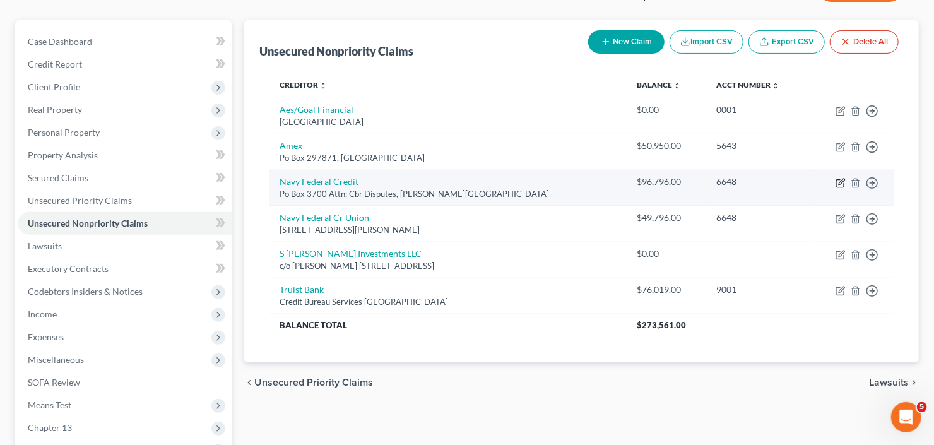
click at [838, 179] on icon "button" at bounding box center [841, 183] width 10 height 10
select select "48"
select select "1"
select select "0"
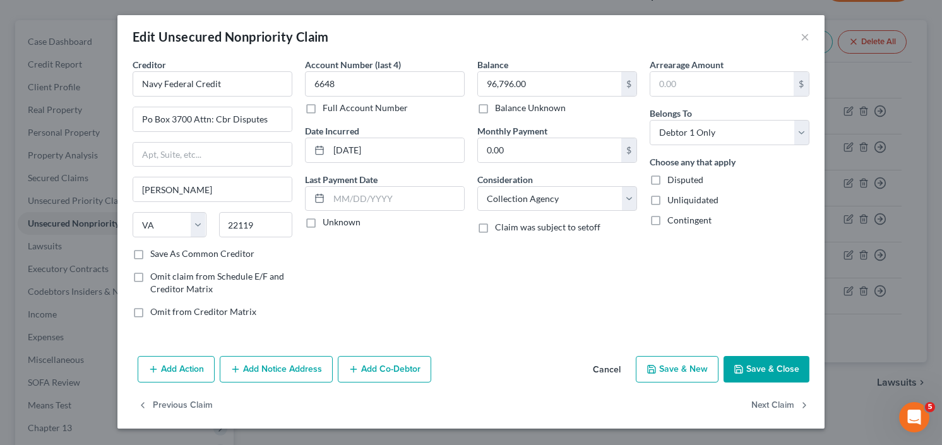
click at [758, 364] on button "Save & Close" at bounding box center [767, 369] width 86 height 27
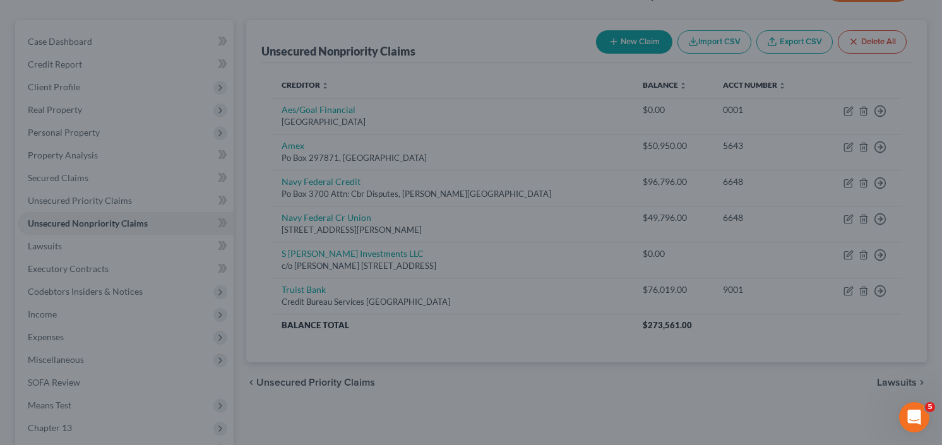
type input "0"
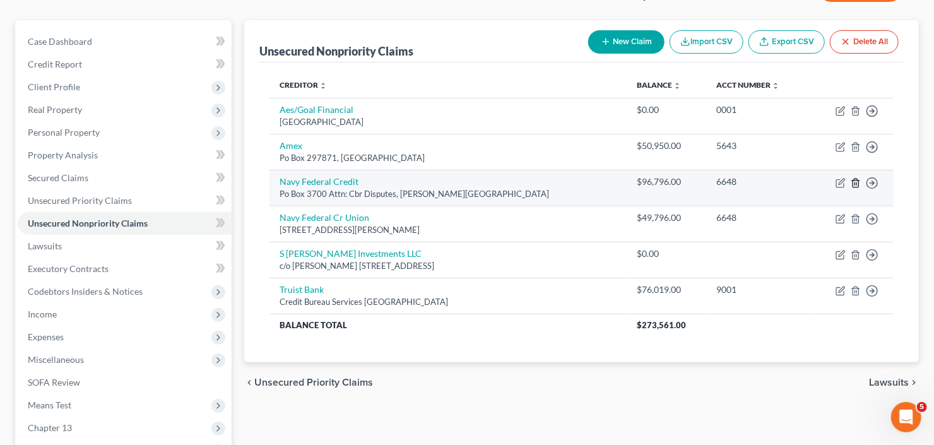
click at [854, 181] on icon "button" at bounding box center [856, 183] width 10 height 10
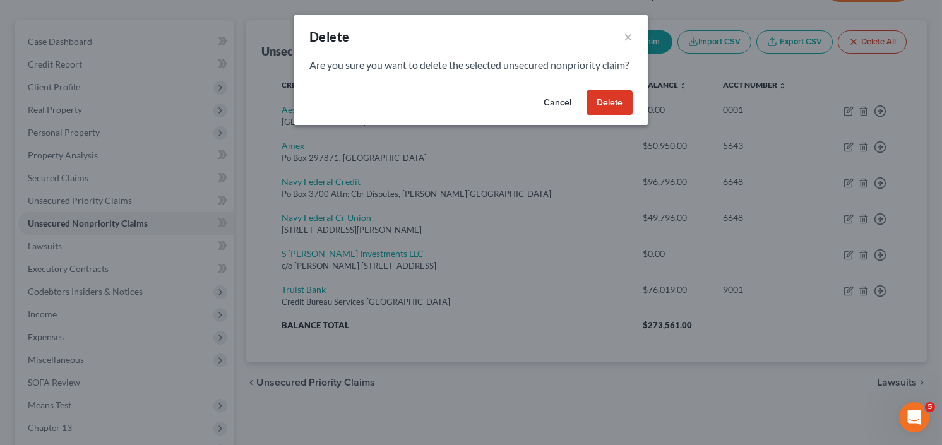
click at [607, 112] on button "Delete" at bounding box center [610, 102] width 46 height 25
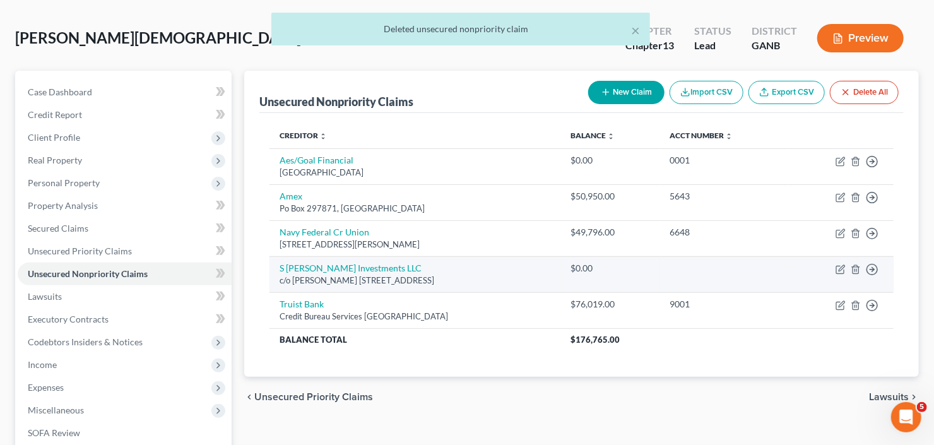
scroll to position [51, 0]
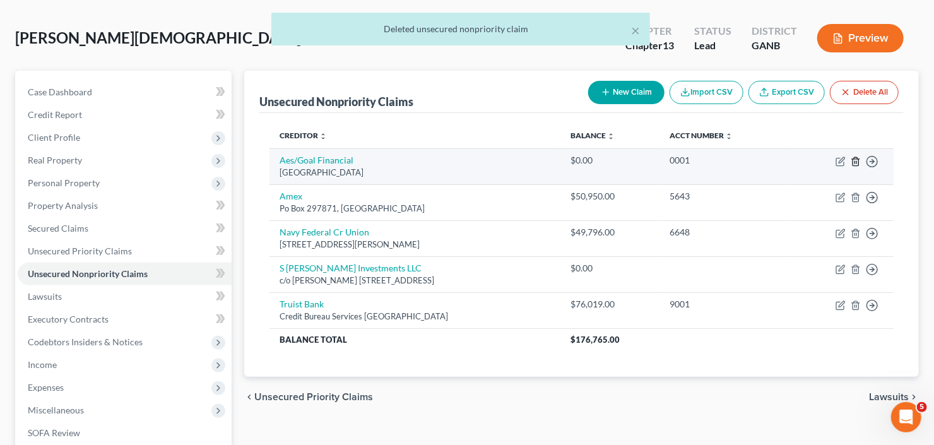
click at [854, 163] on icon "button" at bounding box center [856, 162] width 10 height 10
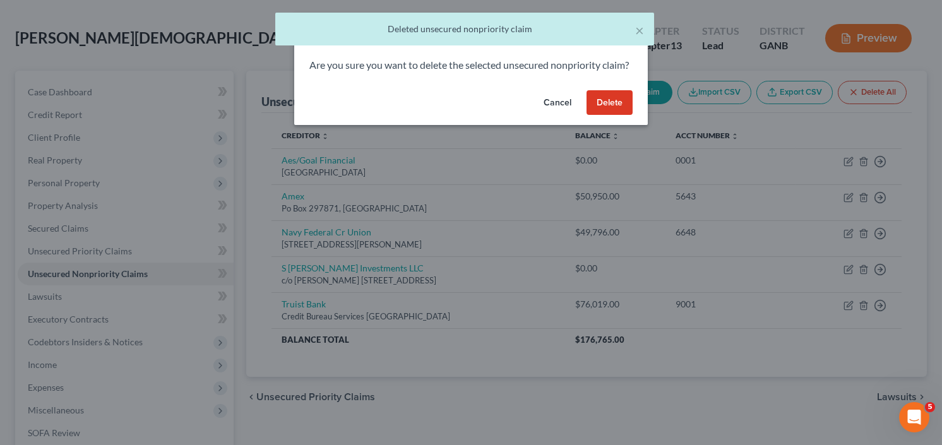
click at [609, 113] on button "Delete" at bounding box center [610, 102] width 46 height 25
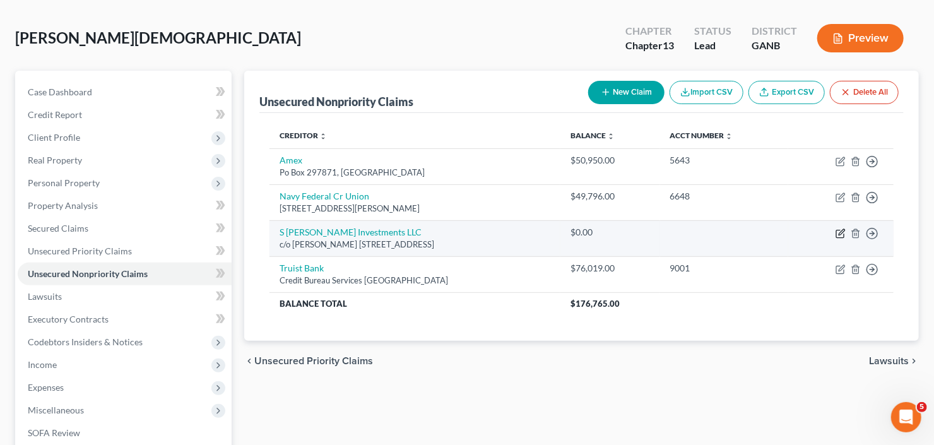
click at [838, 232] on icon "button" at bounding box center [841, 234] width 10 height 10
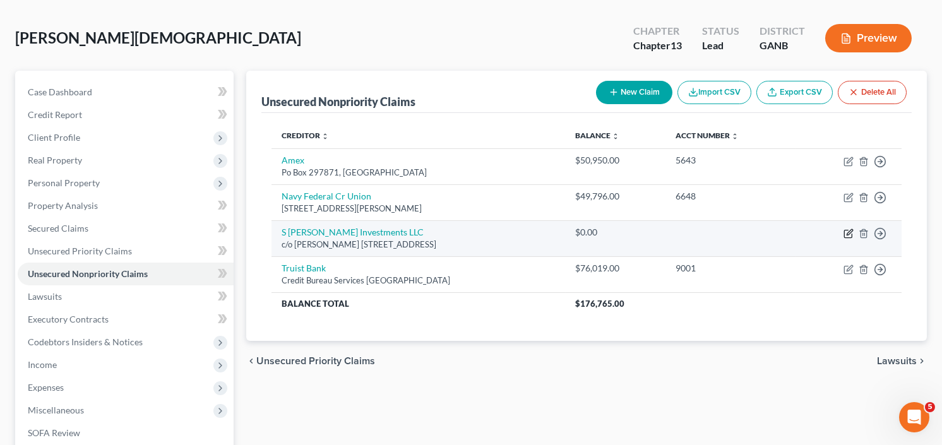
select select "10"
select select "14"
select select "0"
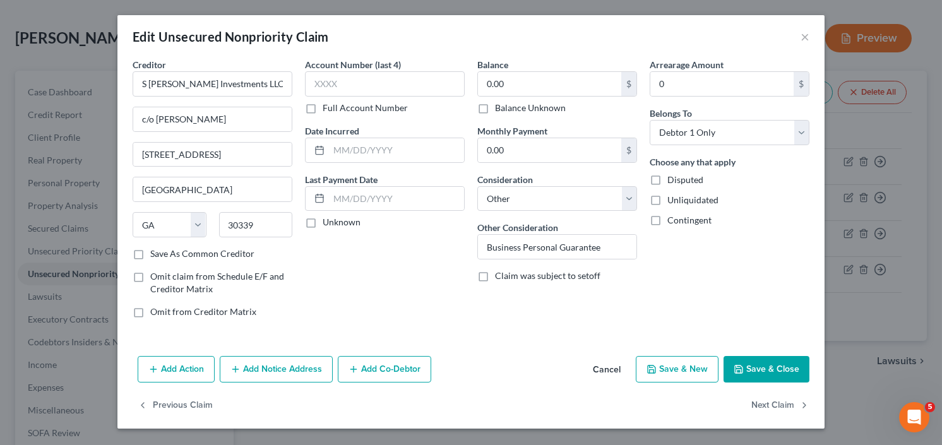
click at [495, 107] on label "Balance Unknown" at bounding box center [530, 108] width 71 height 13
click at [500, 107] on input "Balance Unknown" at bounding box center [504, 106] width 8 height 8
click at [495, 110] on label "Balance Unknown" at bounding box center [530, 108] width 71 height 13
click at [500, 110] on input "Balance Unknown" at bounding box center [504, 106] width 8 height 8
checkbox input "false"
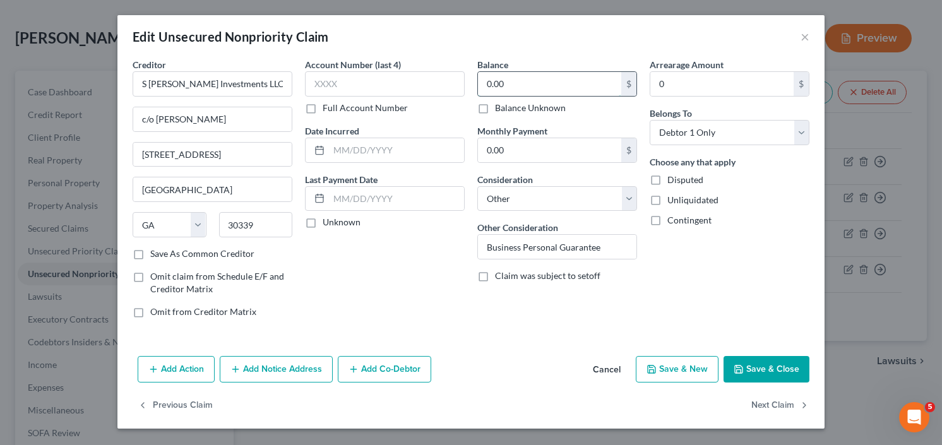
click at [536, 83] on input "0.00" at bounding box center [549, 84] width 143 height 24
click at [516, 80] on input "95,000" at bounding box center [549, 84] width 143 height 24
drag, startPoint x: 516, startPoint y: 80, endPoint x: 466, endPoint y: 88, distance: 50.5
click at [472, 88] on div "Balance 95,000.00 $ Balance Unknown Balance Undetermined 95,000 $ Balance Unkno…" at bounding box center [557, 193] width 172 height 270
click at [526, 83] on input "96,000" at bounding box center [549, 84] width 143 height 24
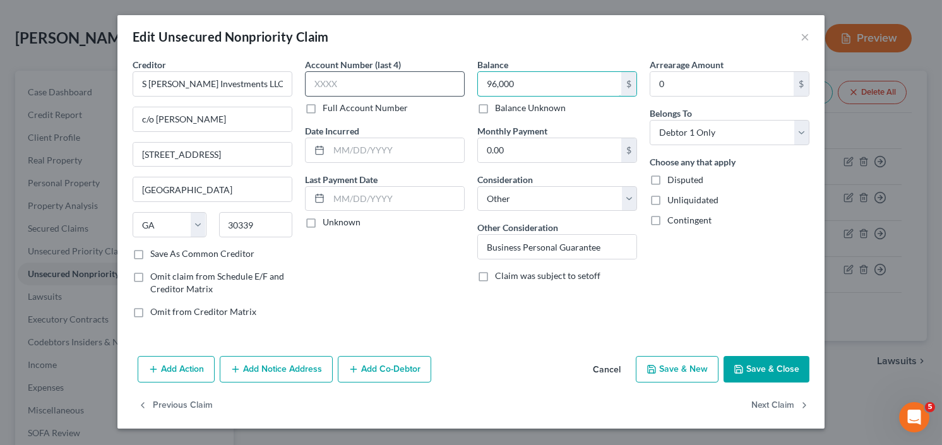
drag, startPoint x: 526, startPoint y: 83, endPoint x: 463, endPoint y: 90, distance: 62.9
click at [463, 90] on div "Creditor * S Langley Investments LLC c/o Levenson Louis 4300 Paces Ferry Rd SE …" at bounding box center [470, 193] width 689 height 270
click at [758, 361] on button "Save & Close" at bounding box center [767, 369] width 86 height 27
type input "94,500.00"
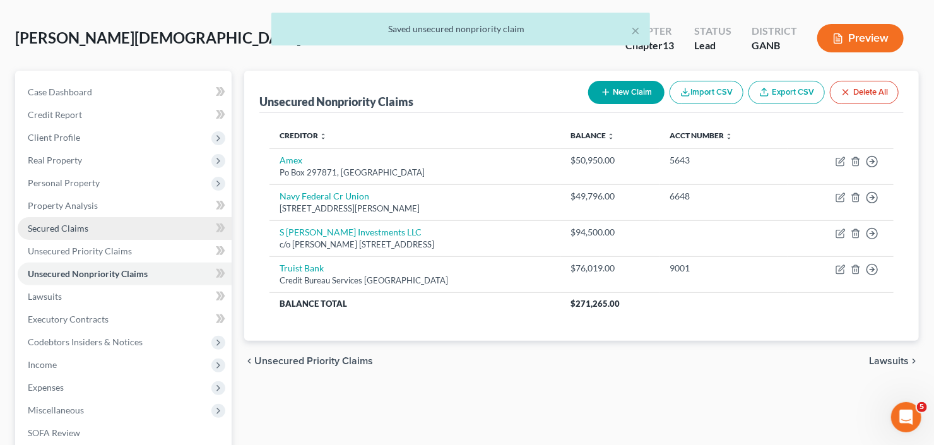
click at [51, 229] on span "Secured Claims" at bounding box center [58, 228] width 61 height 11
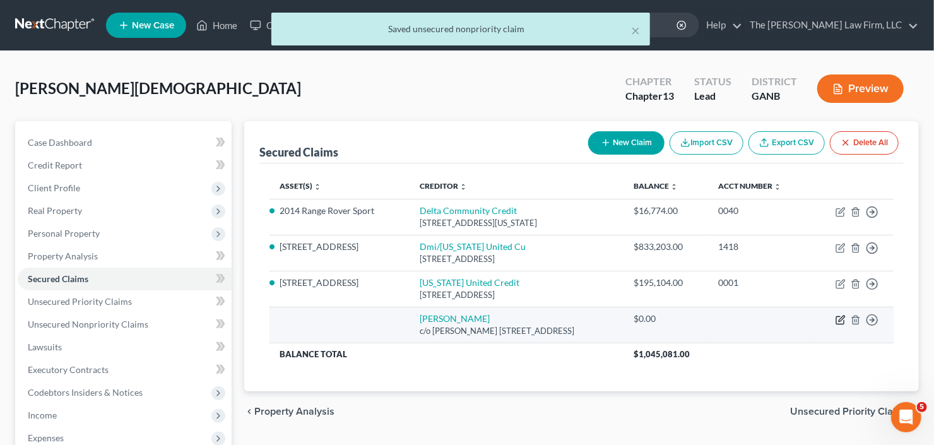
click at [840, 321] on icon "button" at bounding box center [841, 320] width 10 height 10
select select "10"
select select "0"
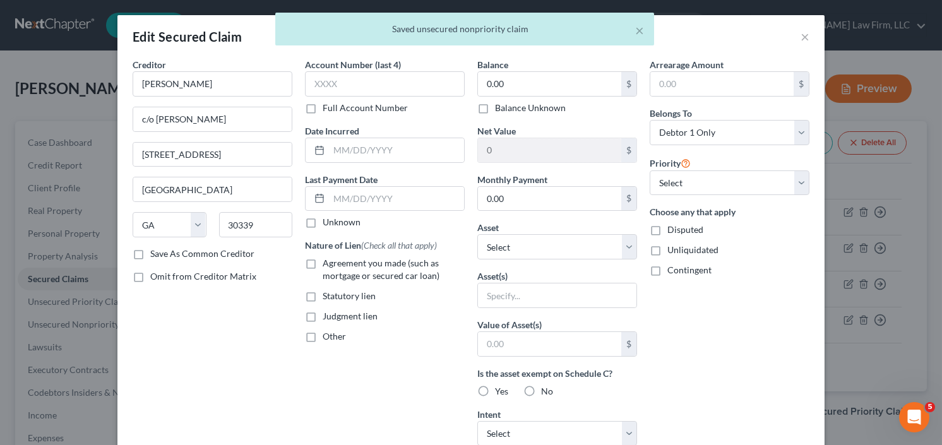
click at [487, 63] on label "Balance" at bounding box center [492, 64] width 31 height 13
click at [519, 78] on input "0.00" at bounding box center [549, 84] width 143 height 24
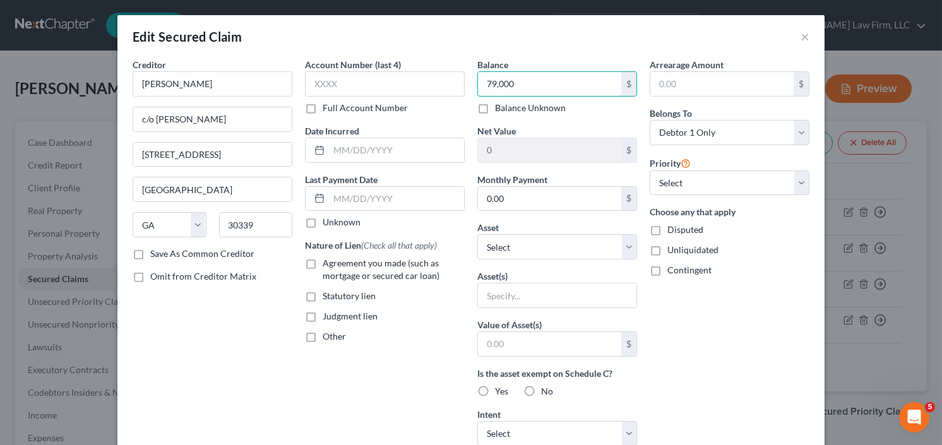
type input "79,000"
drag, startPoint x: 306, startPoint y: 266, endPoint x: 362, endPoint y: 277, distance: 57.8
click at [323, 266] on label "Agreement you made (such as mortgage or secured car loan)" at bounding box center [394, 269] width 142 height 25
click at [328, 265] on input "Agreement you made (such as mortgage or secured car loan)" at bounding box center [332, 261] width 8 height 8
checkbox input "true"
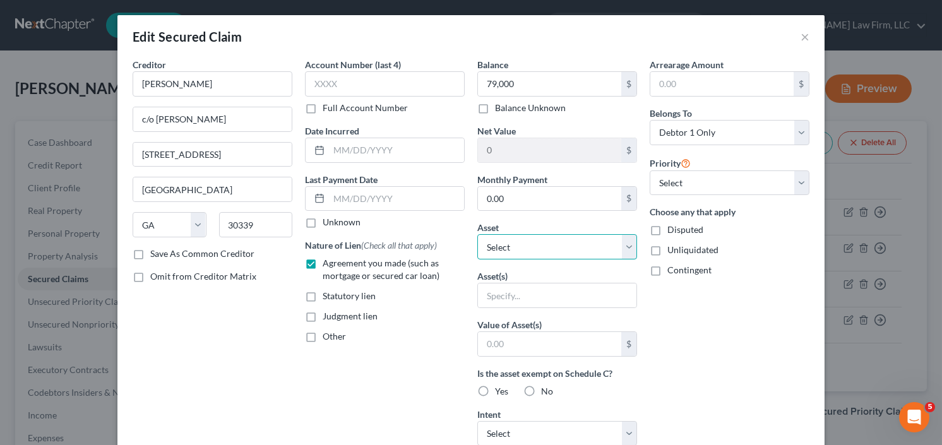
click at [578, 251] on select "Select Other Multiple Assets Claim Against NFL (owed to debtor) - $0.0 215 Whit…" at bounding box center [557, 246] width 160 height 25
click at [573, 249] on select "Select Other Multiple Assets Claim Against NFL (owed to debtor) - $0.0 215 Whit…" at bounding box center [557, 246] width 160 height 25
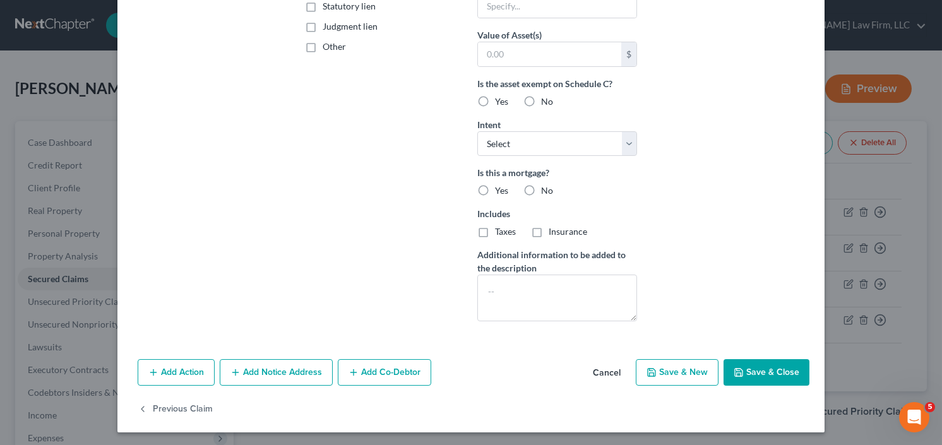
click at [760, 369] on button "Save & Close" at bounding box center [767, 372] width 86 height 27
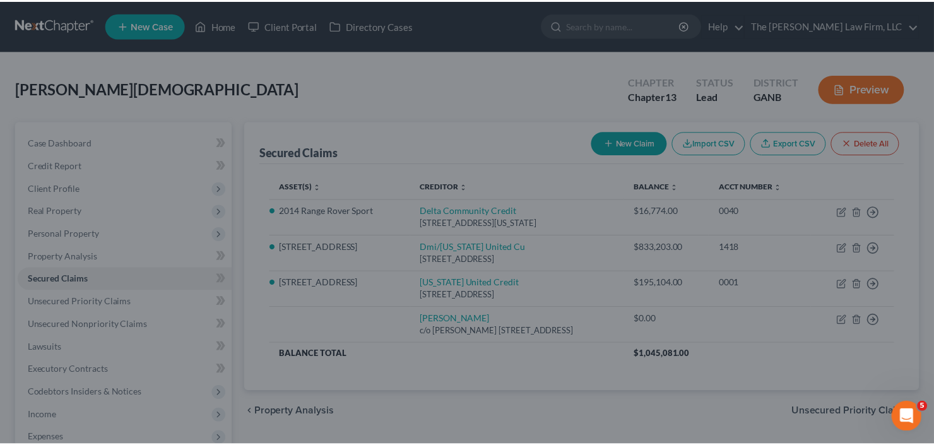
scroll to position [152, 0]
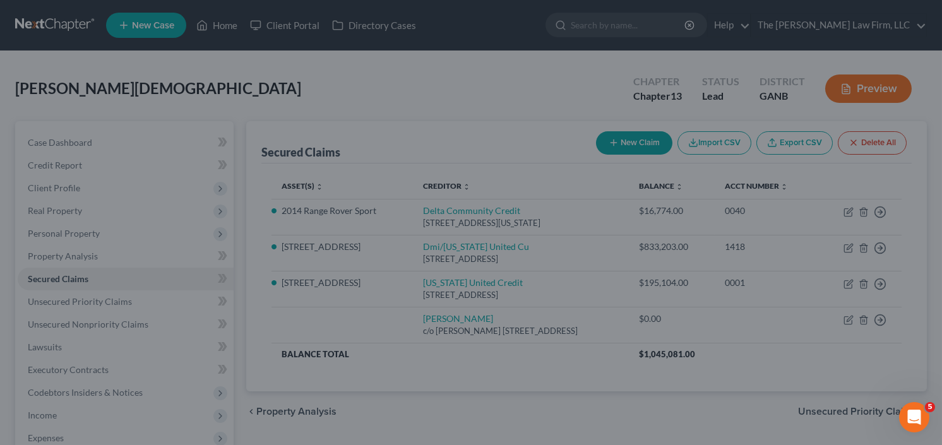
type input "79,000.00"
type input "0"
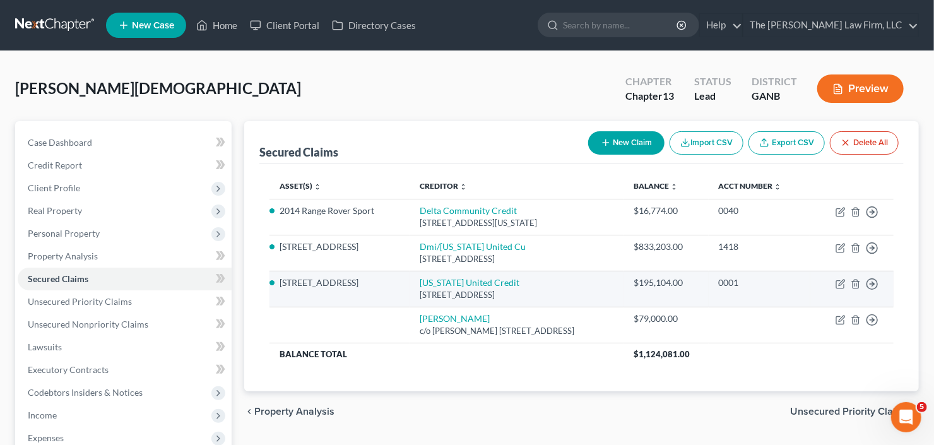
scroll to position [92, 0]
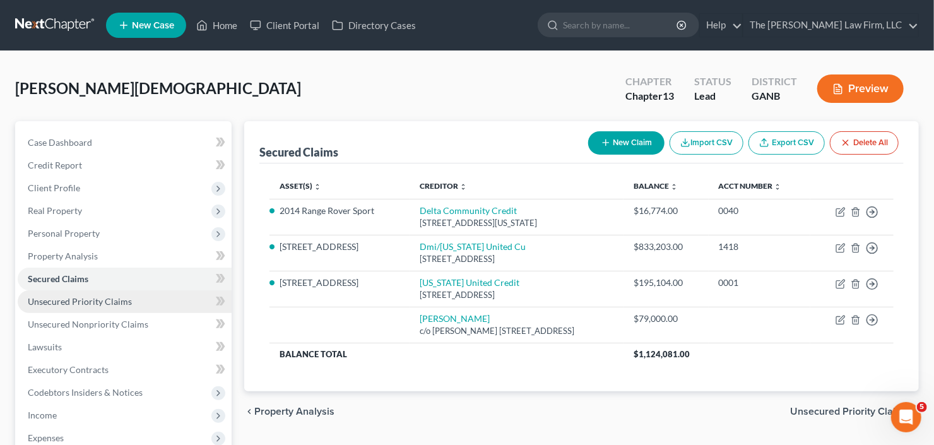
click at [68, 307] on link "Unsecured Priority Claims" at bounding box center [125, 301] width 214 height 23
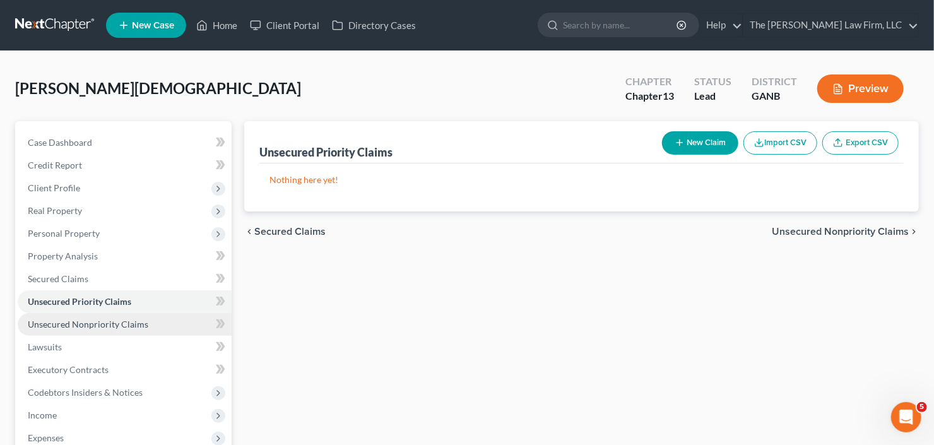
click at [75, 319] on span "Unsecured Nonpriority Claims" at bounding box center [88, 324] width 121 height 11
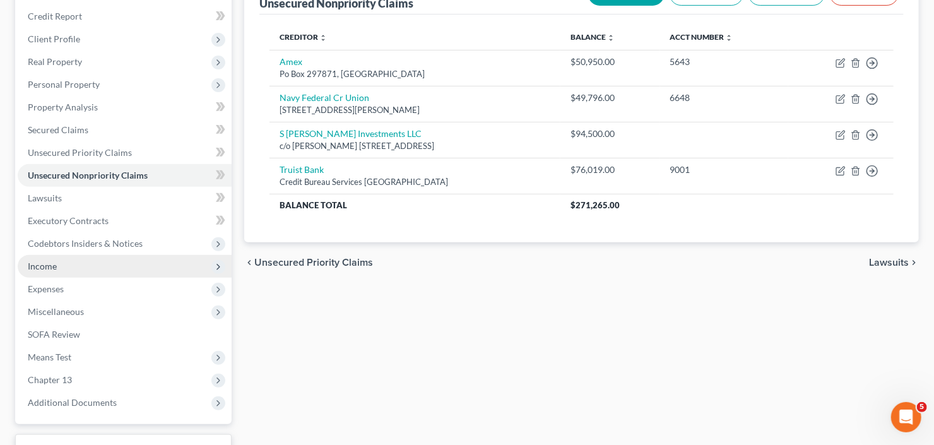
scroll to position [152, 0]
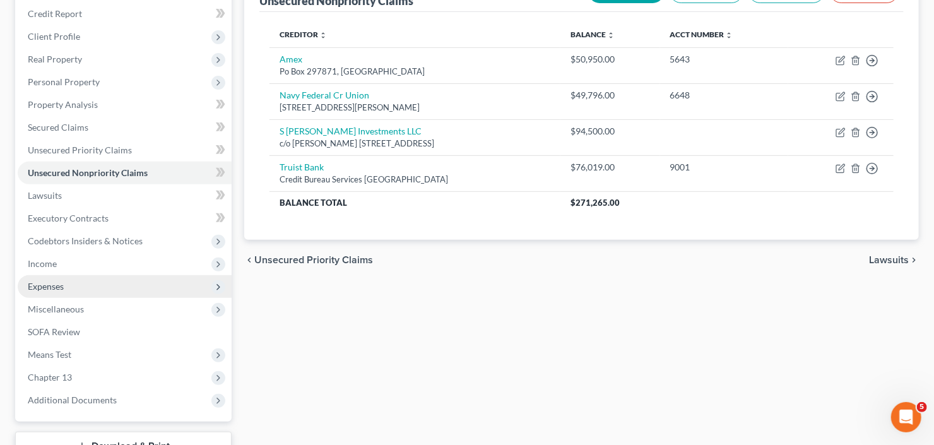
click at [73, 291] on span "Expenses" at bounding box center [125, 286] width 214 height 23
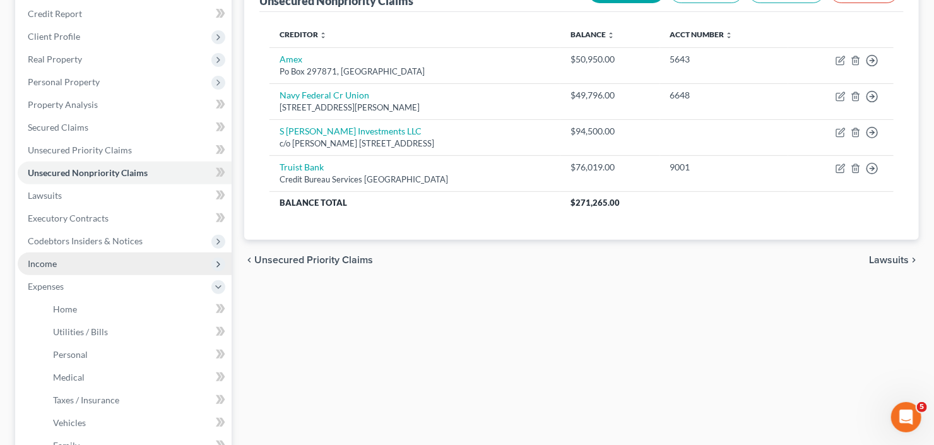
click at [73, 264] on span "Income" at bounding box center [125, 264] width 214 height 23
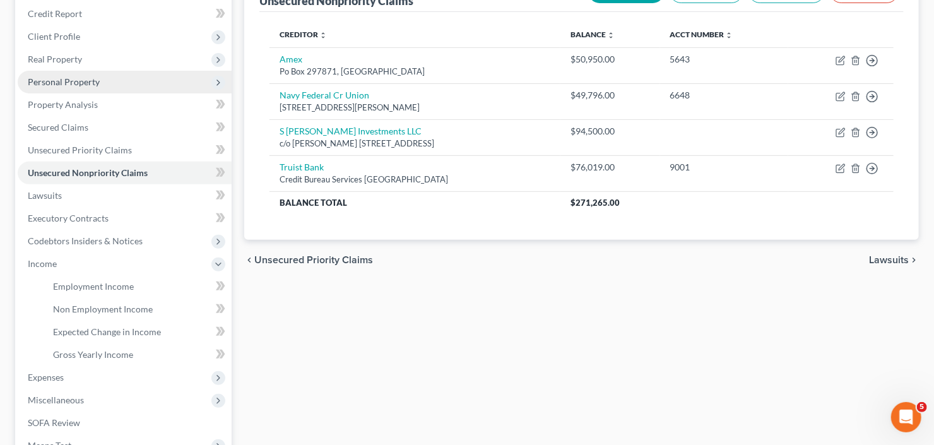
click at [144, 78] on span "Personal Property" at bounding box center [125, 82] width 214 height 23
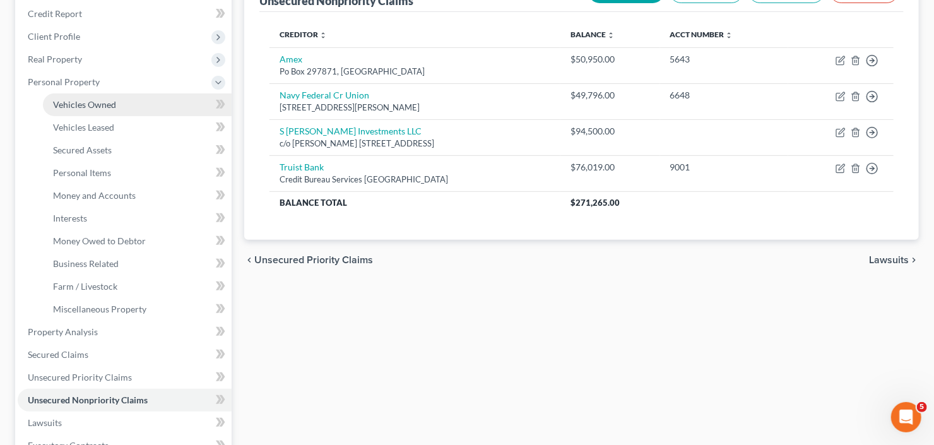
click at [140, 98] on link "Vehicles Owned" at bounding box center [137, 104] width 189 height 23
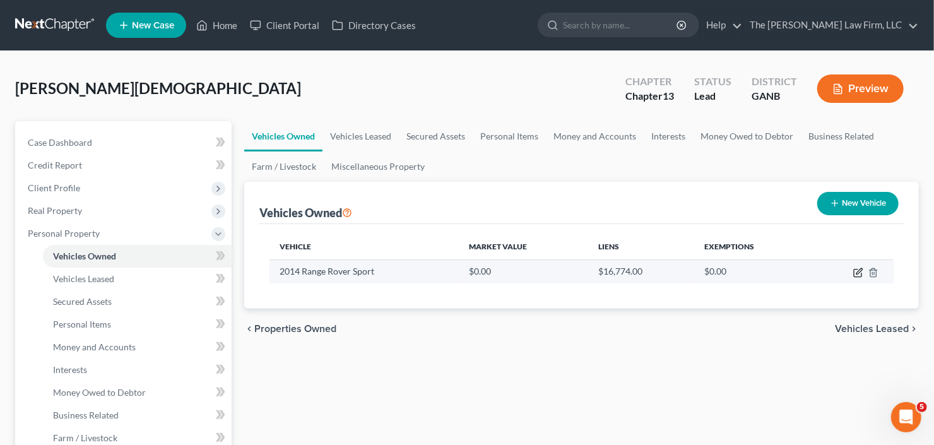
click at [861, 273] on icon "button" at bounding box center [859, 273] width 10 height 10
select select "0"
select select "12"
select select "0"
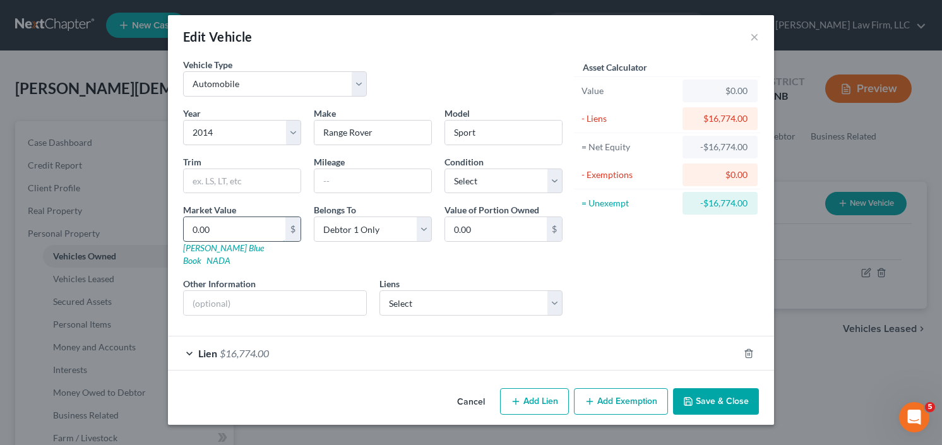
click at [237, 220] on input "0.00" at bounding box center [235, 229] width 102 height 24
type input "1"
type input "1.00"
type input "15"
type input "15.00"
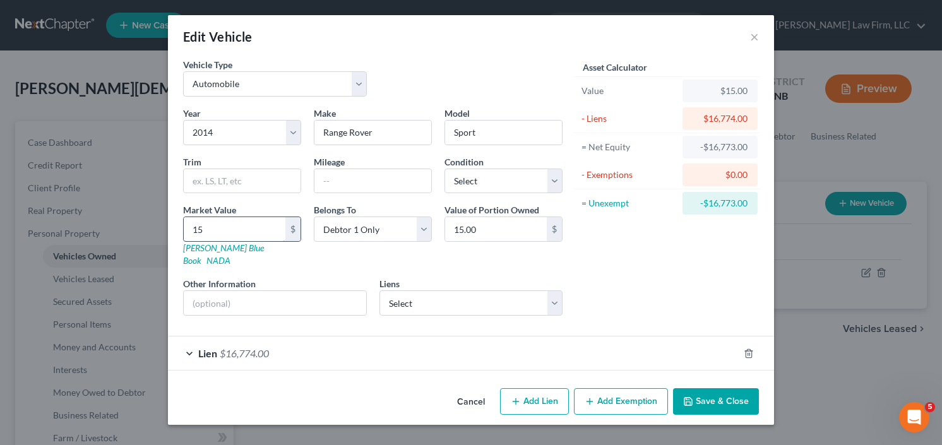
type input "150"
type input "150.00"
type input "1500"
type input "1,500.00"
type input "1,5000"
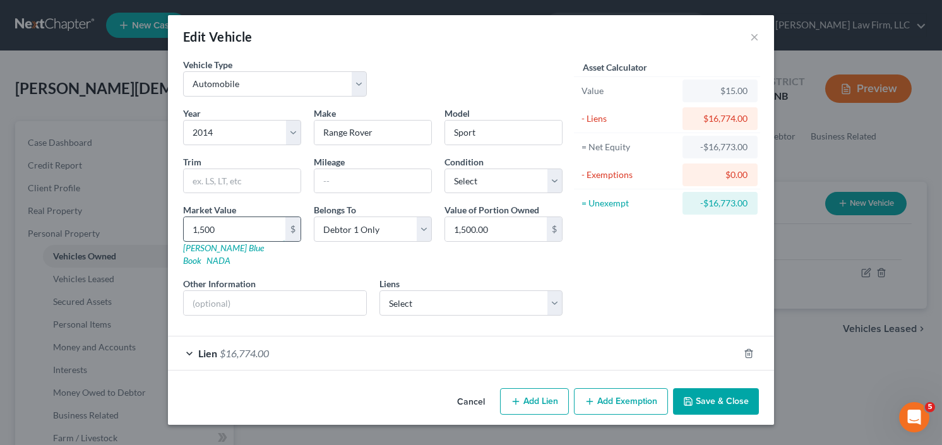
type input "15,000.00"
type input "15,000"
click at [733, 388] on button "Save & Close" at bounding box center [716, 401] width 86 height 27
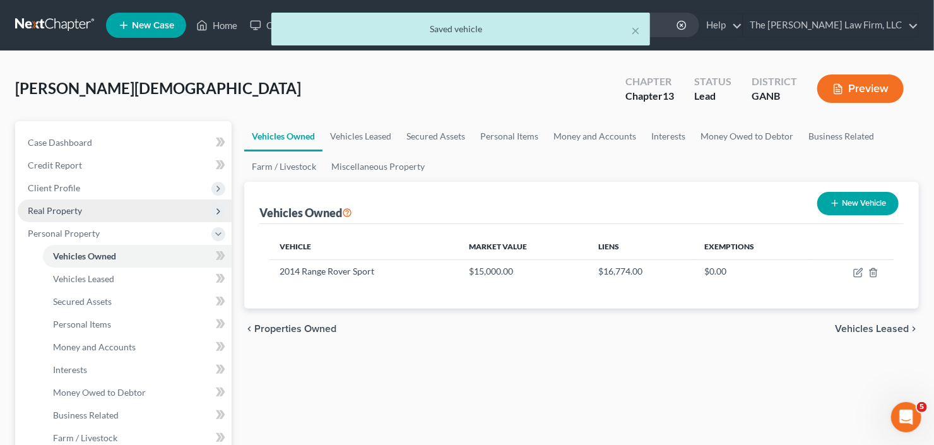
click at [92, 209] on span "Real Property" at bounding box center [125, 211] width 214 height 23
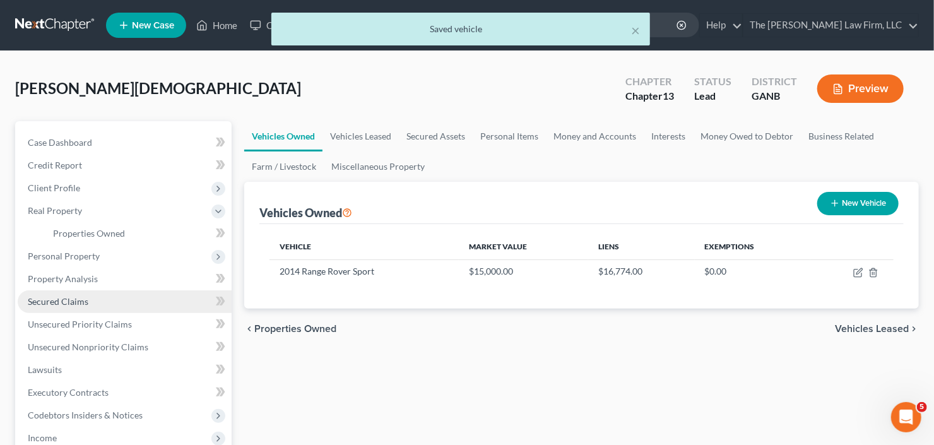
click at [96, 304] on link "Secured Claims" at bounding box center [125, 301] width 214 height 23
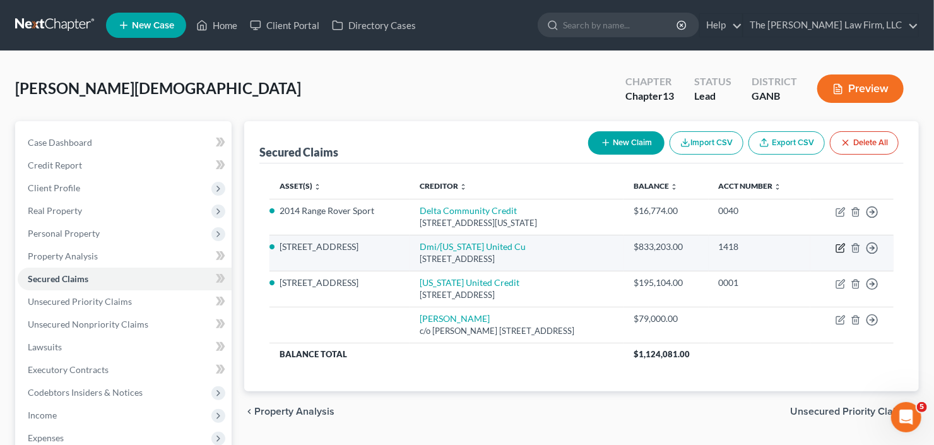
click at [842, 246] on icon "button" at bounding box center [842, 247] width 6 height 6
select select "10"
select select "3"
select select "0"
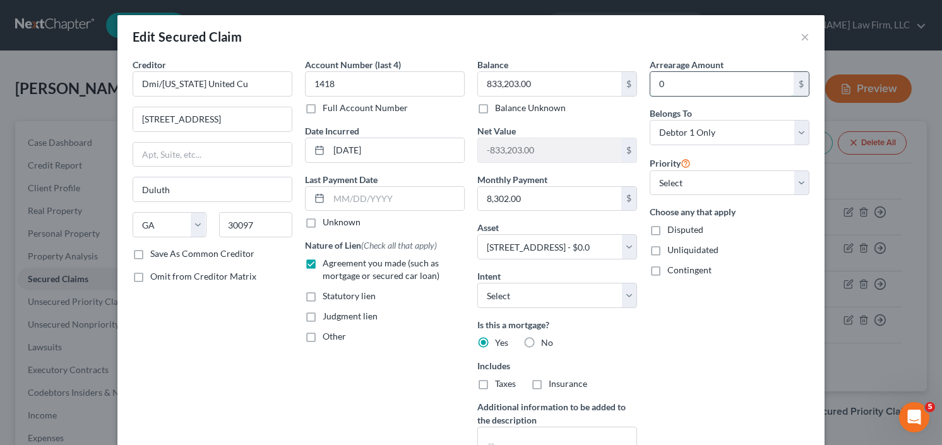
click at [706, 85] on input "0" at bounding box center [721, 84] width 143 height 24
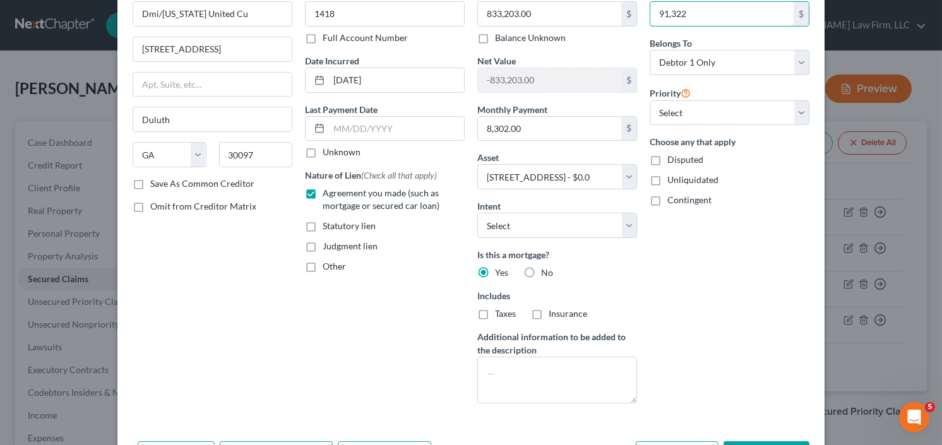
scroll to position [152, 0]
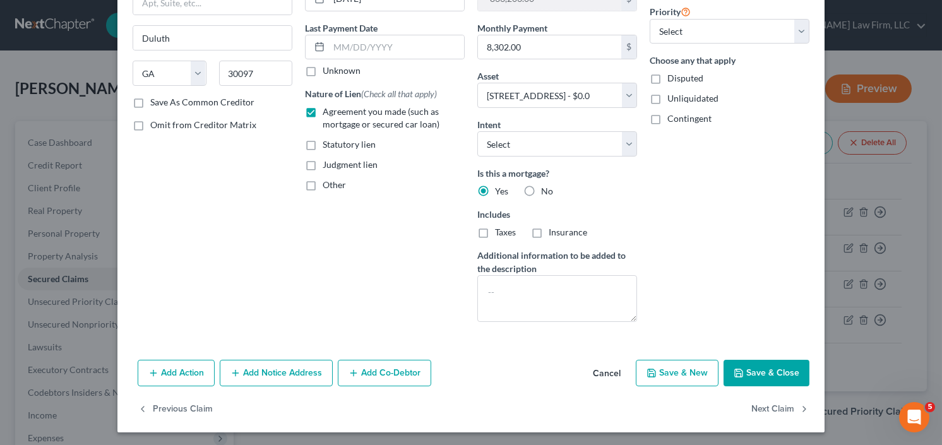
type input "91,322"
click at [766, 378] on button "Save & Close" at bounding box center [767, 373] width 86 height 27
select select
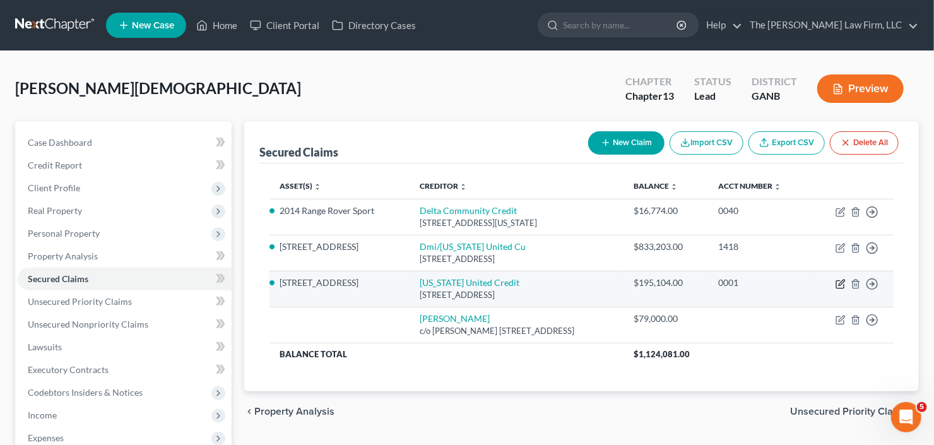
click at [840, 283] on icon "button" at bounding box center [842, 283] width 6 height 6
select select "10"
select select "0"
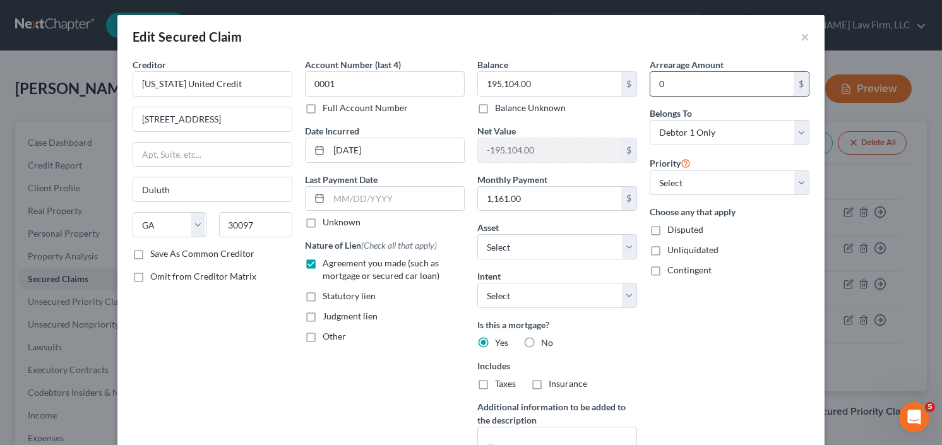
click at [673, 84] on input "0" at bounding box center [721, 84] width 143 height 24
click at [689, 84] on input "12,000" at bounding box center [721, 84] width 143 height 24
drag, startPoint x: 689, startPoint y: 84, endPoint x: 650, endPoint y: 88, distance: 40.0
click at [650, 88] on input "12,000" at bounding box center [721, 84] width 143 height 24
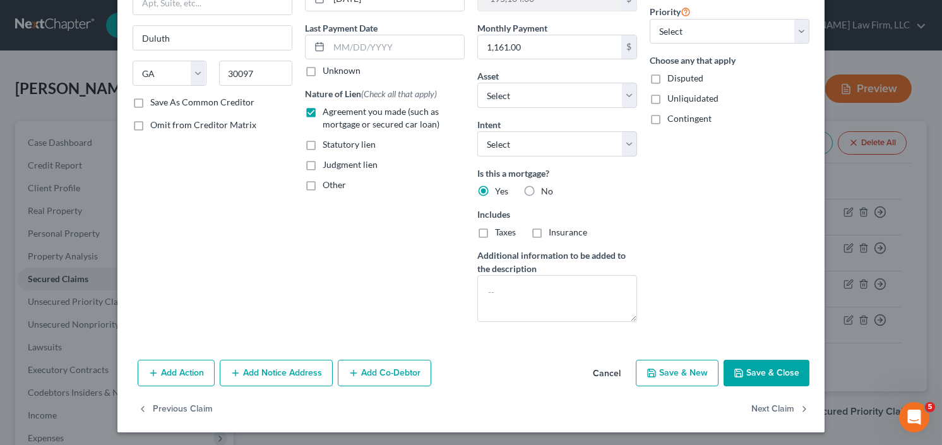
type input "13,000.00"
click at [756, 373] on button "Save & Close" at bounding box center [767, 373] width 86 height 27
select select "3"
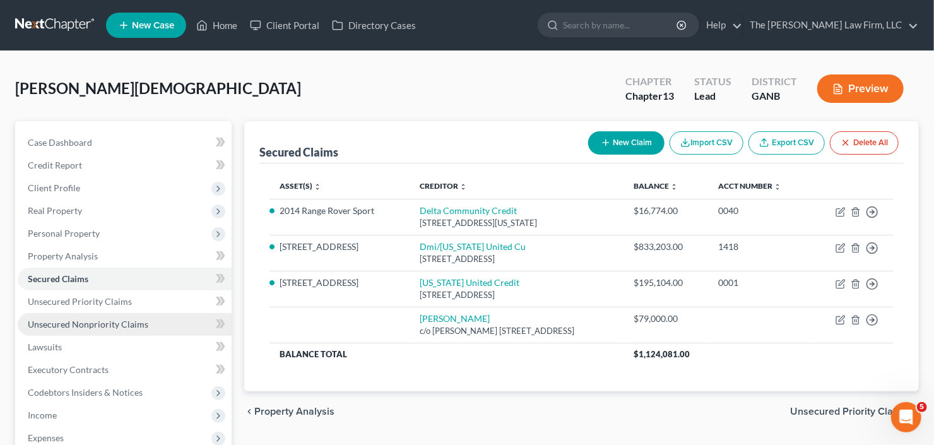
click at [73, 321] on span "Unsecured Nonpriority Claims" at bounding box center [88, 324] width 121 height 11
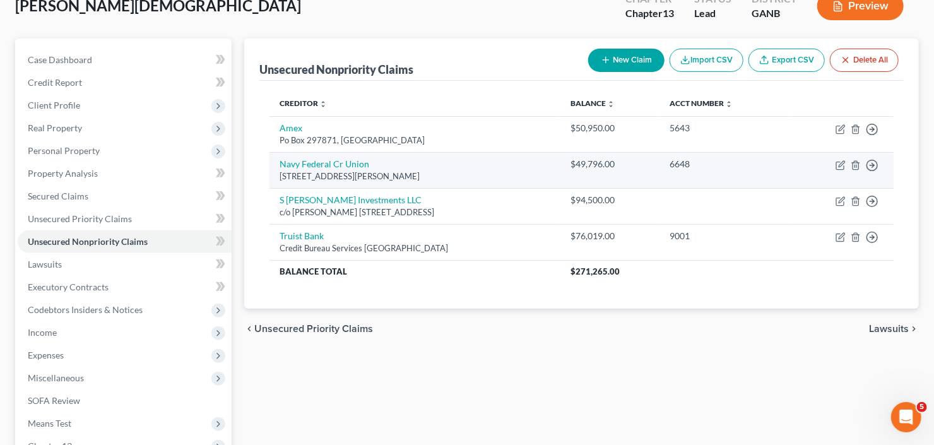
scroll to position [101, 0]
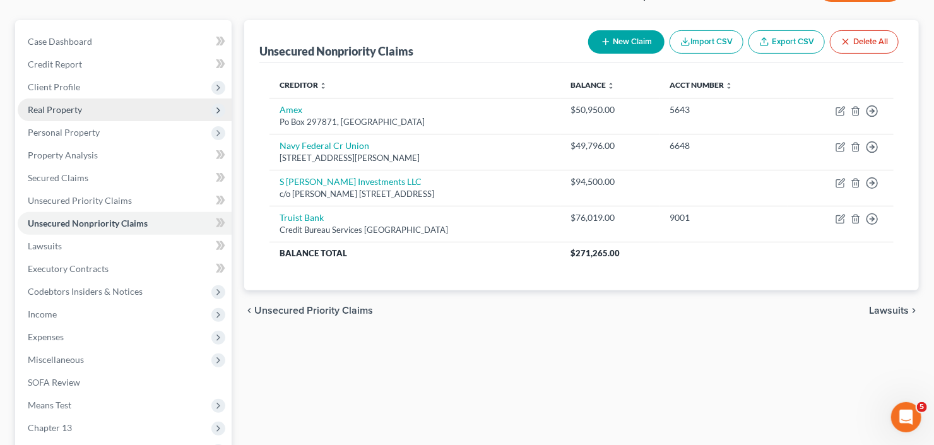
click at [105, 109] on span "Real Property" at bounding box center [125, 109] width 214 height 23
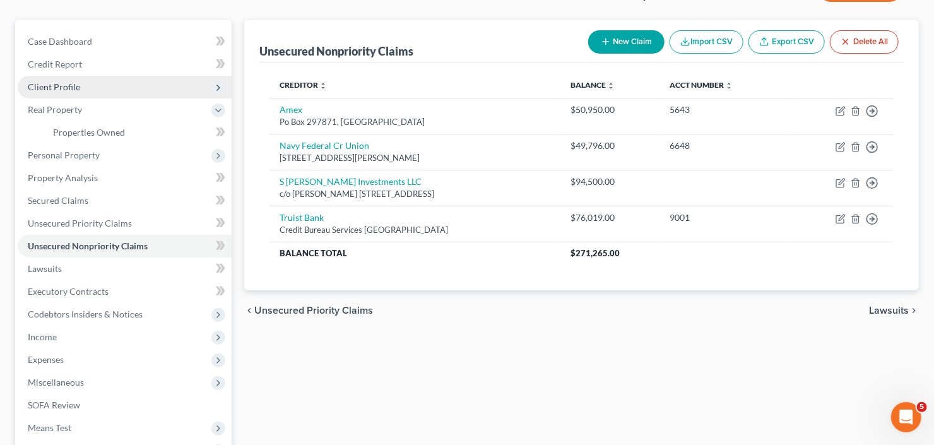
click at [110, 95] on span "Client Profile" at bounding box center [125, 87] width 214 height 23
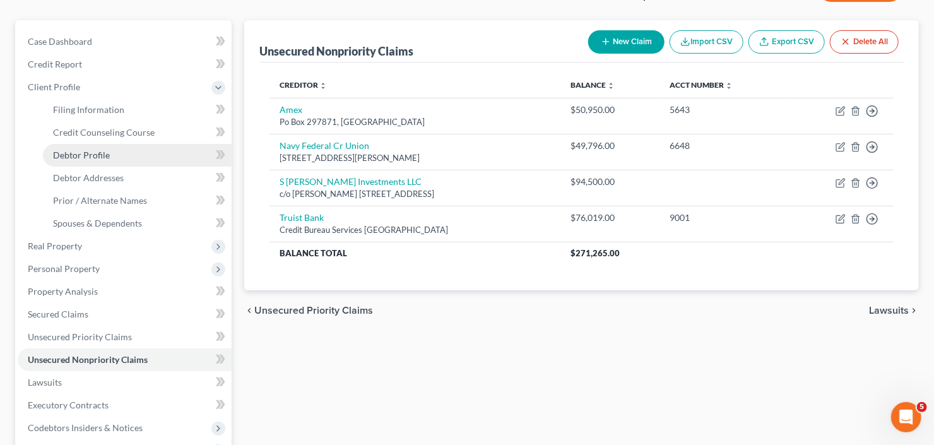
drag, startPoint x: 110, startPoint y: 147, endPoint x: 193, endPoint y: 158, distance: 83.5
click at [110, 146] on link "Debtor Profile" at bounding box center [137, 155] width 189 height 23
select select "1"
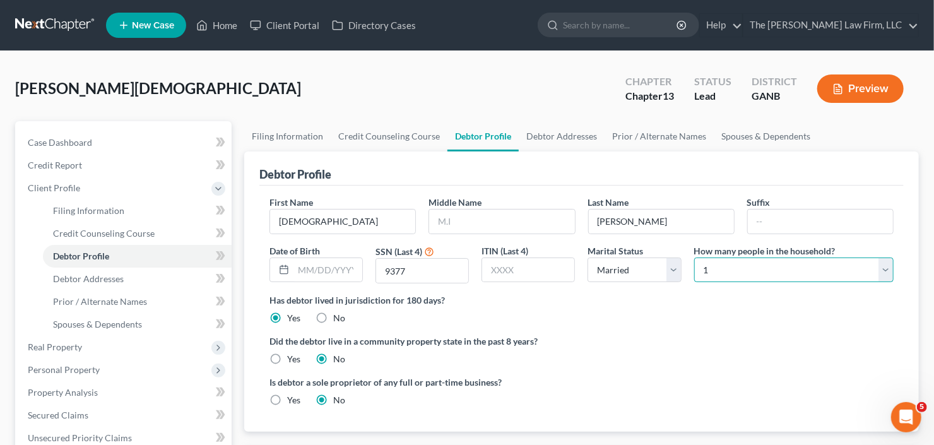
click at [788, 270] on select "Select 1 2 3 4 5 6 7 8 9 10 11 12 13 14 15 16 17 18 19 20" at bounding box center [794, 270] width 200 height 25
select select "3"
click at [694, 258] on select "Select 1 2 3 4 5 6 7 8 9 10 11 12 13 14 15 16 17 18 19 20" at bounding box center [794, 270] width 200 height 25
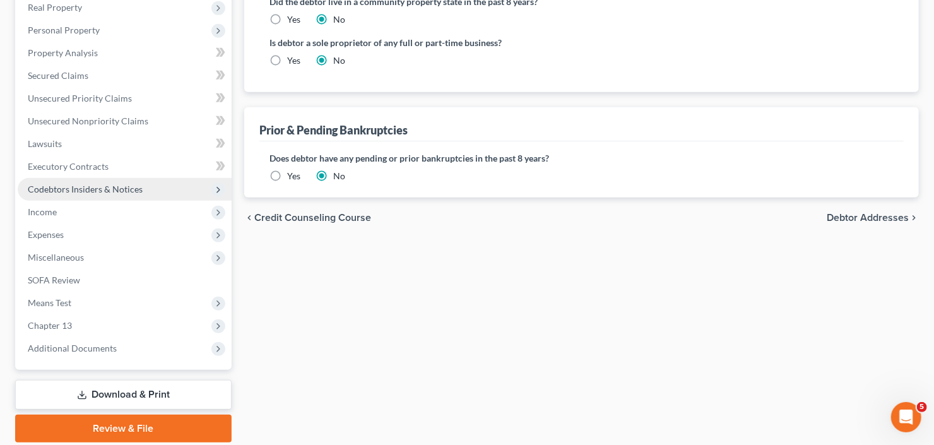
scroll to position [383, 0]
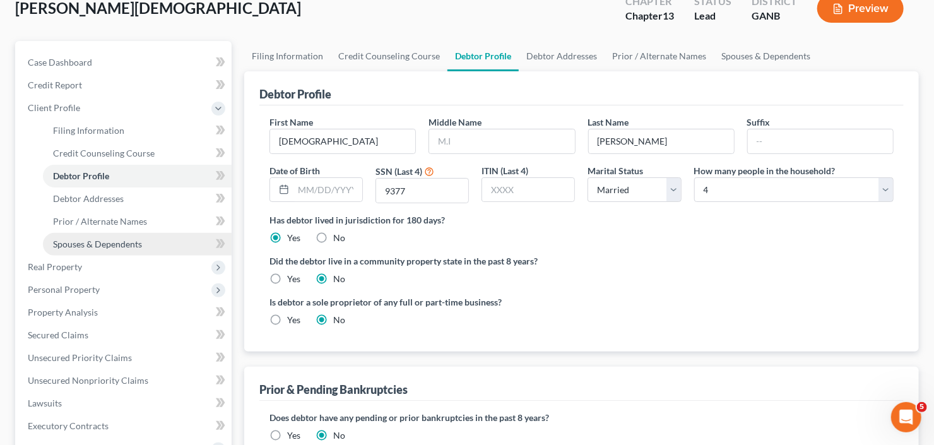
click at [136, 249] on link "Spouses & Dependents" at bounding box center [137, 244] width 189 height 23
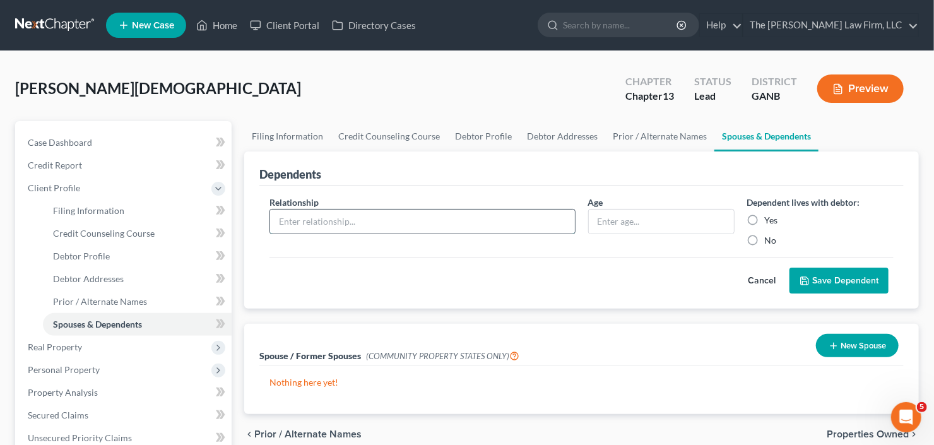
click at [375, 225] on input "text" at bounding box center [422, 222] width 305 height 24
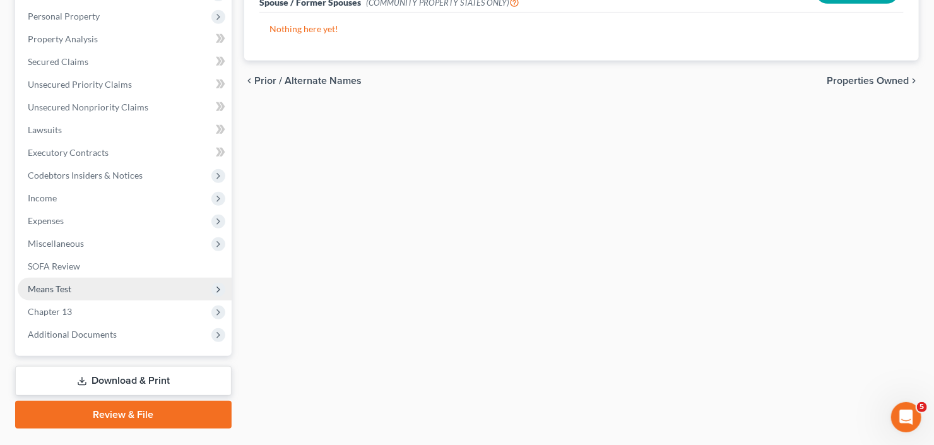
click at [87, 285] on span "Means Test" at bounding box center [125, 289] width 214 height 23
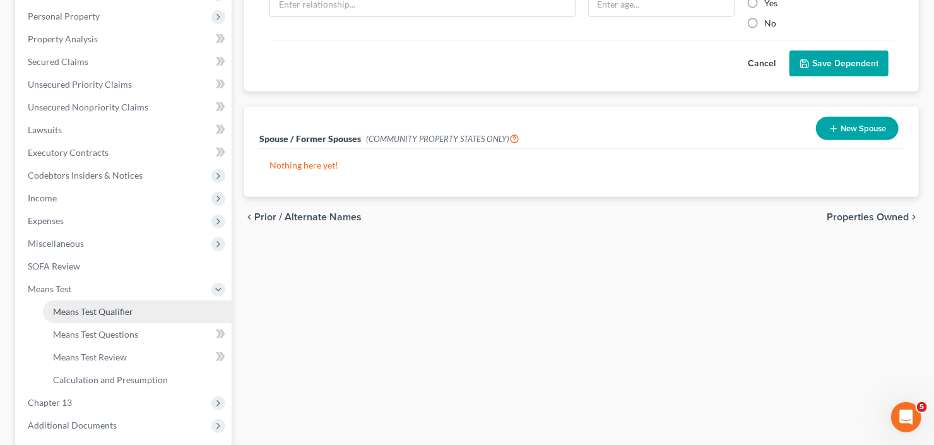
click at [93, 313] on span "Means Test Qualifier" at bounding box center [93, 311] width 80 height 11
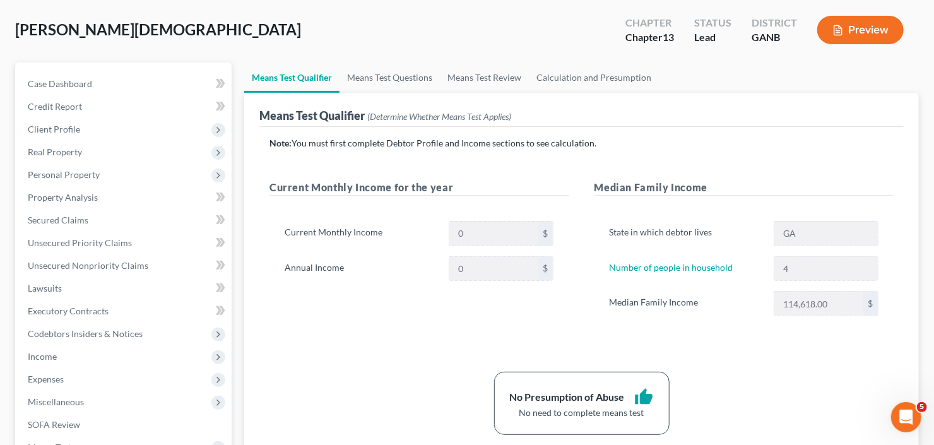
scroll to position [51, 0]
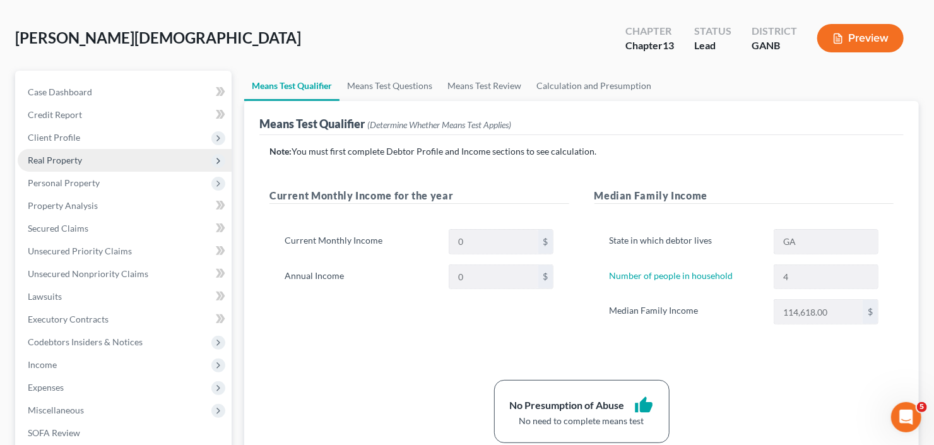
click at [86, 162] on span "Real Property" at bounding box center [125, 160] width 214 height 23
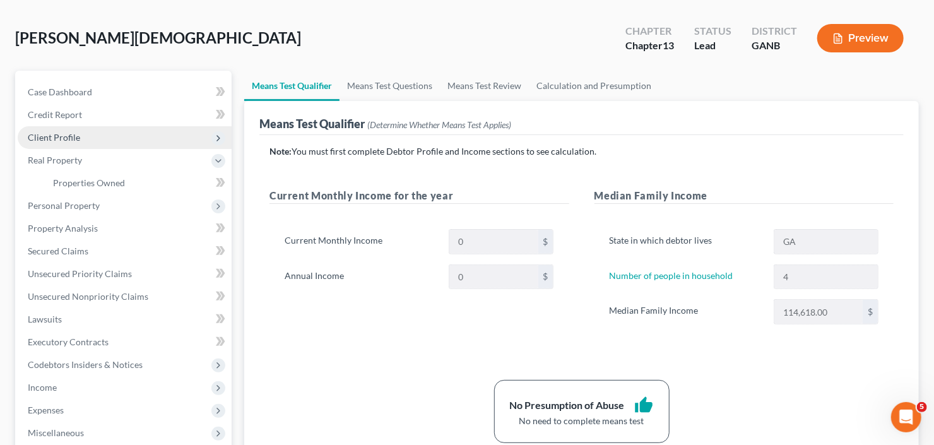
click at [92, 143] on span "Client Profile" at bounding box center [125, 137] width 214 height 23
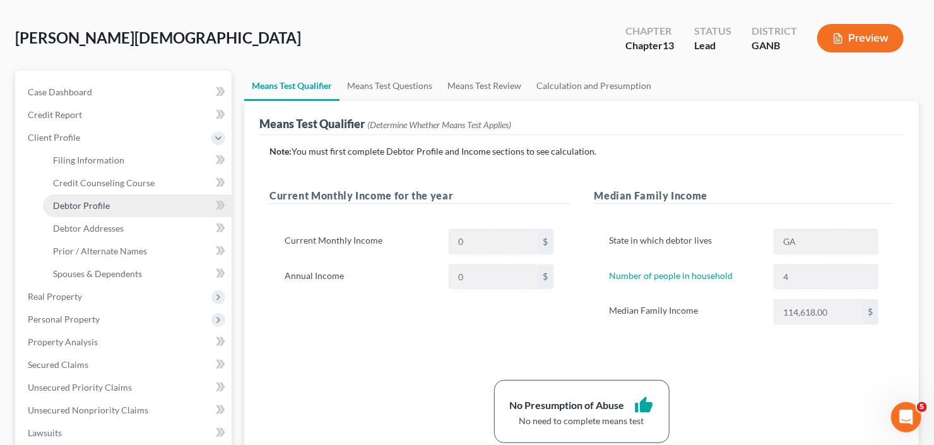
click at [91, 210] on link "Debtor Profile" at bounding box center [137, 205] width 189 height 23
select select "1"
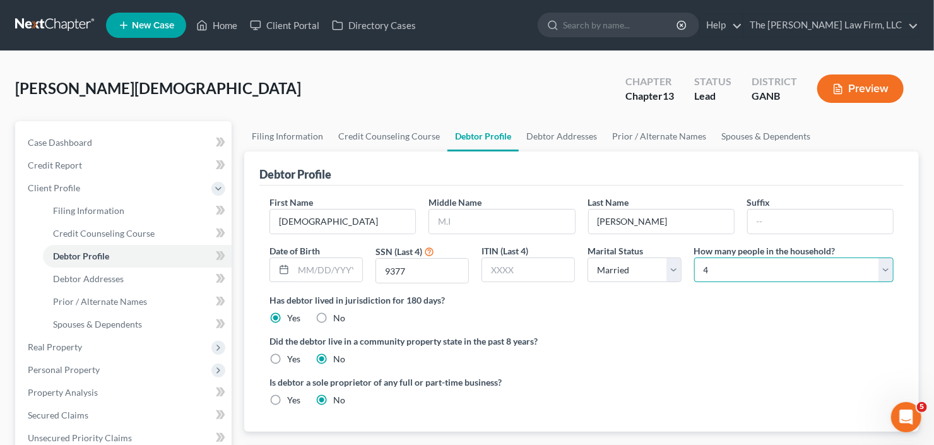
click at [797, 268] on select "Select 1 2 3 4 5 6 7 8 9 10 11 12 13 14 15 16 17 18 19 20" at bounding box center [794, 270] width 200 height 25
select select "5"
click at [694, 258] on select "Select 1 2 3 4 5 6 7 8 9 10 11 12 13 14 15 16 17 18 19 20" at bounding box center [794, 270] width 200 height 25
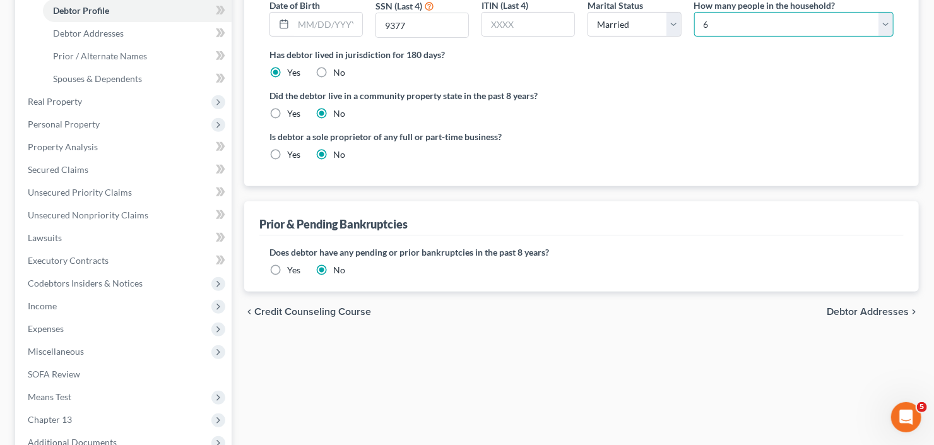
scroll to position [354, 0]
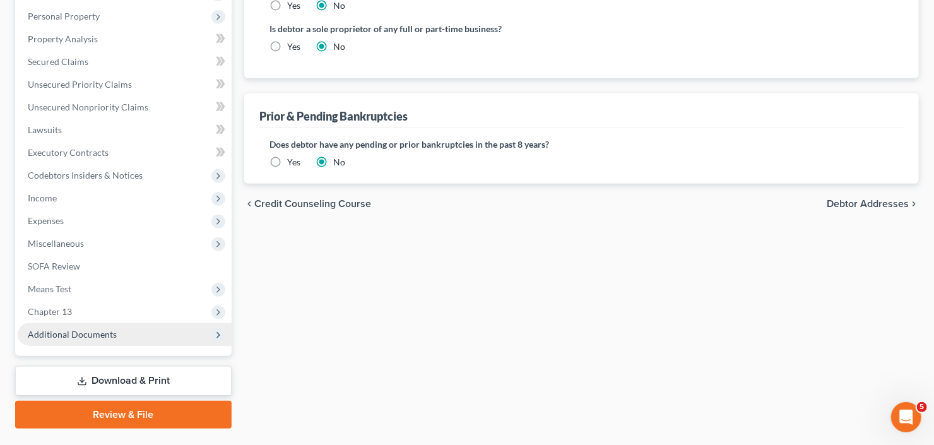
click at [88, 329] on span "Additional Documents" at bounding box center [72, 334] width 89 height 11
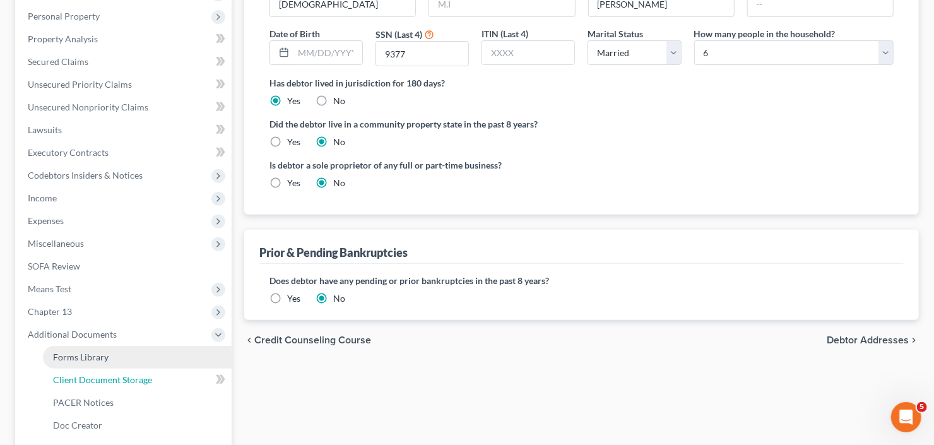
drag, startPoint x: 93, startPoint y: 372, endPoint x: 138, endPoint y: 364, distance: 44.9
click at [94, 372] on link "Client Document Storage" at bounding box center [137, 380] width 189 height 23
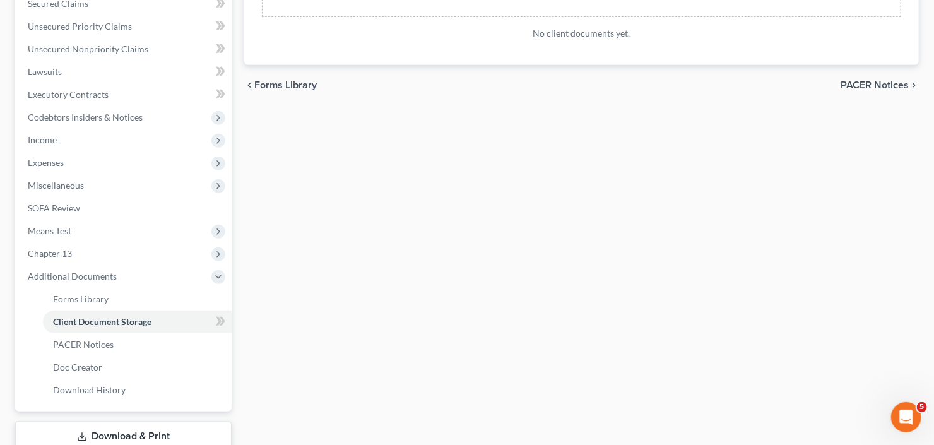
scroll to position [360, 0]
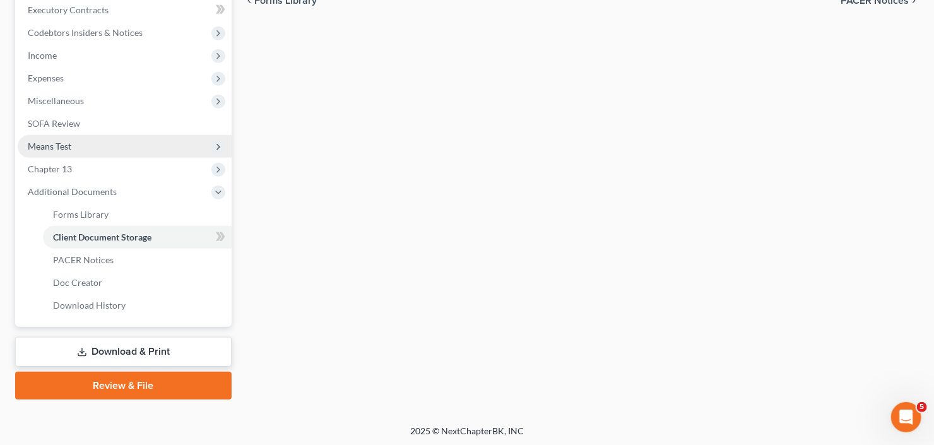
click at [74, 150] on span "Means Test" at bounding box center [125, 146] width 214 height 23
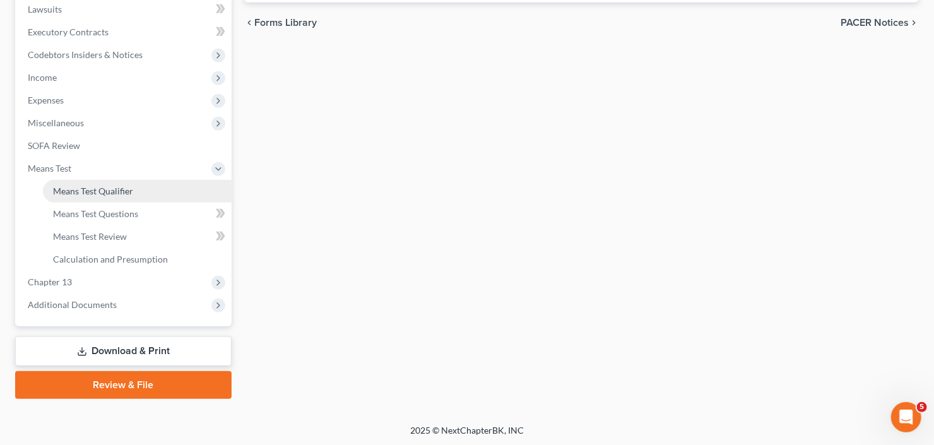
click at [94, 191] on span "Means Test Qualifier" at bounding box center [93, 191] width 80 height 11
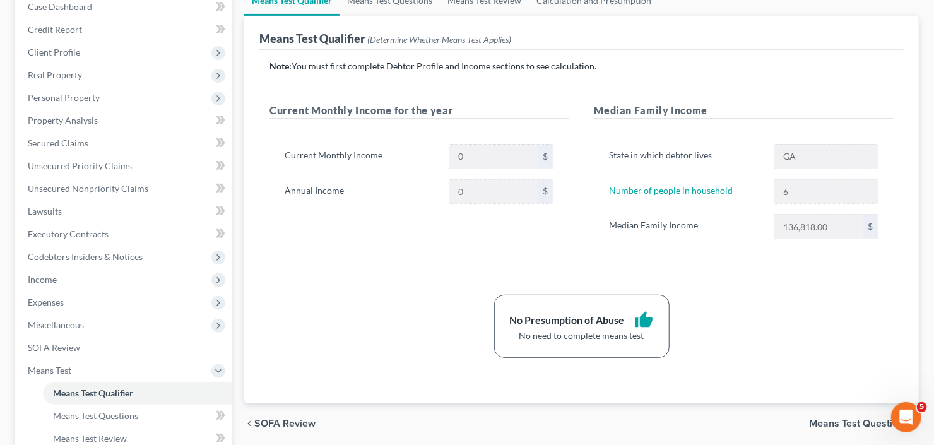
scroll to position [152, 0]
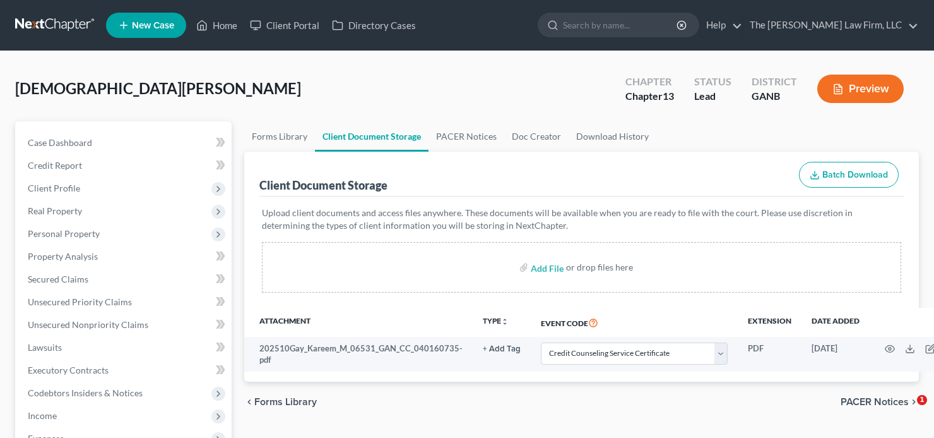
select select "5"
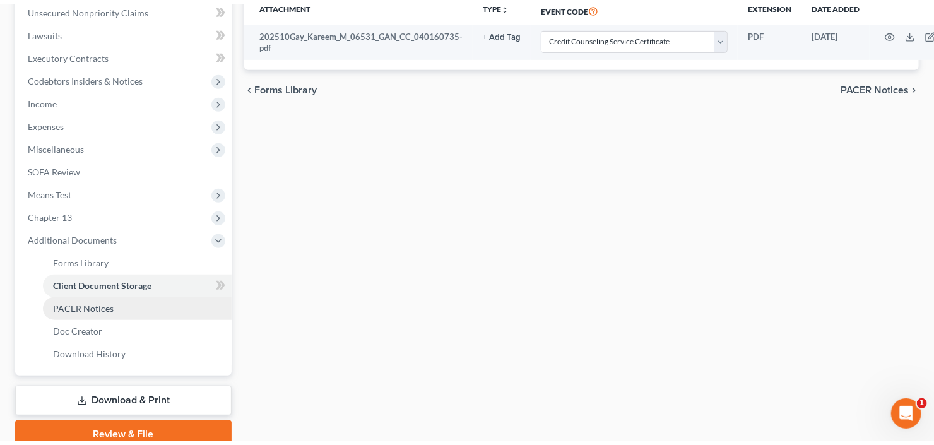
scroll to position [317, 0]
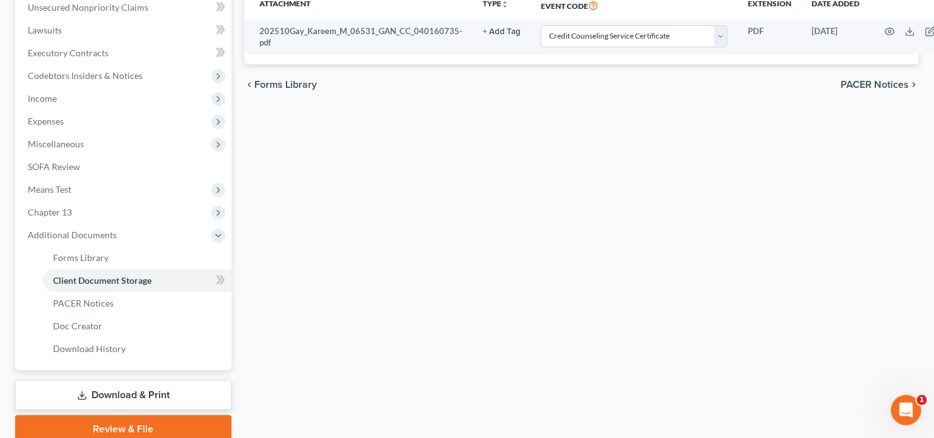
click at [114, 393] on link "Download & Print" at bounding box center [123, 395] width 217 height 30
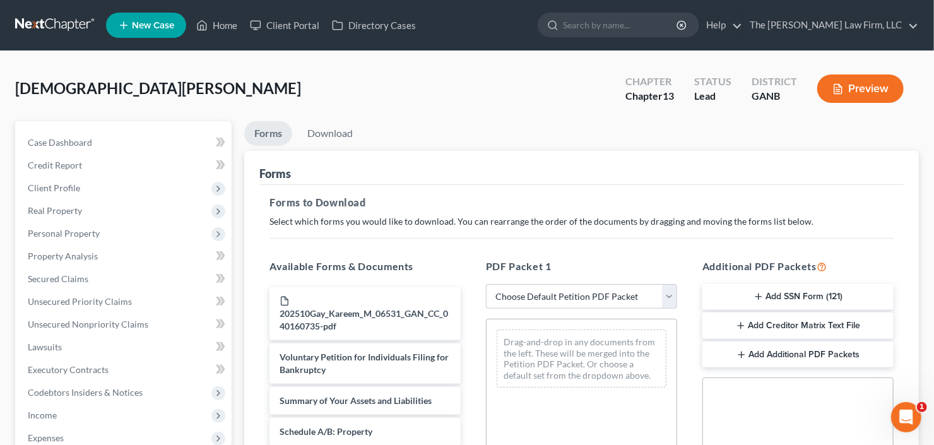
click at [790, 296] on button "Add SSN Form (121)" at bounding box center [798, 297] width 191 height 27
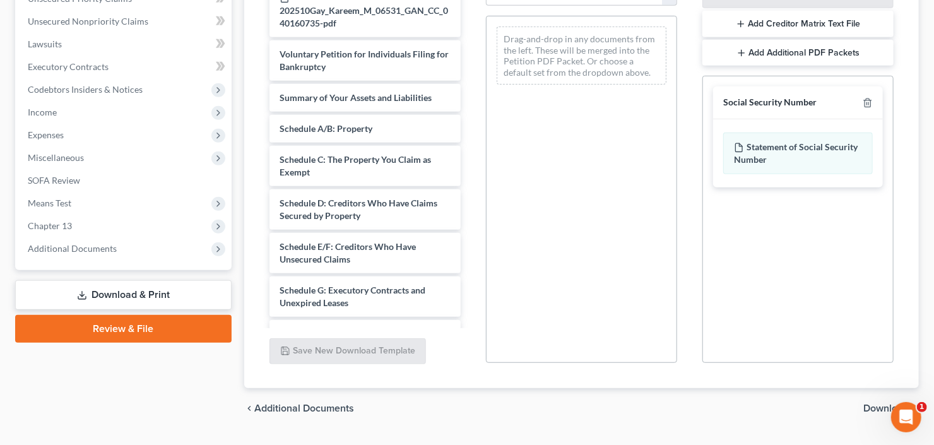
click at [876, 407] on span "Download" at bounding box center [886, 408] width 45 height 10
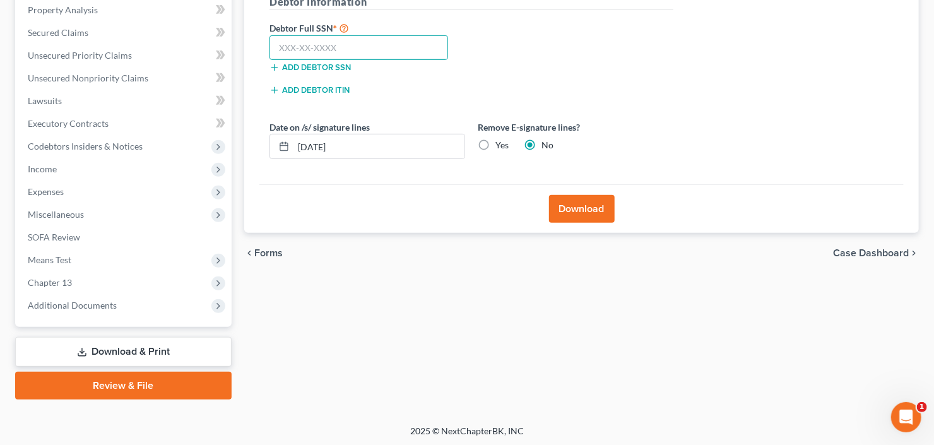
click at [324, 39] on input "text" at bounding box center [359, 47] width 179 height 25
type input "252-41-7537"
drag, startPoint x: 542, startPoint y: 199, endPoint x: 569, endPoint y: 210, distance: 28.6
click at [566, 209] on div "Download" at bounding box center [581, 208] width 645 height 49
click at [569, 210] on button "Download" at bounding box center [582, 209] width 66 height 28
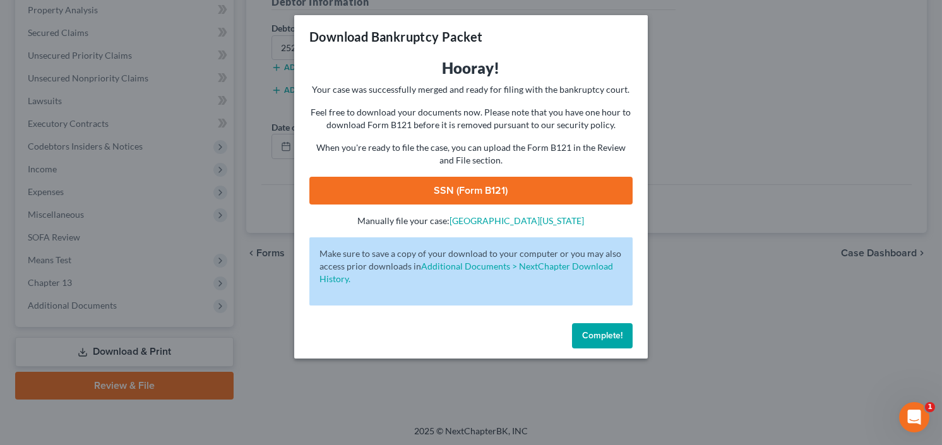
click at [426, 195] on link "SSN (Form B121)" at bounding box center [470, 191] width 323 height 28
click at [599, 336] on span "Complete!" at bounding box center [602, 335] width 40 height 11
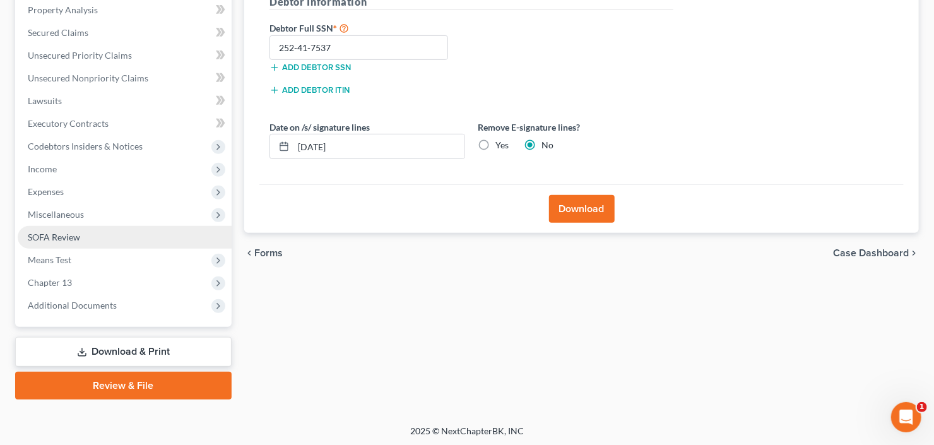
scroll to position [0, 0]
drag, startPoint x: 112, startPoint y: 390, endPoint x: 222, endPoint y: 374, distance: 111.0
click at [112, 390] on link "Review & File" at bounding box center [123, 386] width 217 height 28
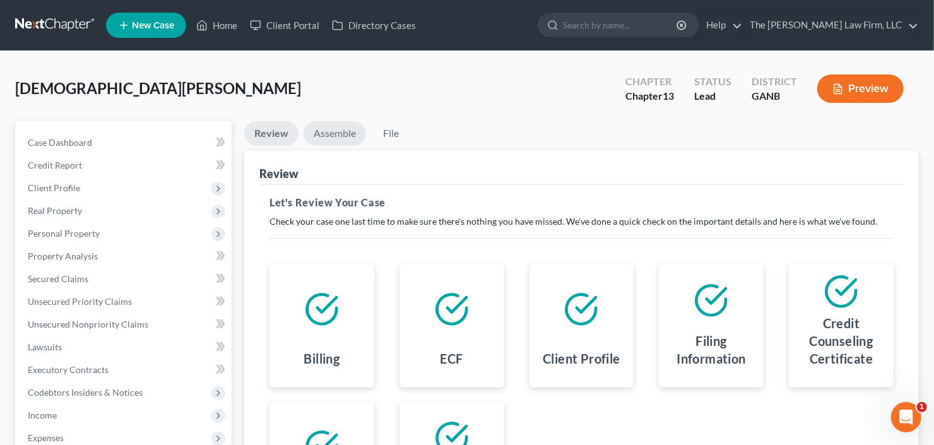
click at [335, 129] on link "Assemble" at bounding box center [335, 133] width 63 height 25
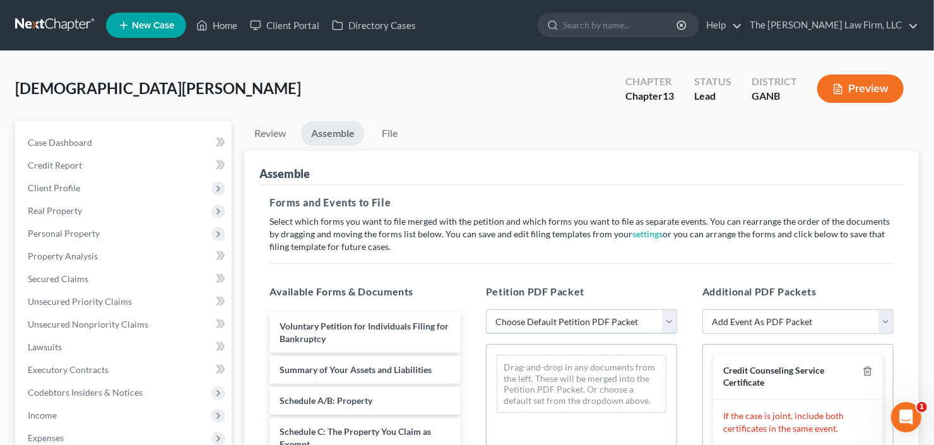
click at [576, 318] on select "Choose Default Petition PDF Packet Complete Bankruptcy Petition (all forms and …" at bounding box center [581, 321] width 191 height 25
select select "1"
click at [486, 309] on select "Choose Default Petition PDF Packet Complete Bankruptcy Petition (all forms and …" at bounding box center [581, 321] width 191 height 25
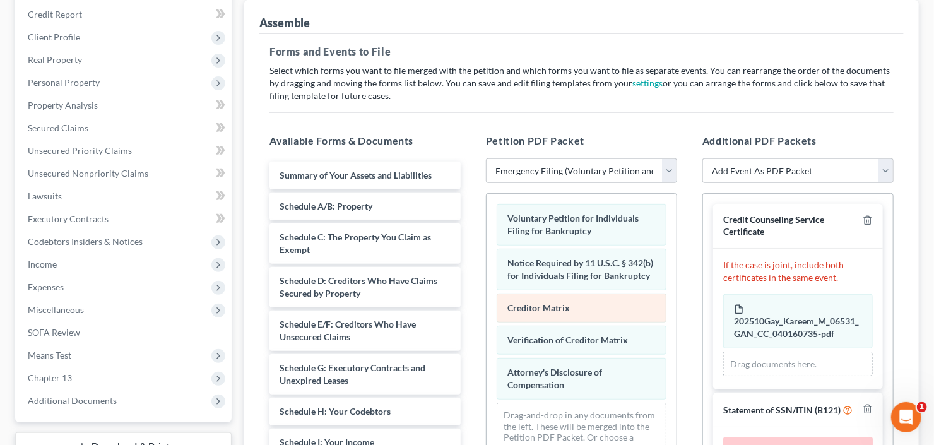
scroll to position [253, 0]
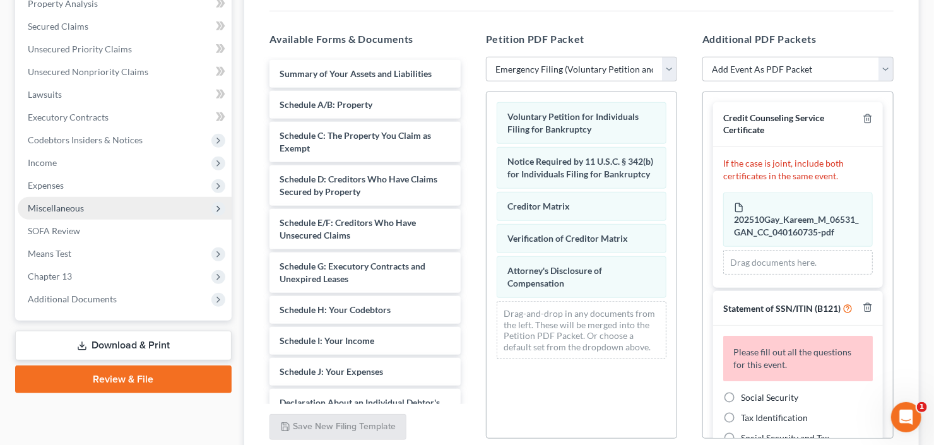
click at [73, 205] on span "Miscellaneous" at bounding box center [56, 208] width 56 height 11
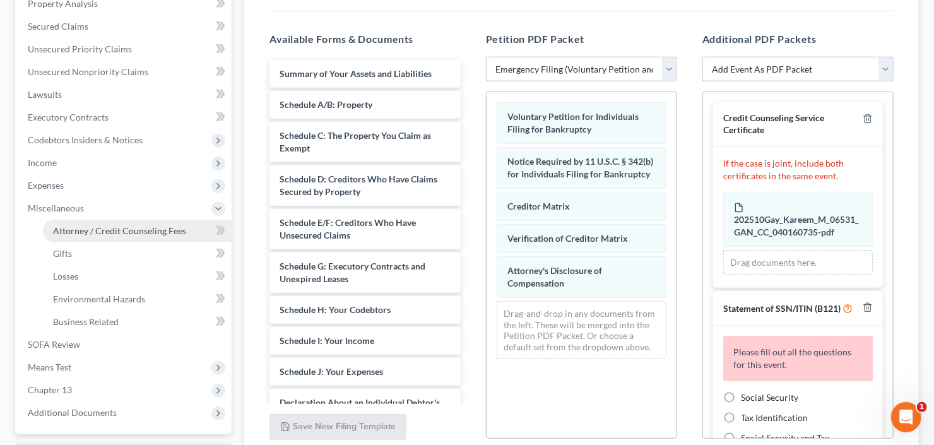
click at [95, 230] on span "Attorney / Credit Counseling Fees" at bounding box center [119, 230] width 133 height 11
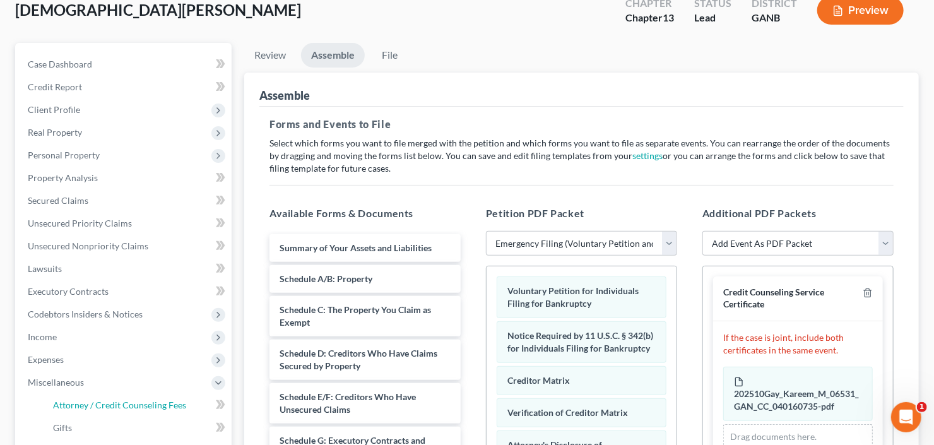
select select "2"
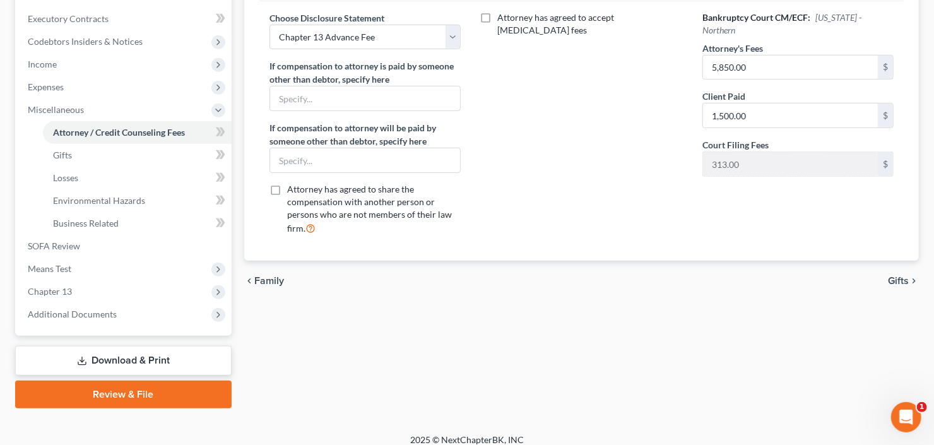
scroll to position [360, 0]
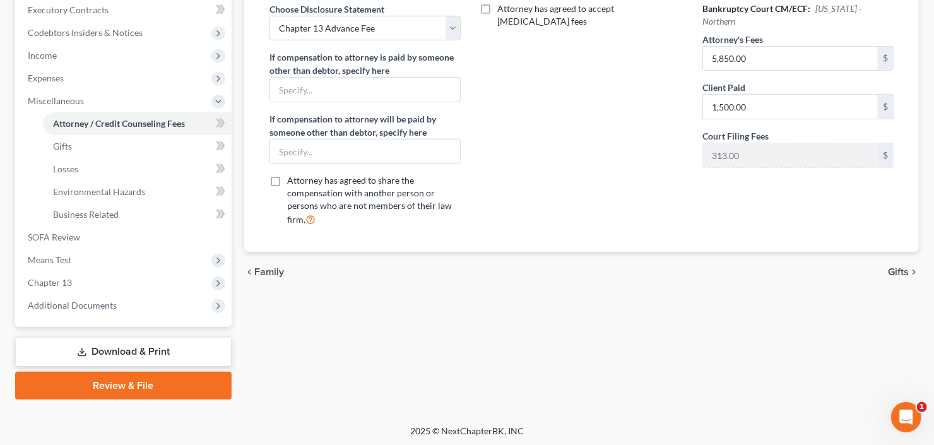
click at [130, 387] on link "Review & File" at bounding box center [123, 386] width 217 height 28
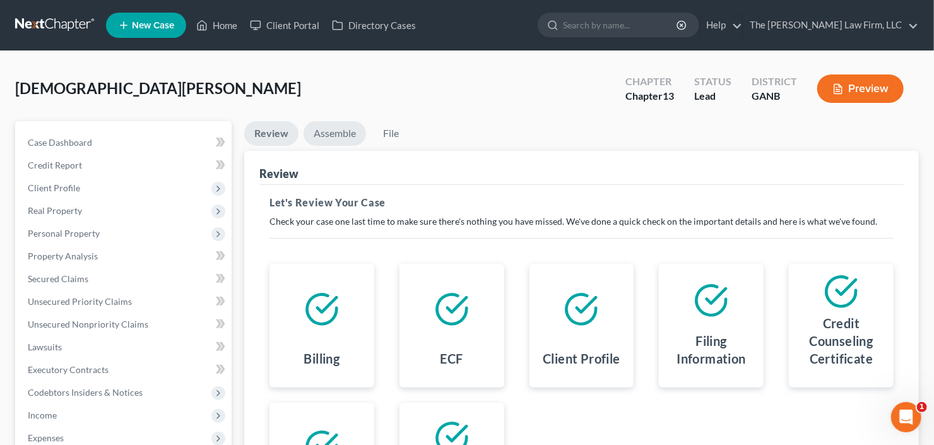
click at [314, 132] on link "Assemble" at bounding box center [335, 133] width 63 height 25
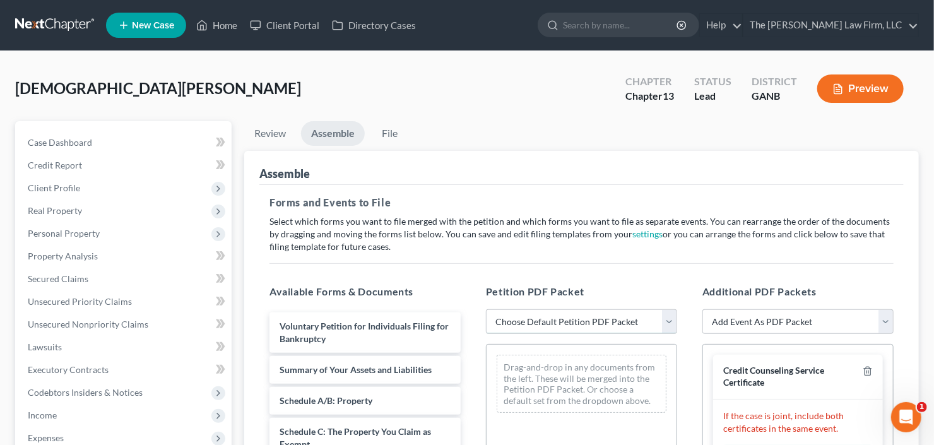
drag, startPoint x: 588, startPoint y: 318, endPoint x: 588, endPoint y: 331, distance: 13.3
click at [588, 318] on select "Choose Default Petition PDF Packet Complete Bankruptcy Petition (all forms and …" at bounding box center [581, 321] width 191 height 25
click at [486, 309] on select "Choose Default Petition PDF Packet Complete Bankruptcy Petition (all forms and …" at bounding box center [581, 321] width 191 height 25
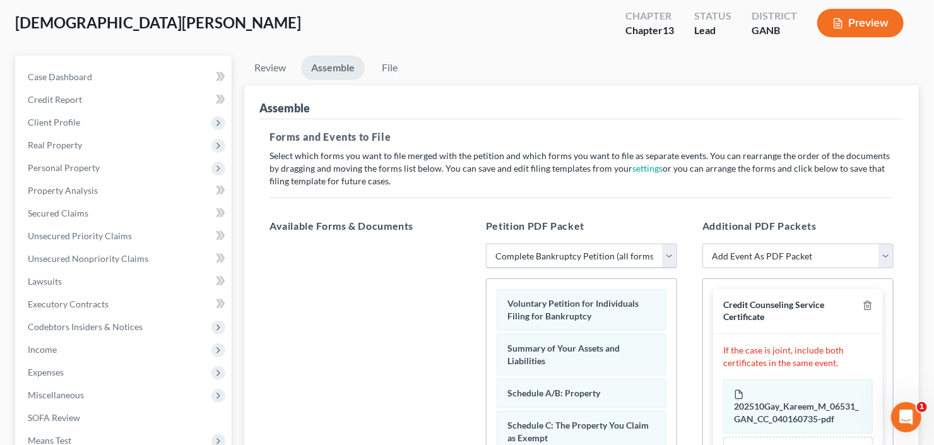
scroll to position [202, 0]
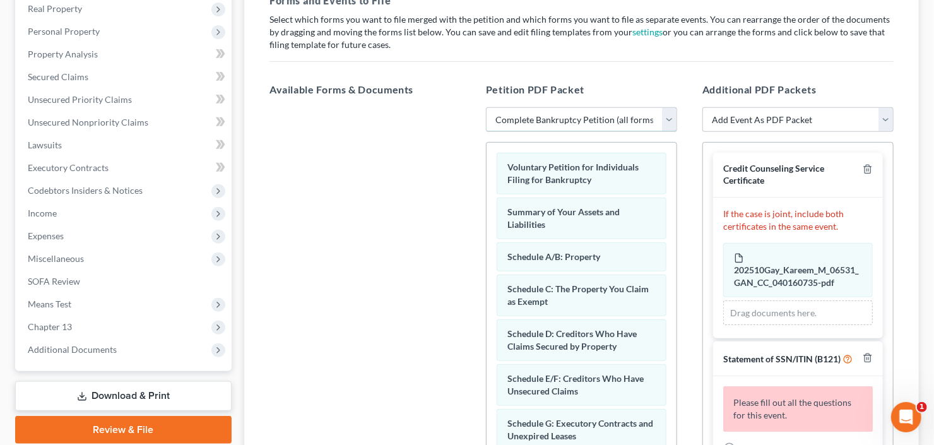
click at [606, 107] on select "Choose Default Petition PDF Packet Complete Bankruptcy Petition (all forms and …" at bounding box center [581, 119] width 191 height 25
select select "1"
click at [486, 107] on select "Choose Default Petition PDF Packet Complete Bankruptcy Petition (all forms and …" at bounding box center [581, 119] width 191 height 25
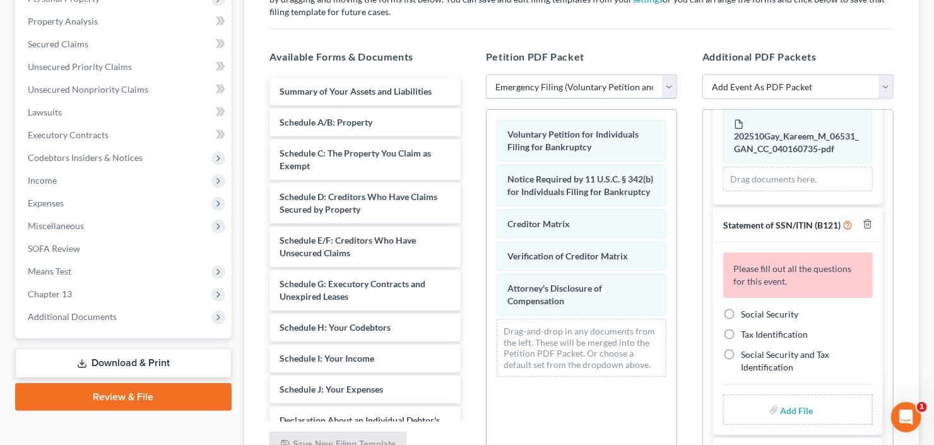
scroll to position [253, 0]
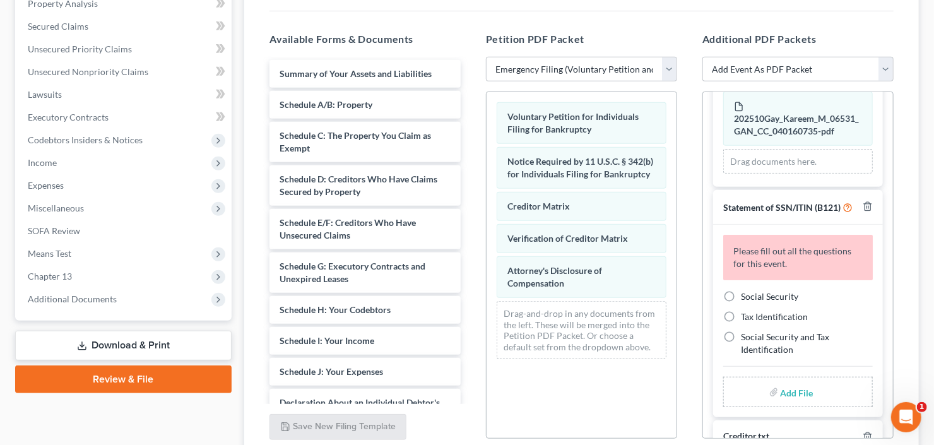
click at [741, 303] on label "Social Security" at bounding box center [769, 296] width 57 height 13
click at [746, 299] on input "Social Security" at bounding box center [750, 294] width 8 height 8
radio input "true"
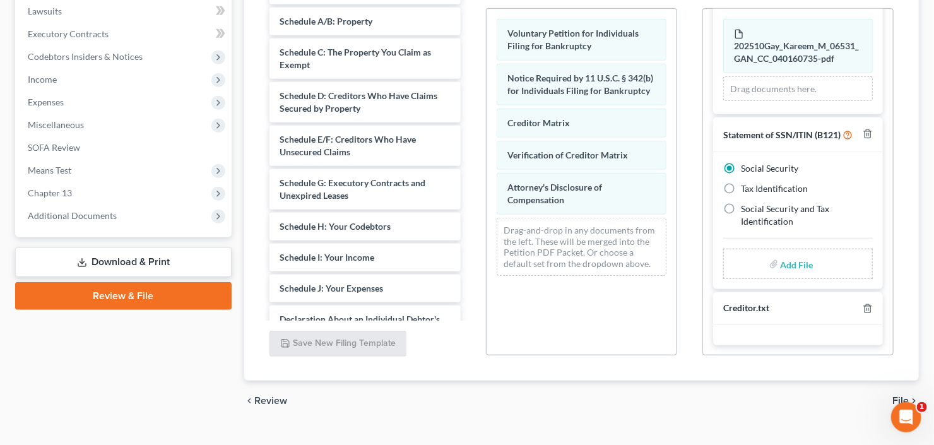
scroll to position [354, 0]
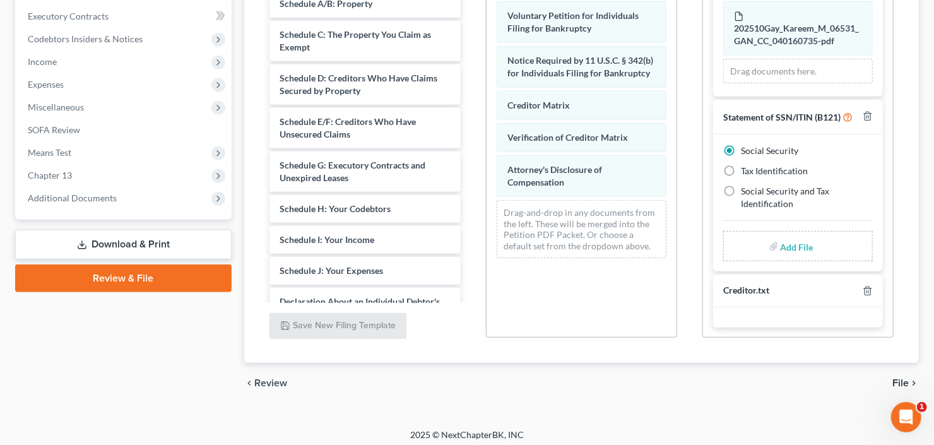
click at [781, 247] on input "file" at bounding box center [796, 246] width 30 height 23
type input "C:\fakepath\K Gay b21ex.pdf"
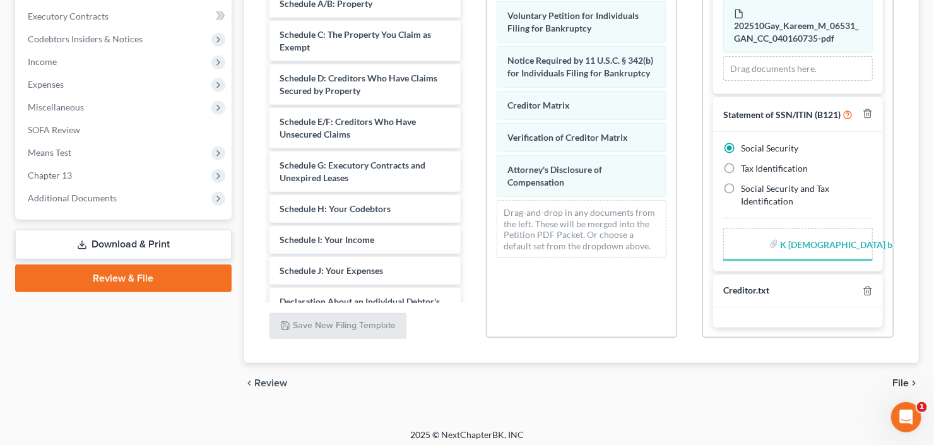
scroll to position [83, 0]
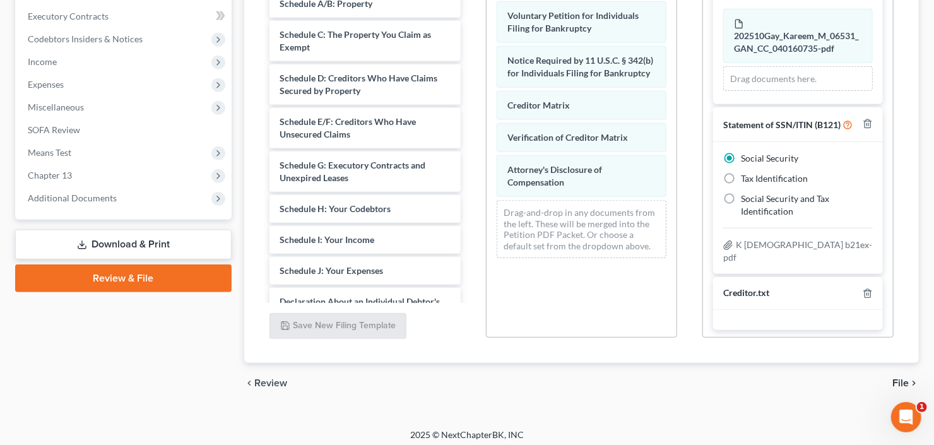
click at [898, 384] on span "File" at bounding box center [901, 383] width 16 height 10
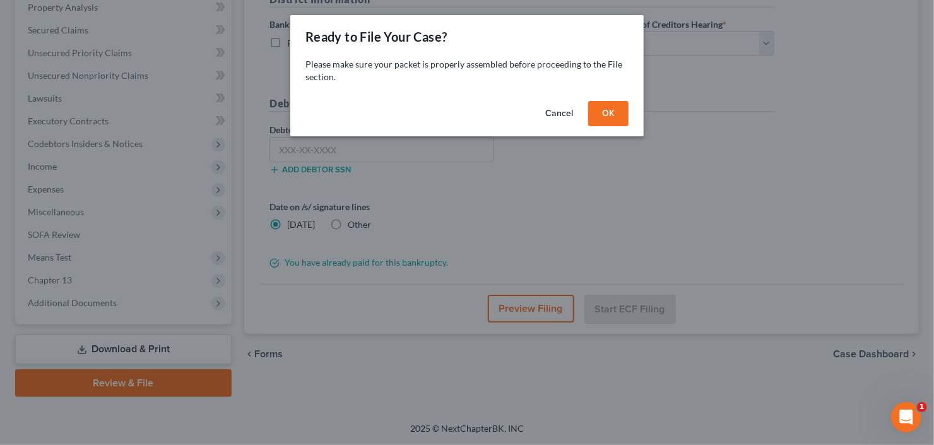
scroll to position [246, 0]
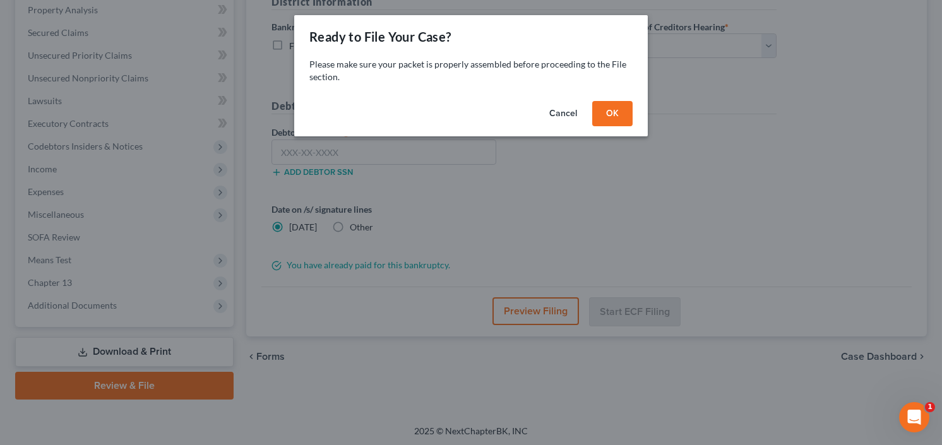
click at [611, 116] on button "OK" at bounding box center [612, 113] width 40 height 25
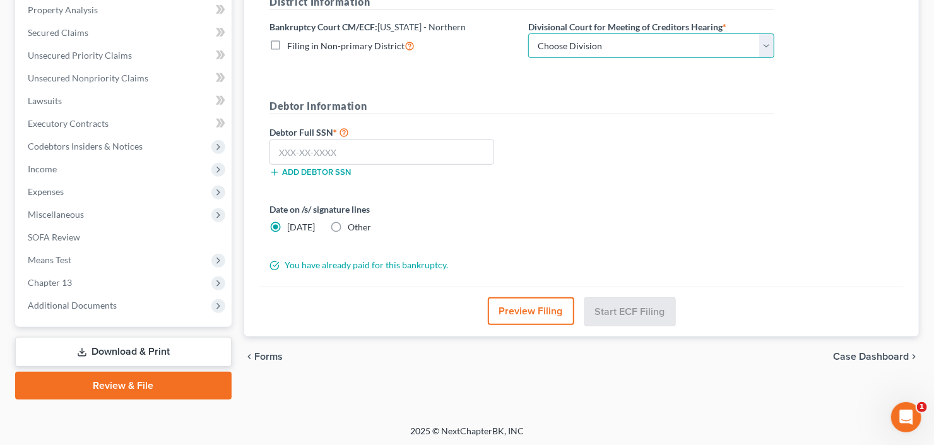
click at [609, 48] on select "Choose Division [GEOGRAPHIC_DATA] [GEOGRAPHIC_DATA] [GEOGRAPHIC_DATA] [GEOGRAPH…" at bounding box center [651, 45] width 246 height 25
select select "0"
click at [528, 33] on select "Choose Division [GEOGRAPHIC_DATA] [GEOGRAPHIC_DATA] [GEOGRAPHIC_DATA] [GEOGRAPH…" at bounding box center [651, 45] width 246 height 25
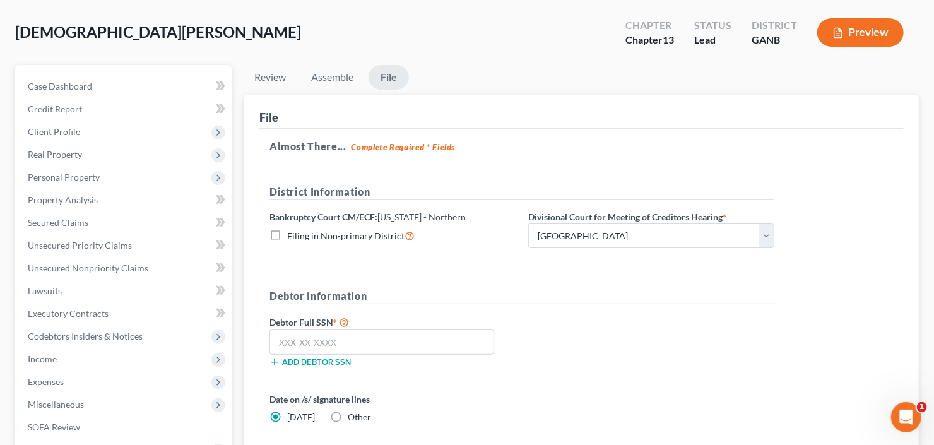
scroll to position [152, 0]
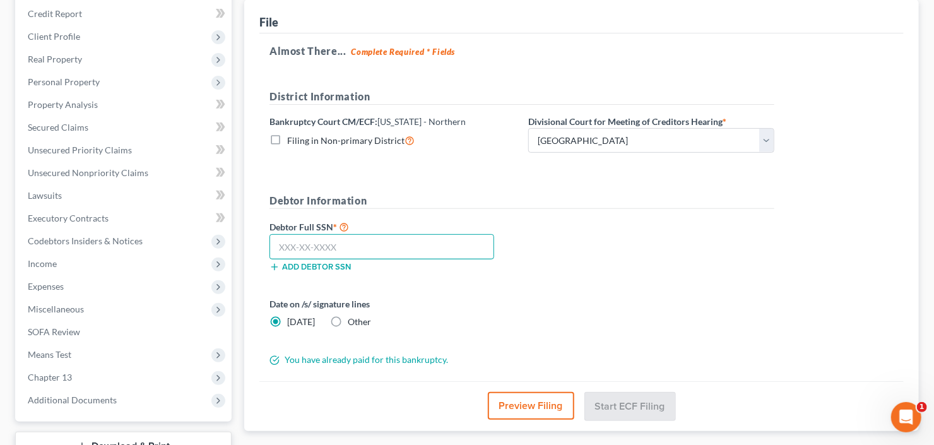
click at [366, 246] on input "text" at bounding box center [382, 246] width 225 height 25
type input "252-41-7537"
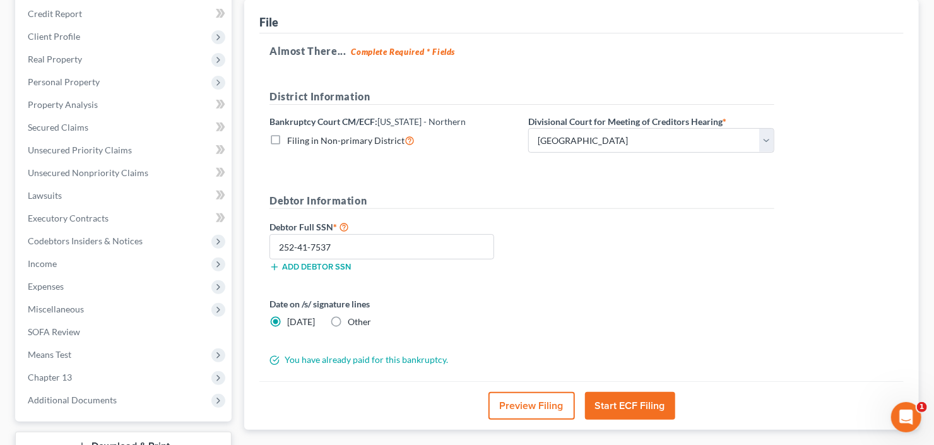
click at [618, 407] on button "Start ECF Filing" at bounding box center [630, 406] width 90 height 28
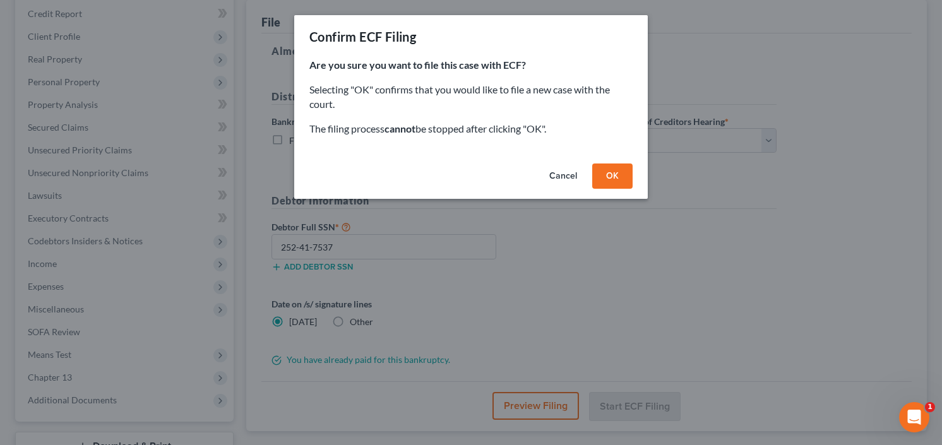
click at [604, 182] on button "OK" at bounding box center [612, 176] width 40 height 25
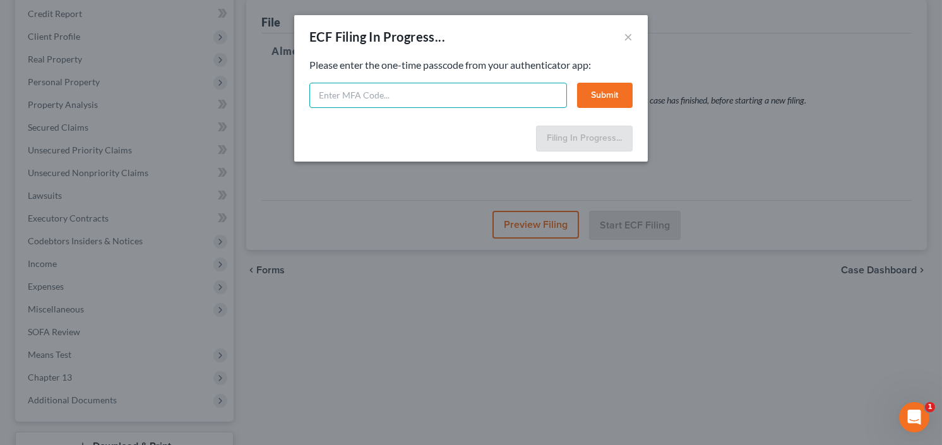
click at [371, 95] on input "text" at bounding box center [438, 95] width 258 height 25
type input "425333"
click at [611, 97] on button "Submit" at bounding box center [605, 95] width 56 height 25
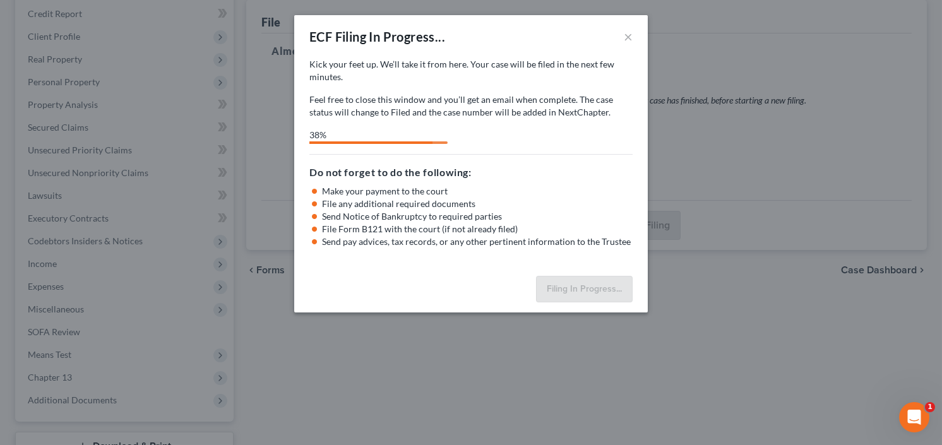
select select "0"
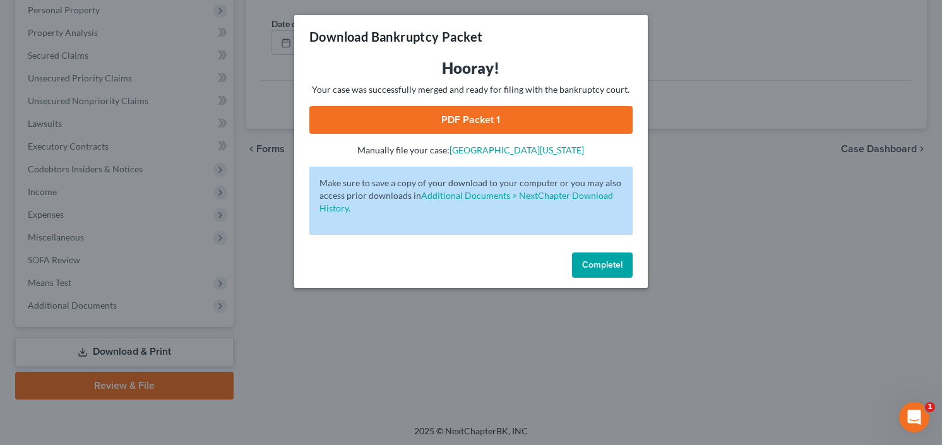
click at [598, 260] on button "Complete!" at bounding box center [602, 265] width 61 height 25
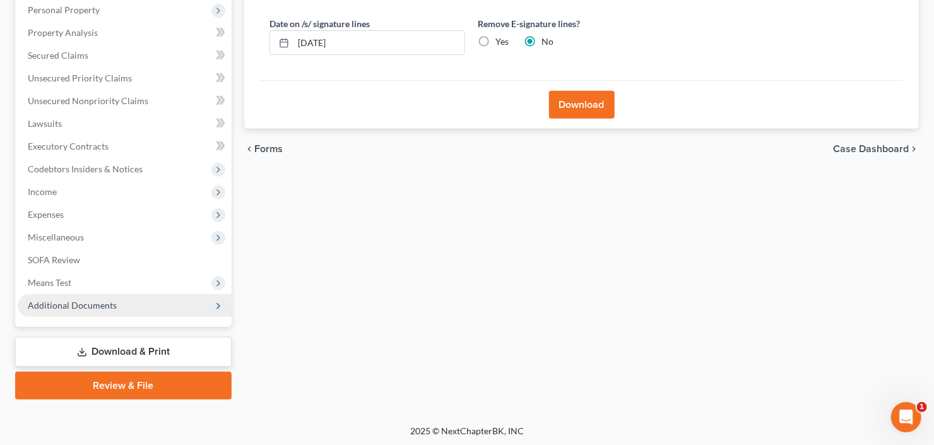
click at [85, 309] on span "Additional Documents" at bounding box center [125, 305] width 214 height 23
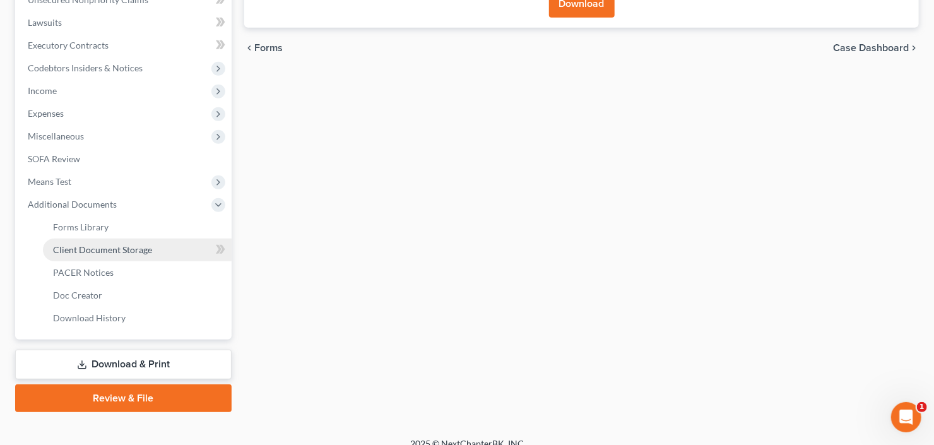
click at [90, 251] on span "Client Document Storage" at bounding box center [102, 249] width 99 height 11
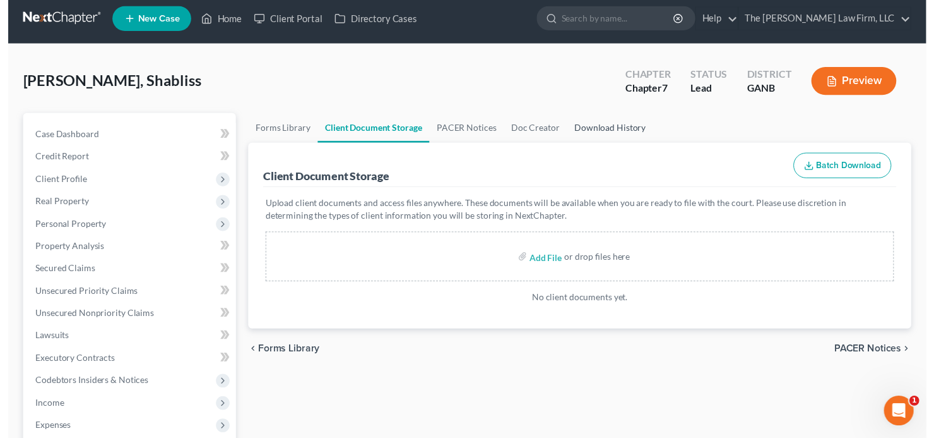
scroll to position [101, 0]
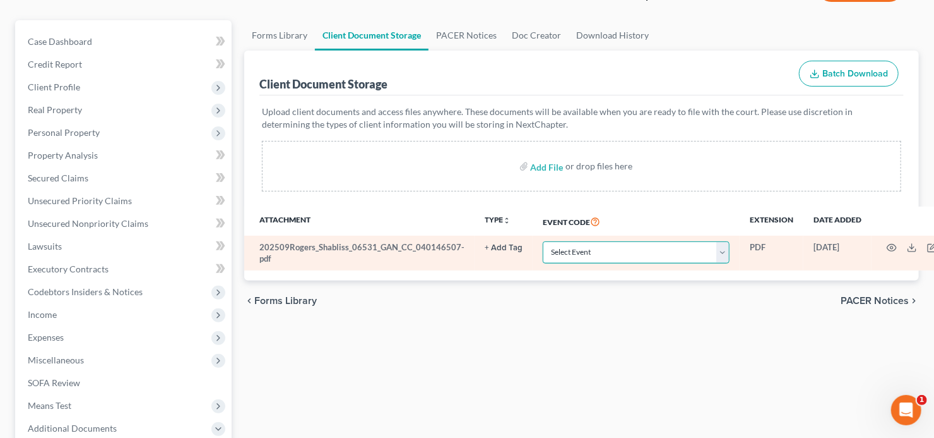
click at [634, 252] on select "Select Event 01 - Chapter 13 Plan - Initial Plan 02-Application to Pay Filing F…" at bounding box center [636, 252] width 187 height 22
select select "5"
click at [634, 252] on select "Select Event 01 - Chapter 13 Plan - Initial Plan 02-Application to Pay Filing F…" at bounding box center [636, 252] width 187 height 22
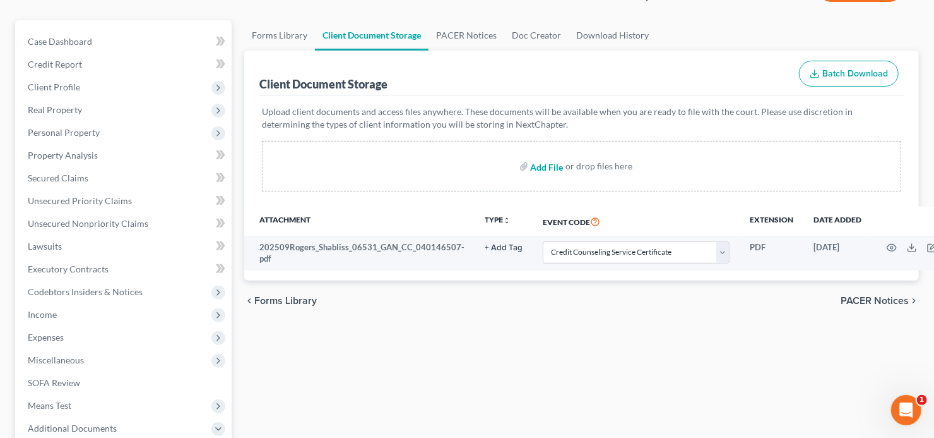
click at [546, 165] on input "file" at bounding box center [546, 166] width 30 height 23
type input "C:\fakepath\Shabliss [PERSON_NAME] 60 days.pdf"
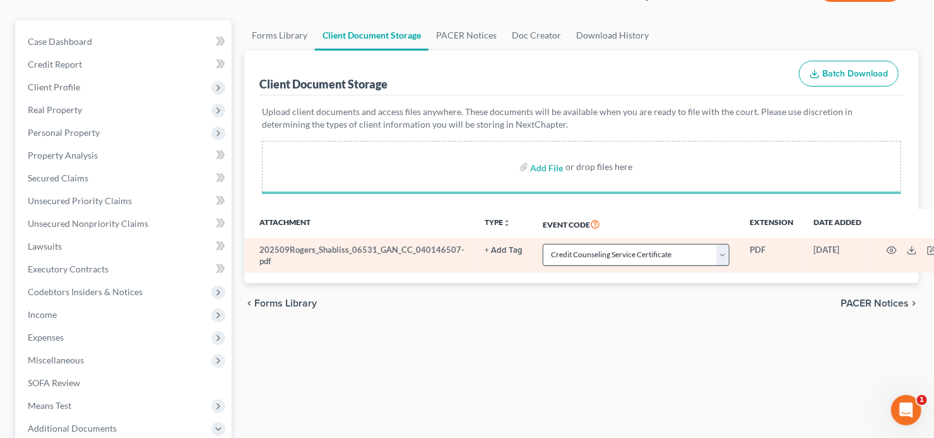
select select "5"
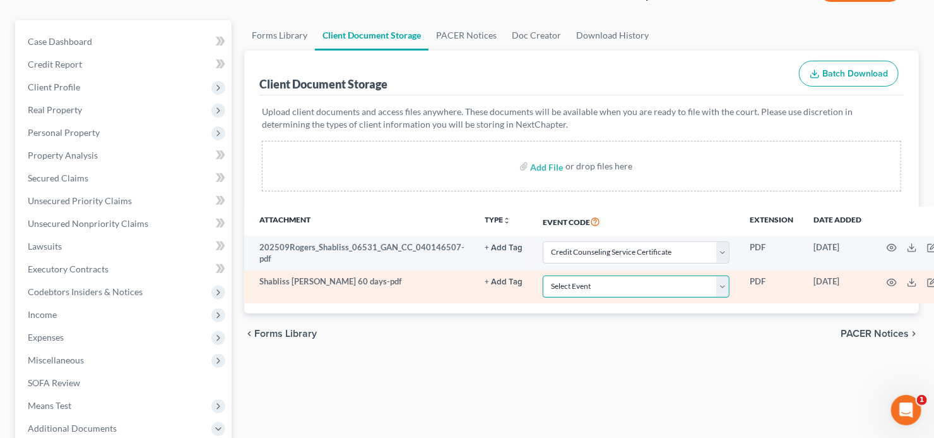
click at [640, 290] on select "Select Event 01 - Chapter 13 Plan - Initial Plan 02-Application to Pay Filing F…" at bounding box center [636, 286] width 187 height 22
select select "35"
click at [543, 275] on select "Select Event 01 - Chapter 13 Plan - Initial Plan 02-Application to Pay Filing F…" at bounding box center [636, 286] width 187 height 22
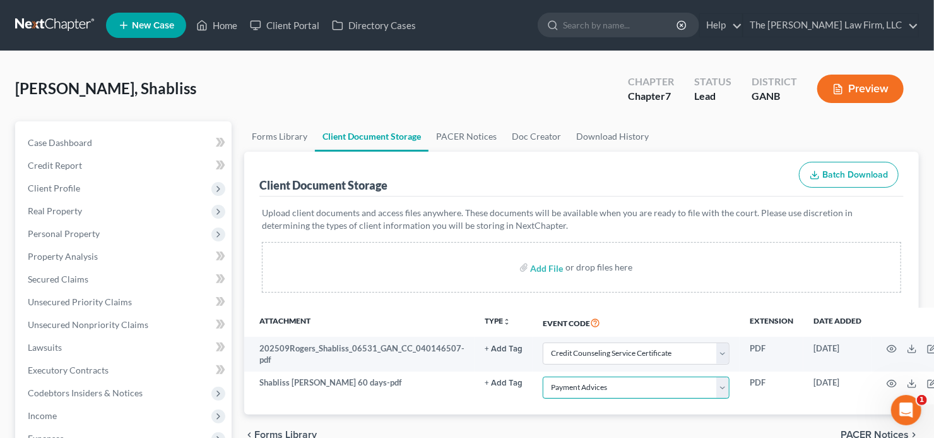
scroll to position [345, 0]
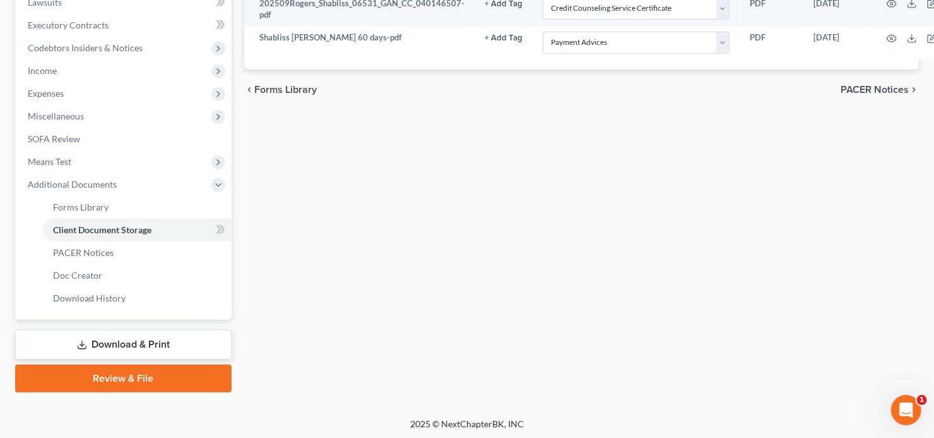
click at [102, 378] on link "Review & File" at bounding box center [123, 378] width 217 height 28
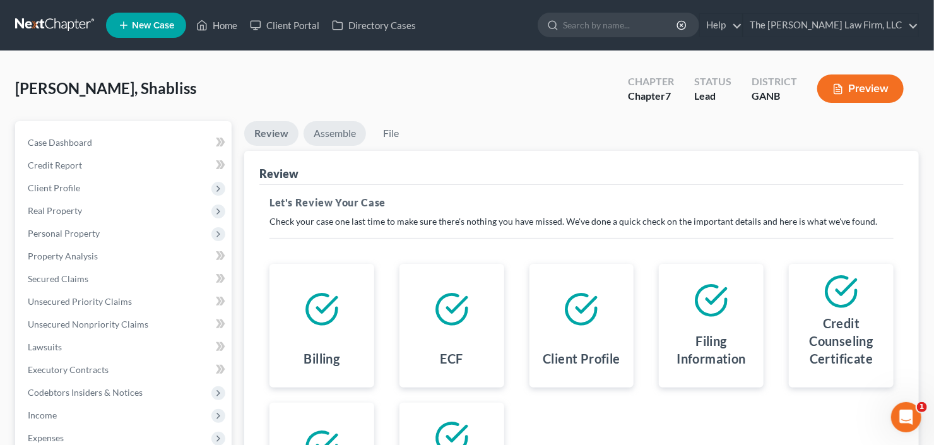
click at [354, 139] on link "Assemble" at bounding box center [335, 133] width 63 height 25
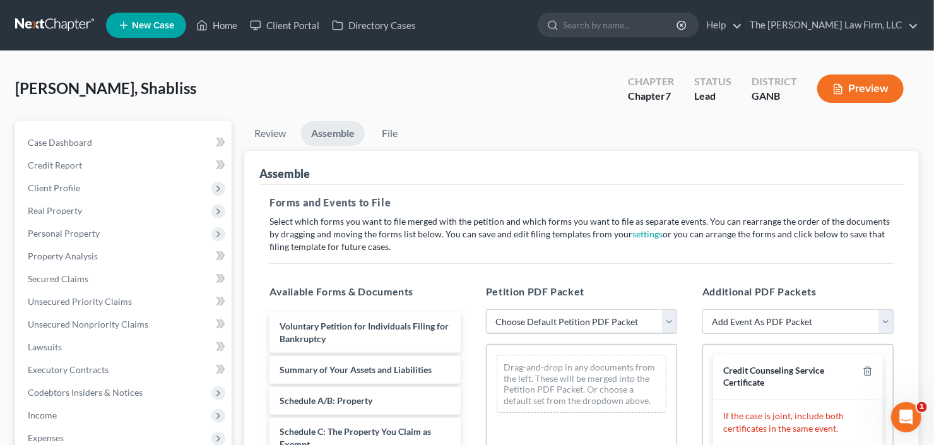
click at [590, 325] on select "Choose Default Petition PDF Packet Complete Bankruptcy Petition (all forms and …" at bounding box center [581, 321] width 191 height 25
select select "0"
click at [486, 309] on select "Choose Default Petition PDF Packet Complete Bankruptcy Petition (all forms and …" at bounding box center [581, 321] width 191 height 25
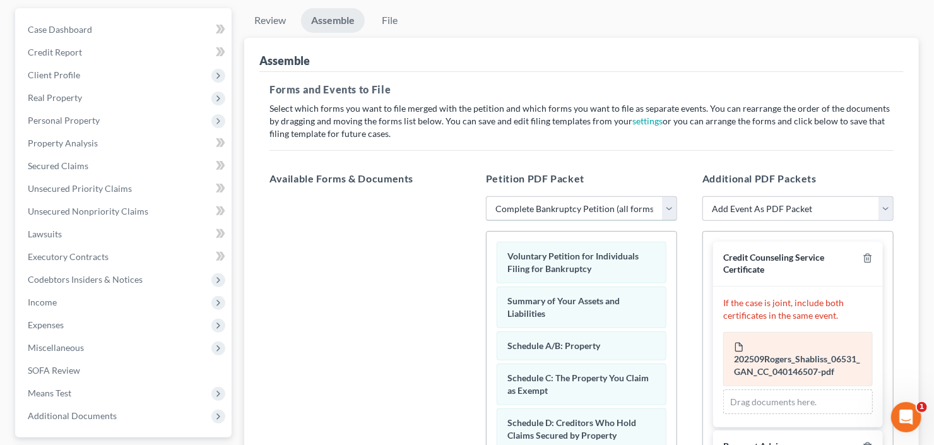
scroll to position [202, 0]
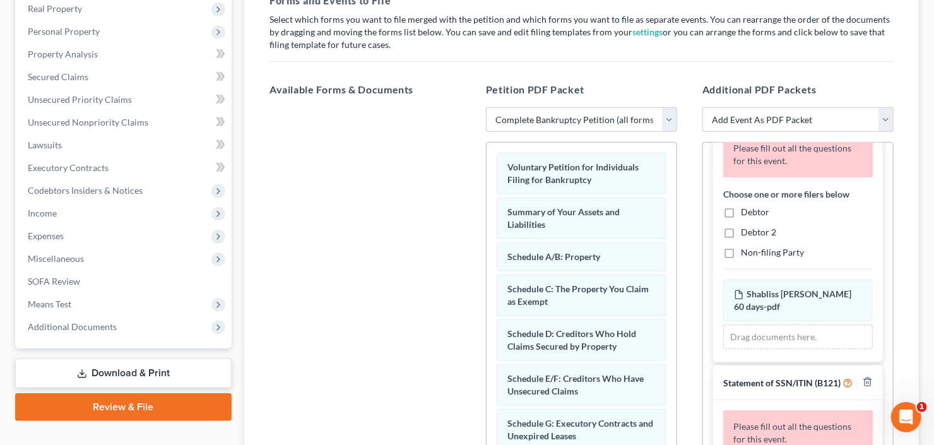
click at [741, 211] on label "Debtor" at bounding box center [755, 212] width 28 height 13
click at [746, 211] on input "Debtor" at bounding box center [750, 210] width 8 height 8
checkbox input "true"
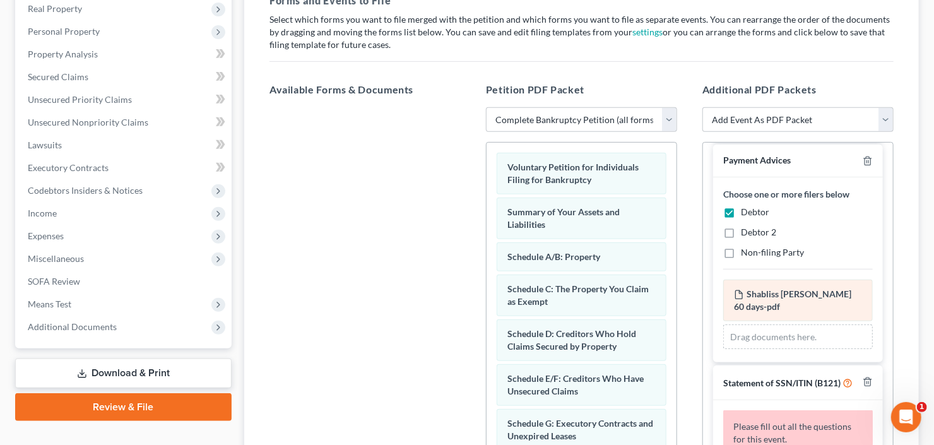
scroll to position [320, 0]
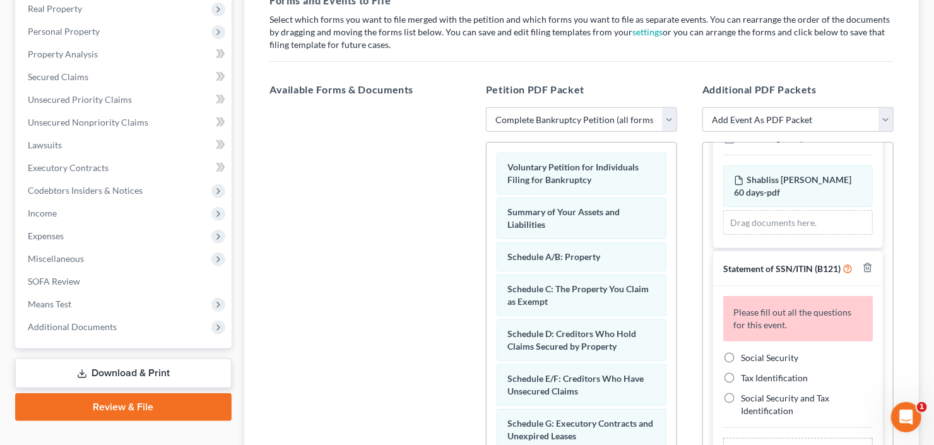
click at [741, 356] on label "Social Security" at bounding box center [769, 358] width 57 height 13
click at [746, 356] on input "Social Security" at bounding box center [750, 356] width 8 height 8
radio input "true"
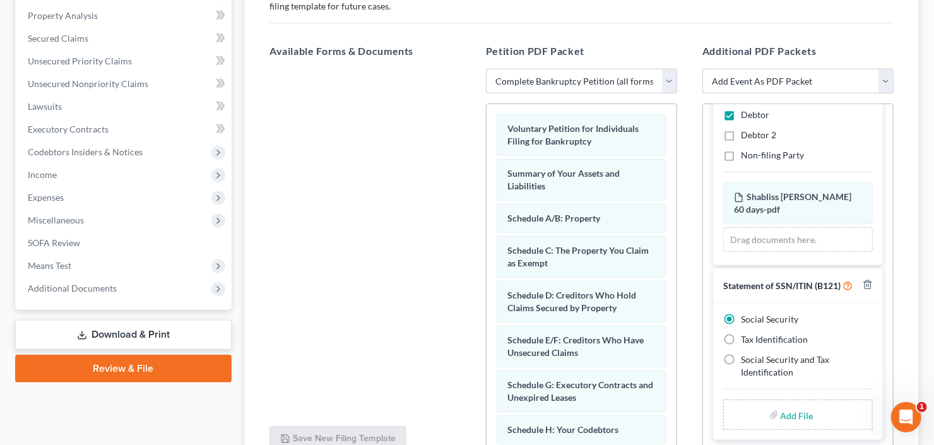
scroll to position [303, 0]
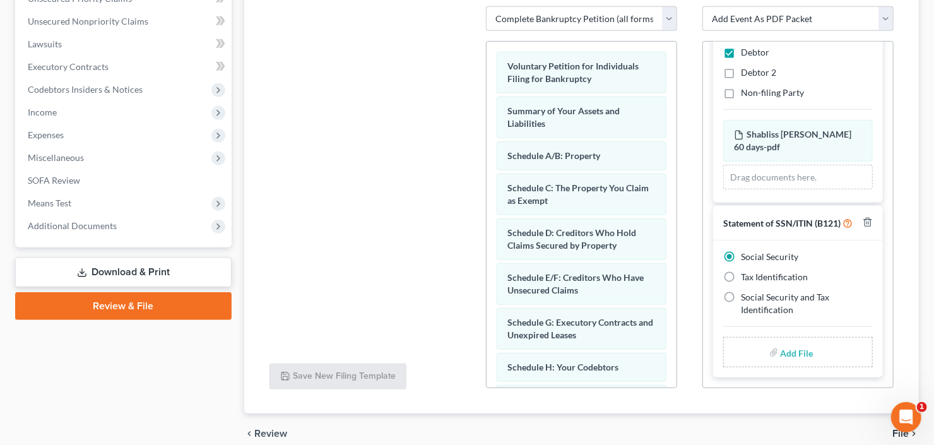
click at [785, 352] on input "file" at bounding box center [796, 352] width 30 height 23
type input "C:\fakepath\S [PERSON_NAME] b21ex.pdf"
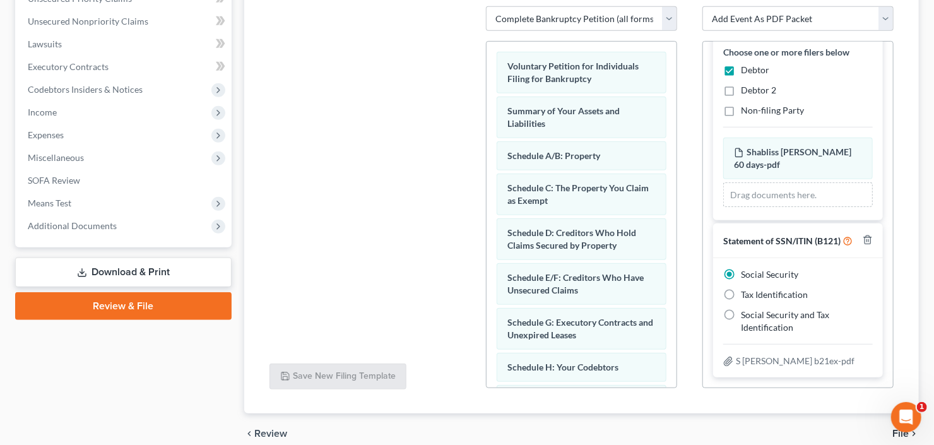
scroll to position [247, 0]
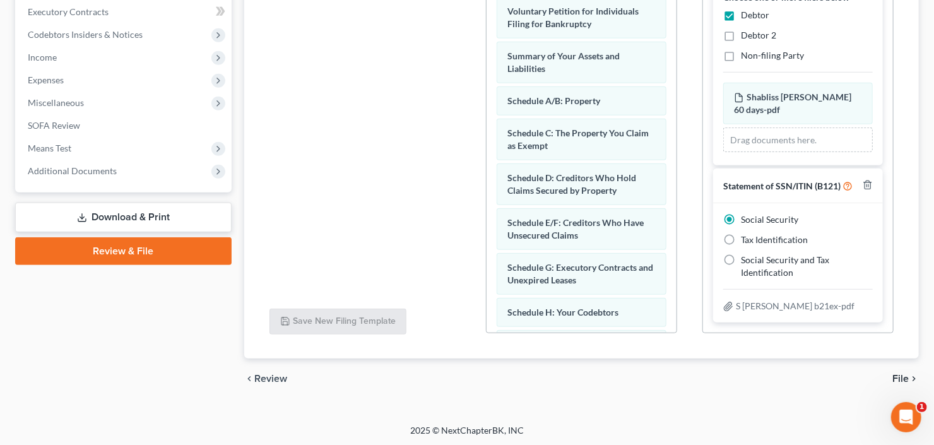
click at [902, 377] on span "File" at bounding box center [901, 379] width 16 height 10
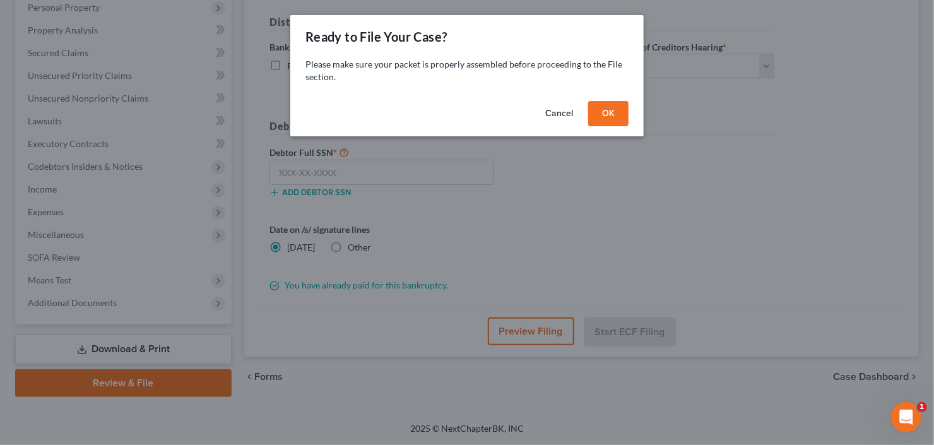
scroll to position [223, 0]
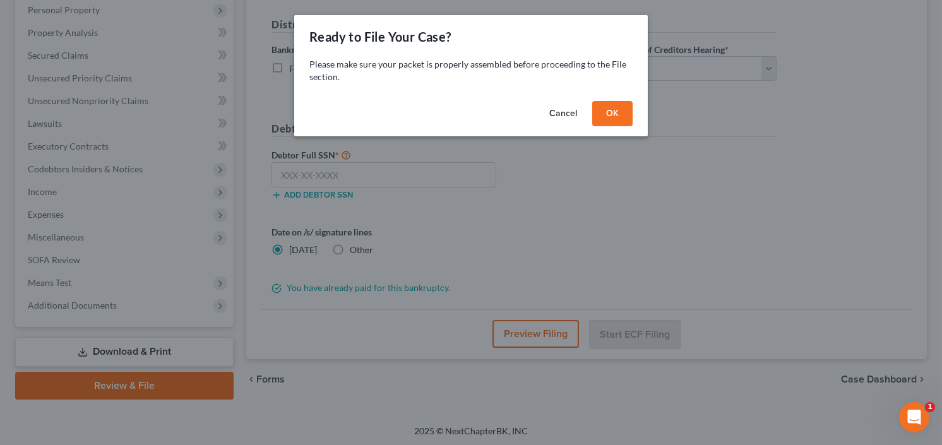
click at [606, 113] on button "OK" at bounding box center [612, 113] width 40 height 25
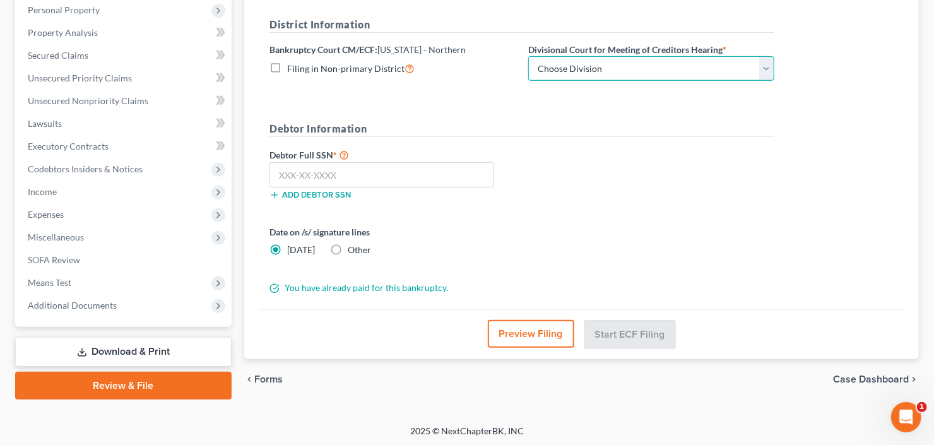
click at [639, 66] on select "Choose Division [GEOGRAPHIC_DATA] [GEOGRAPHIC_DATA] [GEOGRAPHIC_DATA] [GEOGRAPH…" at bounding box center [651, 68] width 246 height 25
select select "0"
click at [528, 56] on select "Choose Division [GEOGRAPHIC_DATA] [GEOGRAPHIC_DATA] [GEOGRAPHIC_DATA] [GEOGRAPH…" at bounding box center [651, 68] width 246 height 25
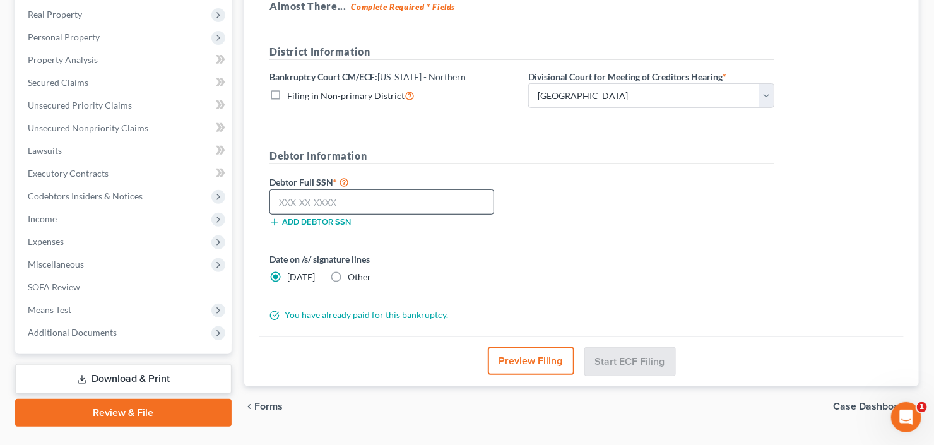
scroll to position [202, 0]
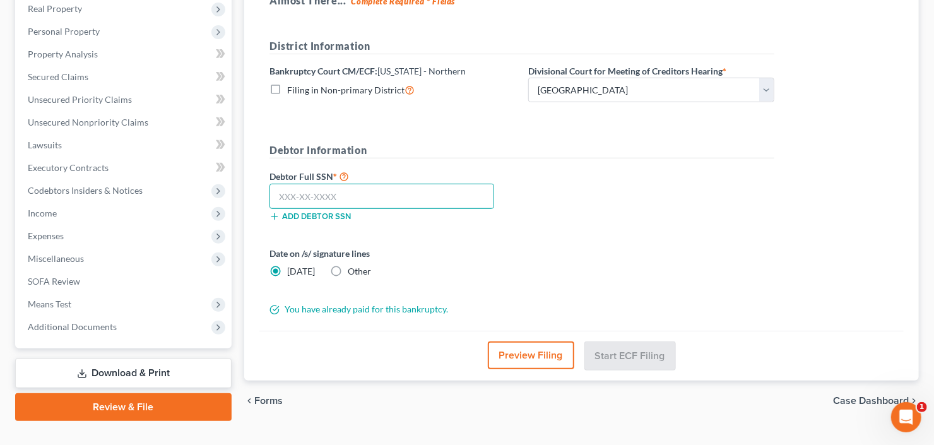
click at [367, 199] on input "text" at bounding box center [382, 196] width 225 height 25
type input "630-34-6303"
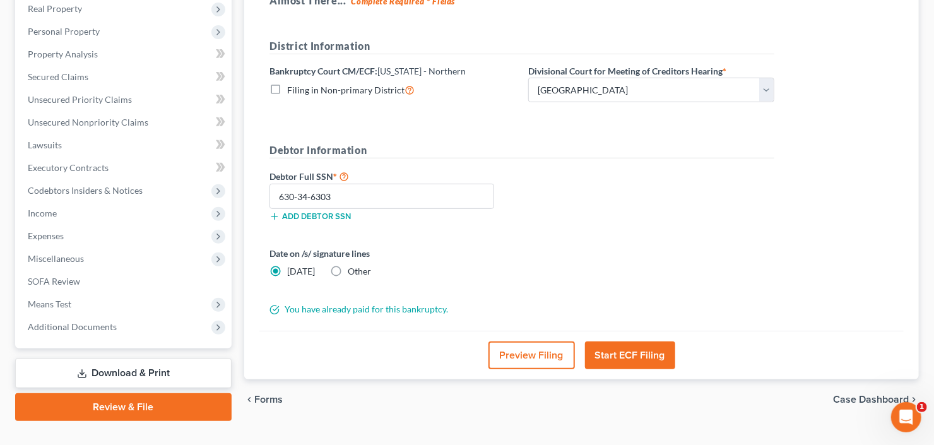
click at [621, 356] on button "Start ECF Filing" at bounding box center [630, 356] width 90 height 28
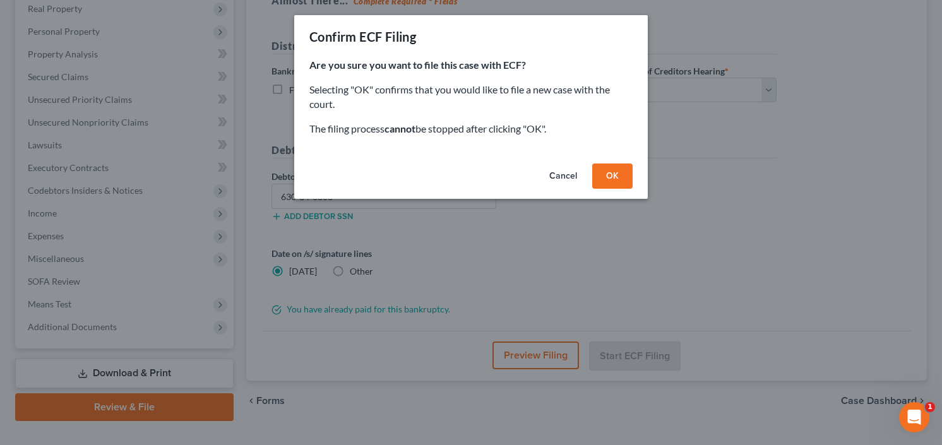
click at [599, 167] on button "OK" at bounding box center [612, 176] width 40 height 25
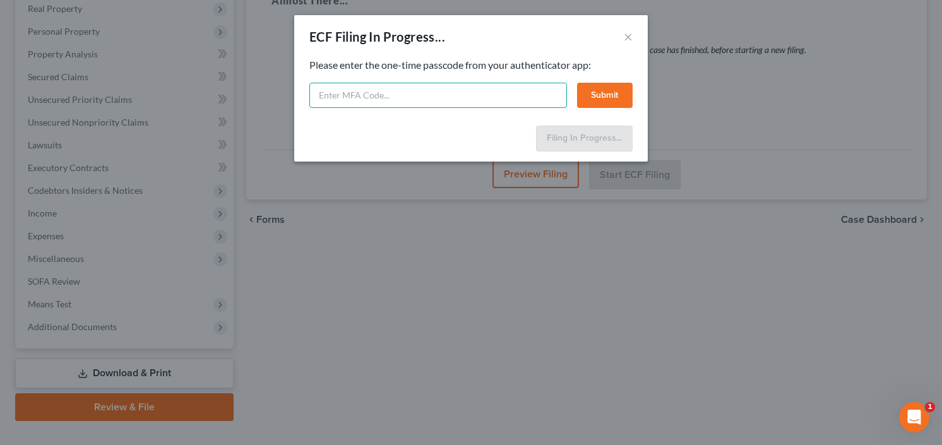
click at [427, 92] on input "text" at bounding box center [438, 95] width 258 height 25
type input "821170"
click at [588, 100] on button "Submit" at bounding box center [605, 95] width 56 height 25
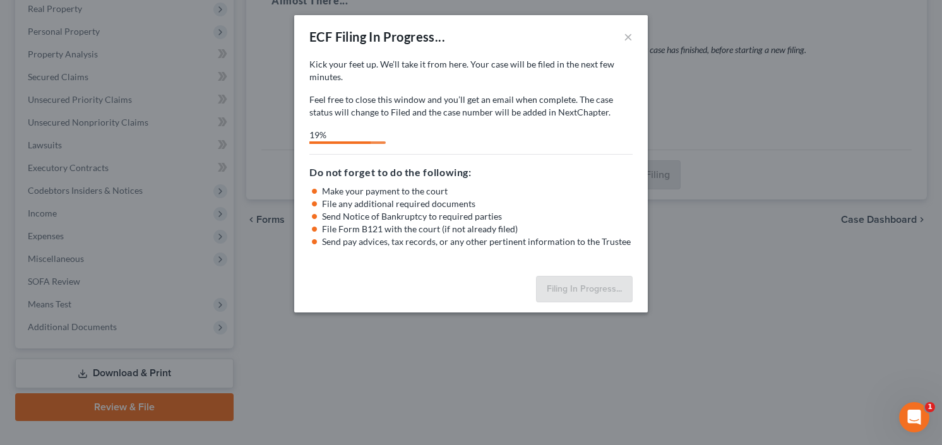
select select "0"
